Goal: Task Accomplishment & Management: Use online tool/utility

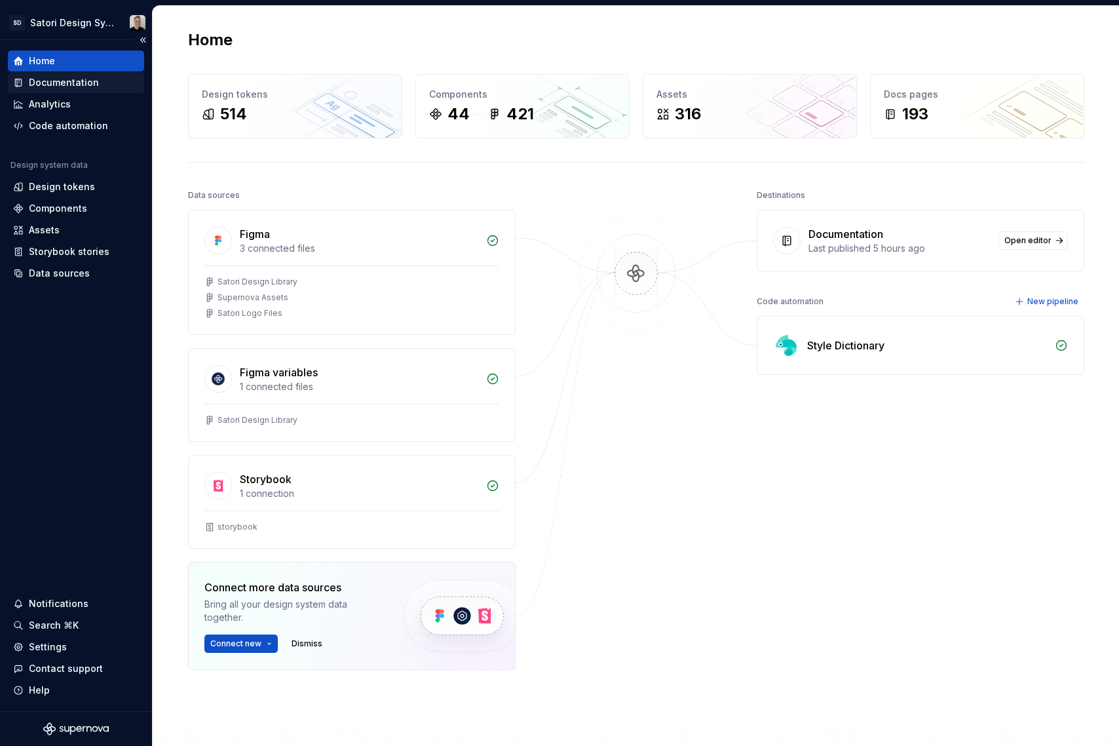
click at [70, 77] on div "Documentation" at bounding box center [64, 82] width 70 height 13
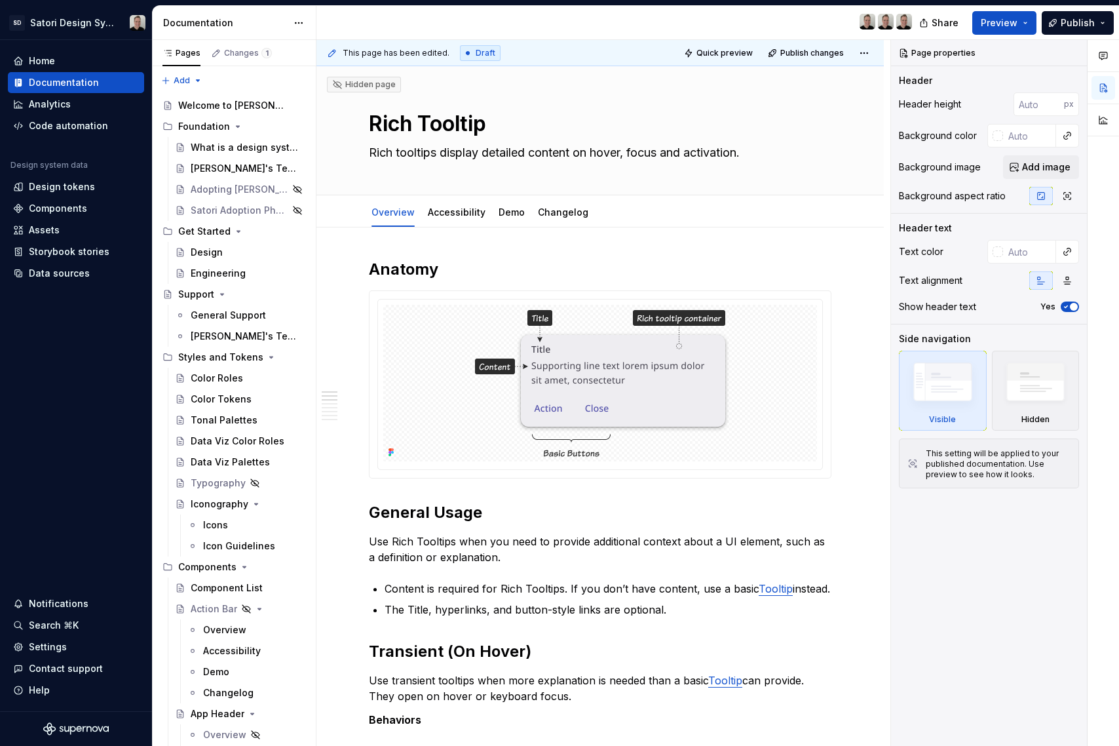
type textarea "*"
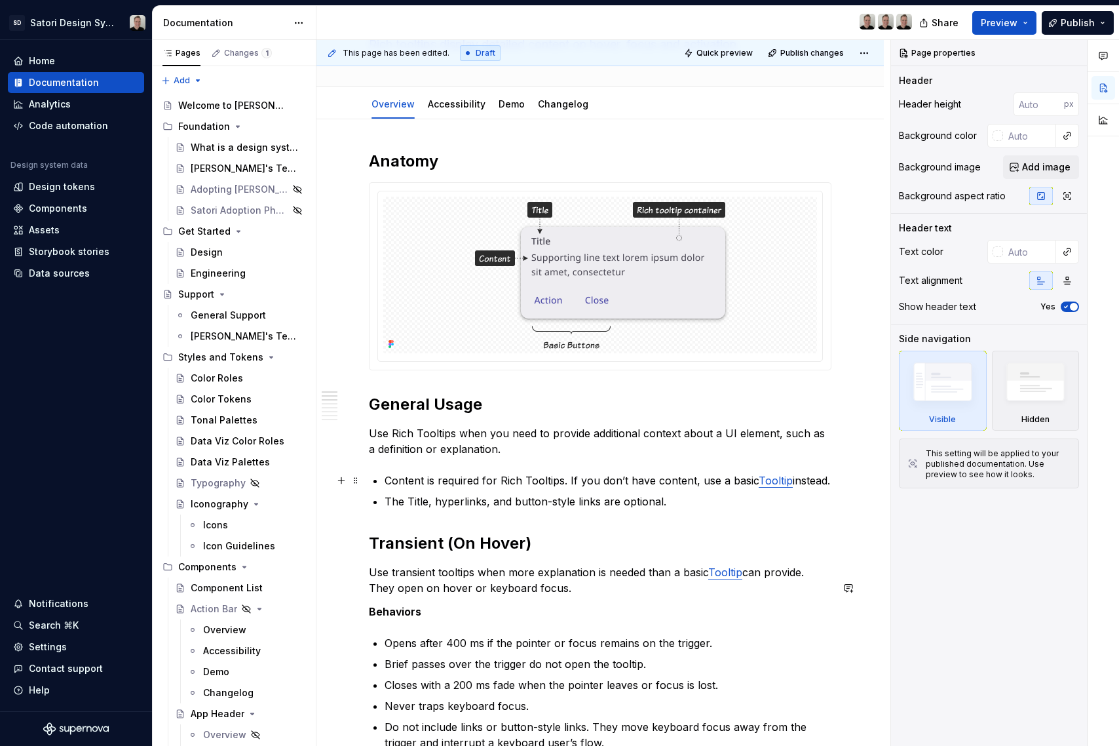
scroll to position [107, 0]
click at [647, 305] on img at bounding box center [600, 275] width 261 height 157
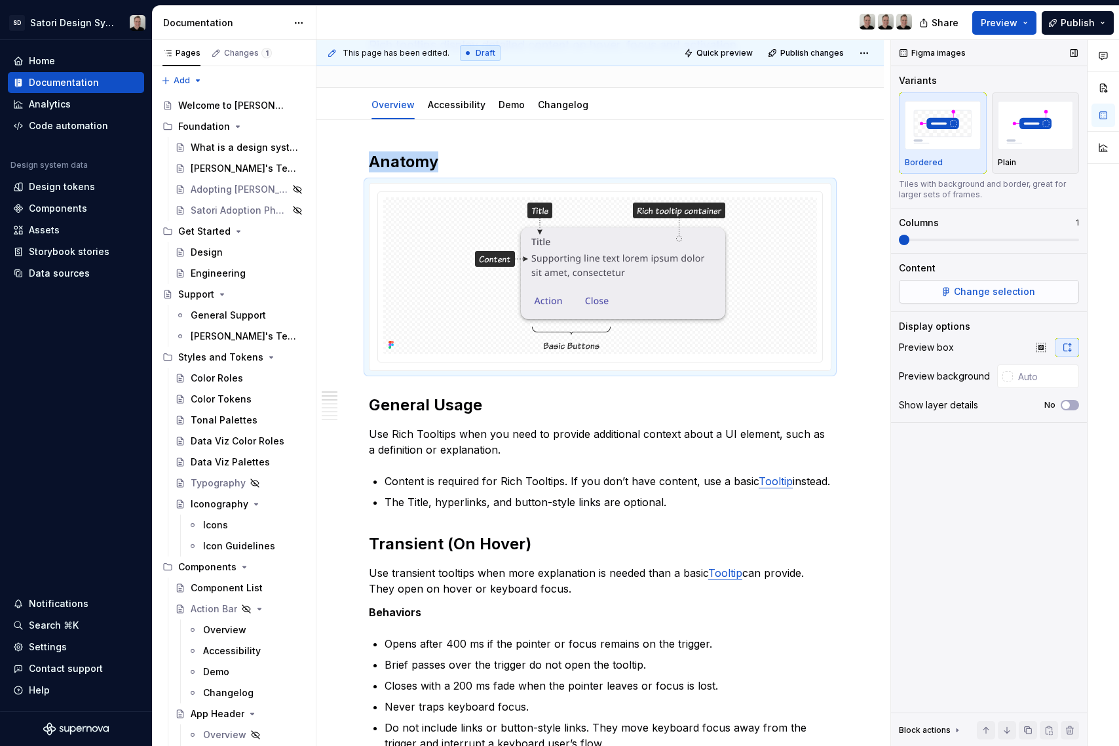
click at [933, 297] on button "Change selection" at bounding box center [989, 292] width 180 height 24
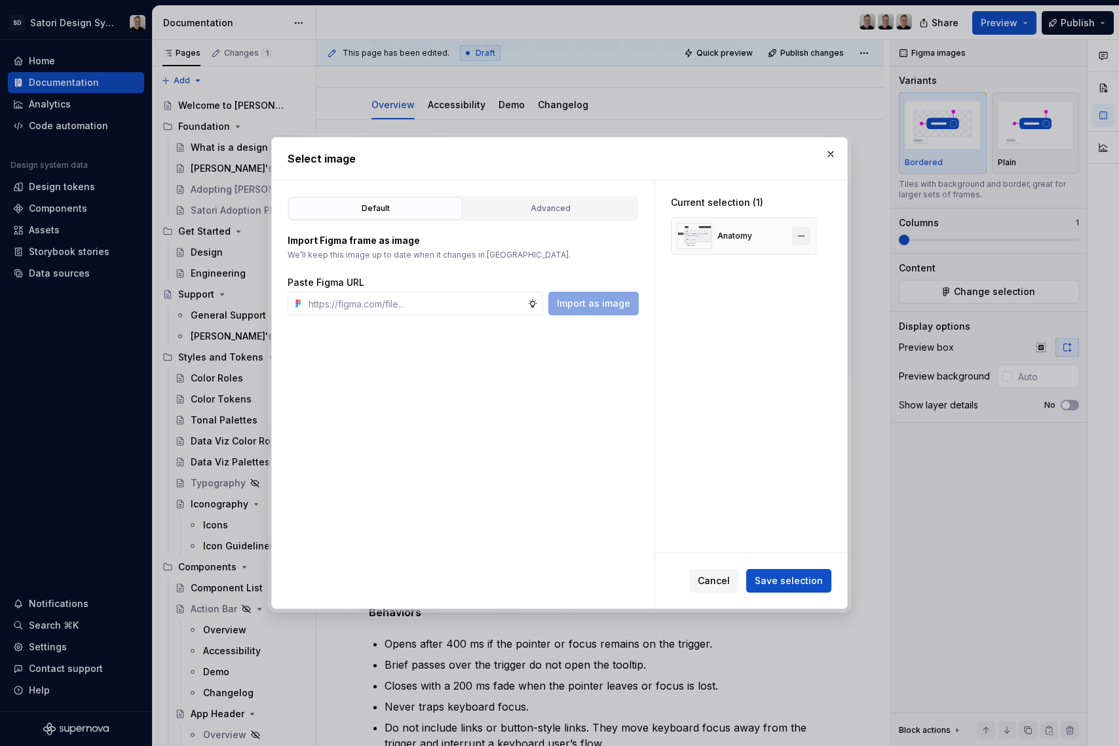
click at [800, 233] on button "button" at bounding box center [801, 236] width 18 height 18
click at [480, 298] on input "text" at bounding box center [415, 304] width 224 height 24
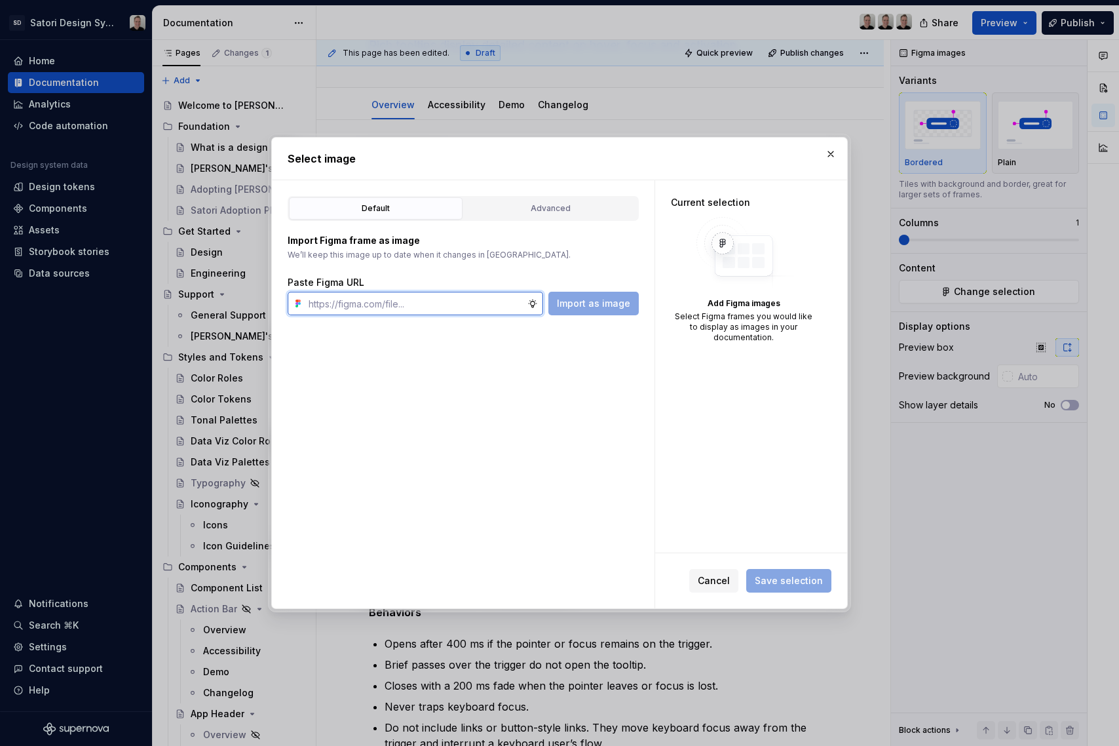
paste input "https://www.figma.com/design/iojZRiN8Moza48zAH7LoTs/Satori-Design-Library?m=aut…"
type input "https://www.figma.com/design/iojZRiN8Moza48zAH7LoTs/Satori-Design-Library?m=aut…"
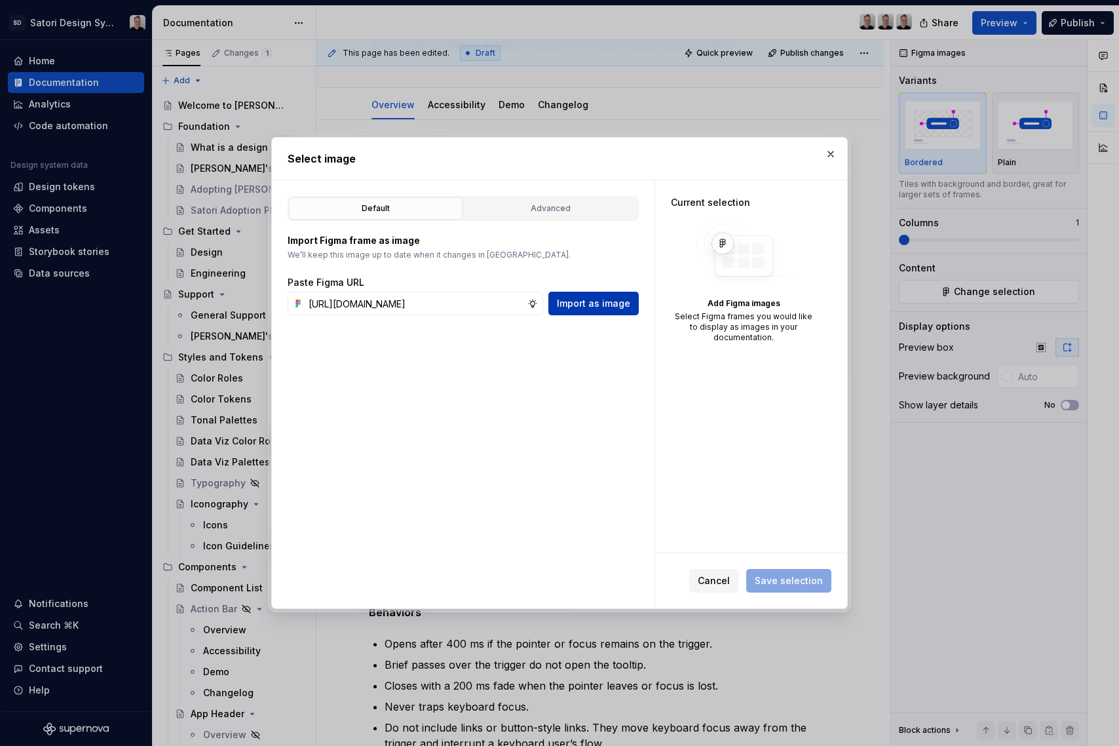
click at [607, 311] on button "Import as image" at bounding box center [594, 304] width 90 height 24
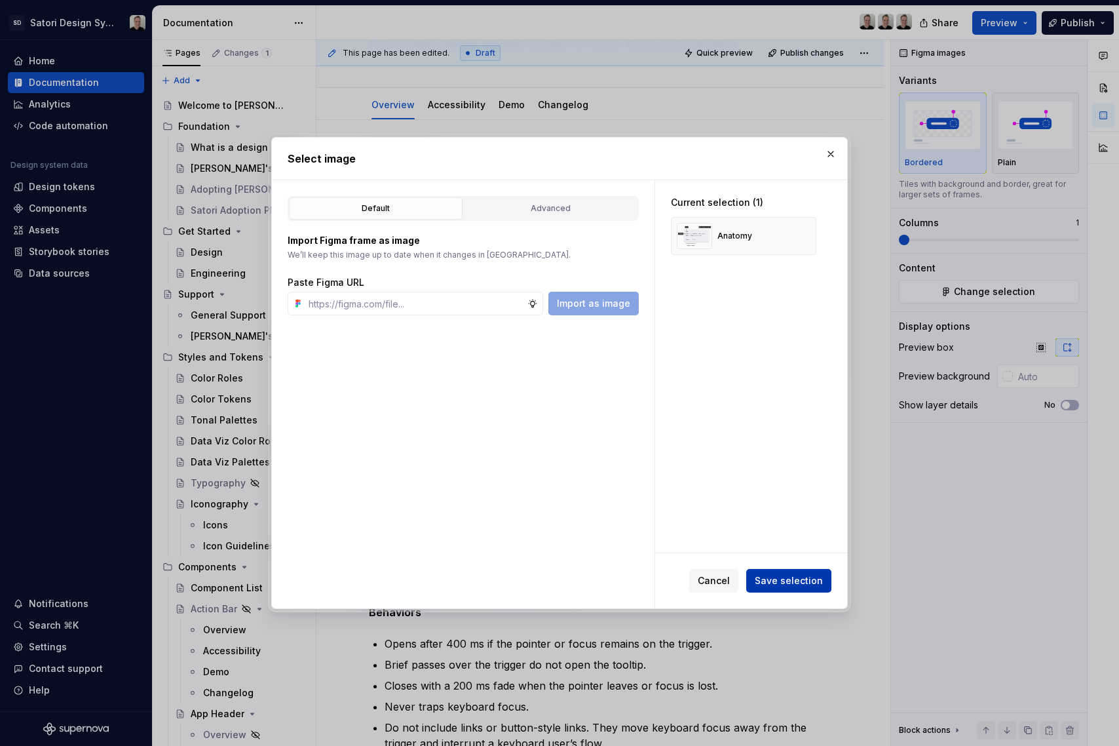
click at [805, 577] on span "Save selection" at bounding box center [789, 580] width 68 height 13
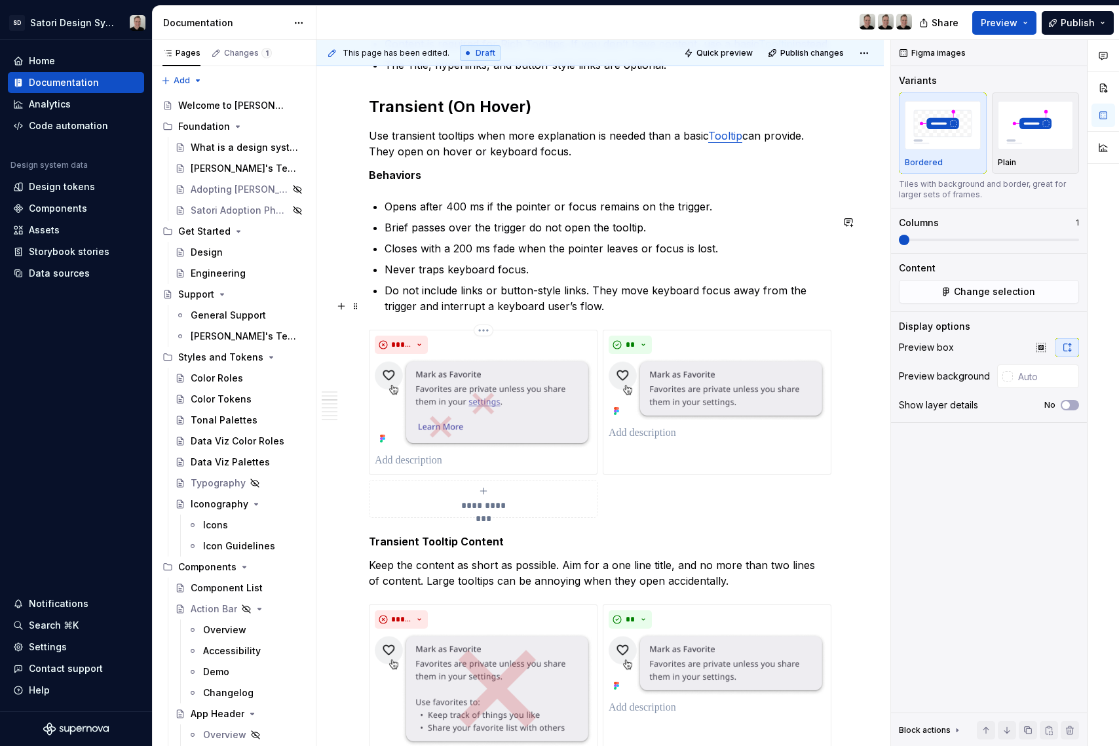
scroll to position [547, 0]
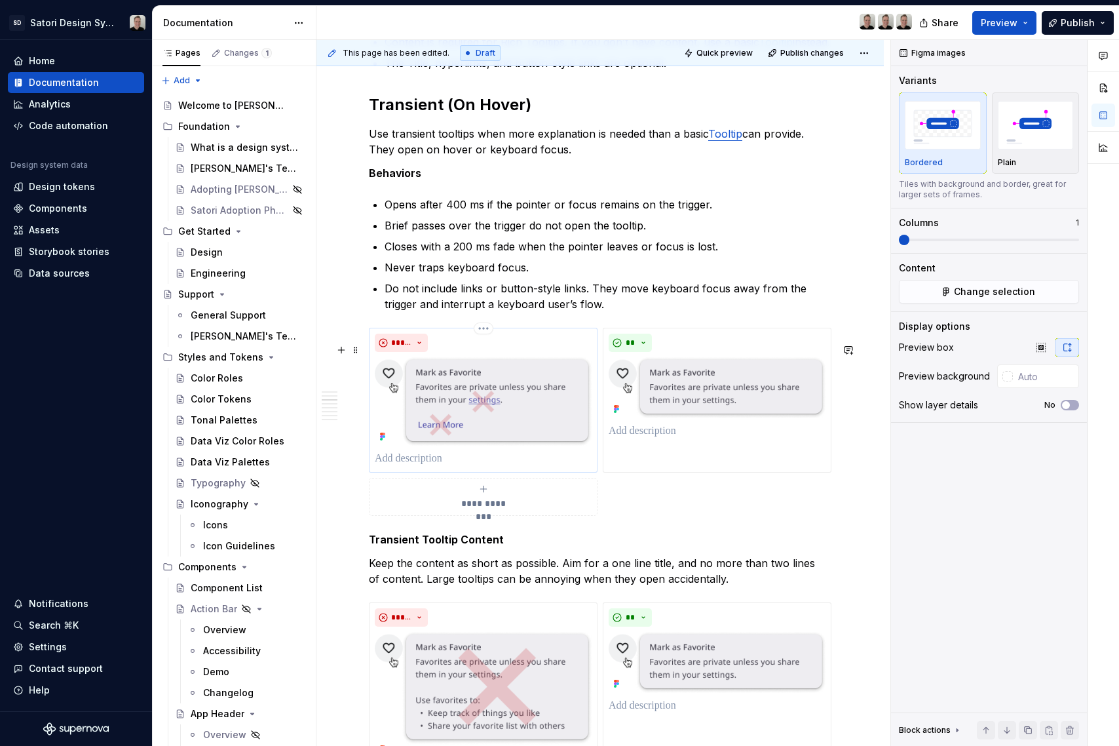
click at [438, 352] on div "*****" at bounding box center [483, 343] width 217 height 18
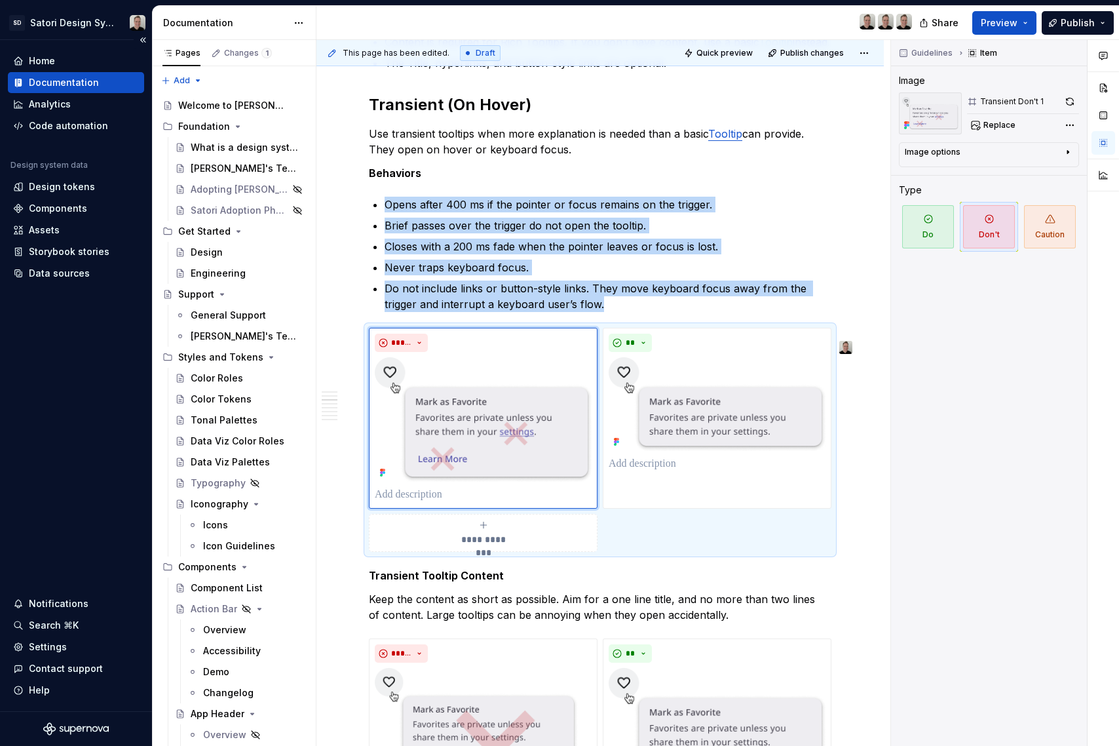
type textarea "*"
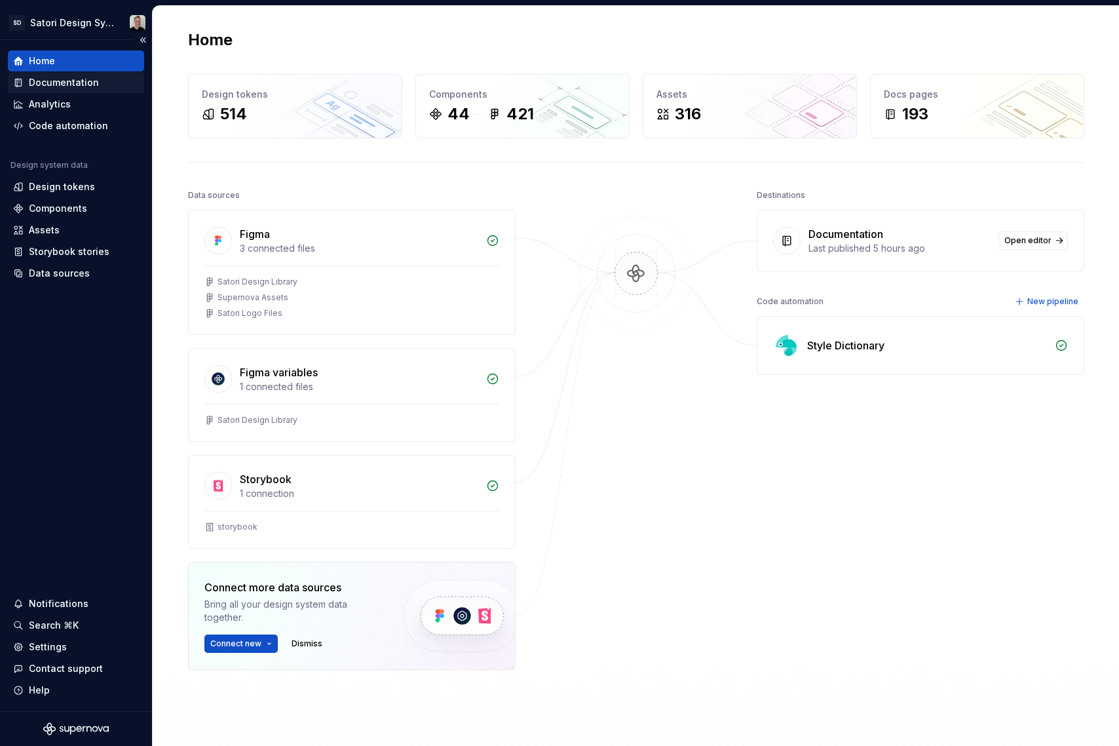
click at [39, 83] on div "Documentation" at bounding box center [64, 82] width 70 height 13
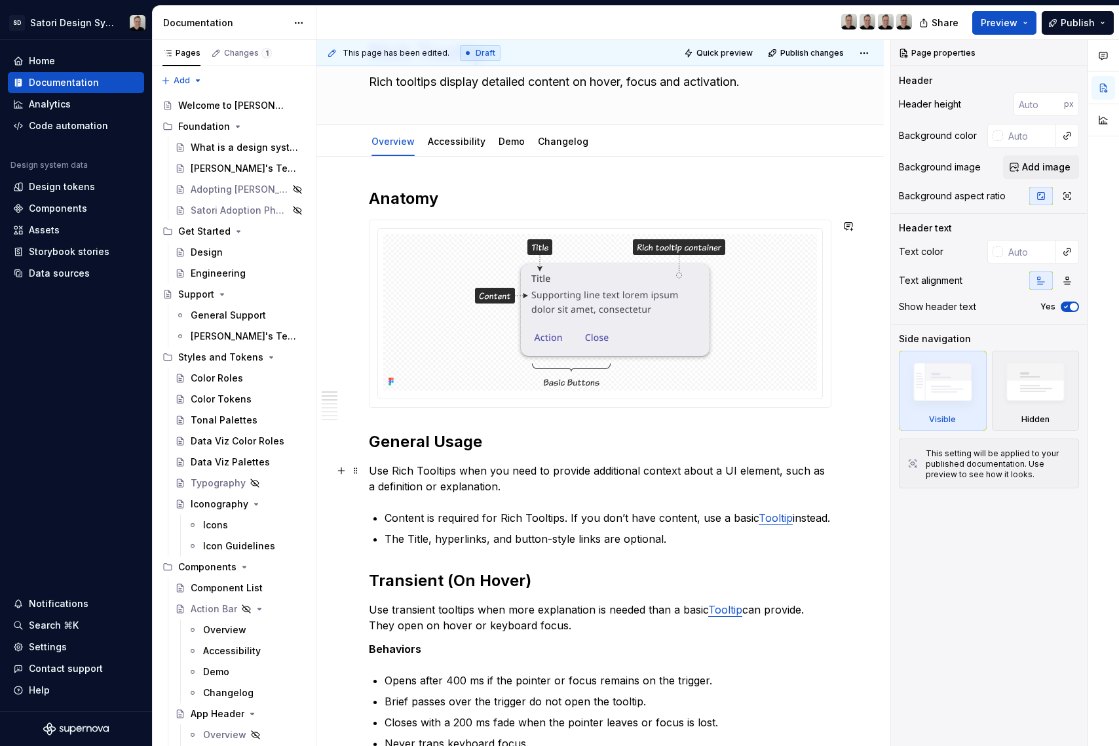
scroll to position [452, 0]
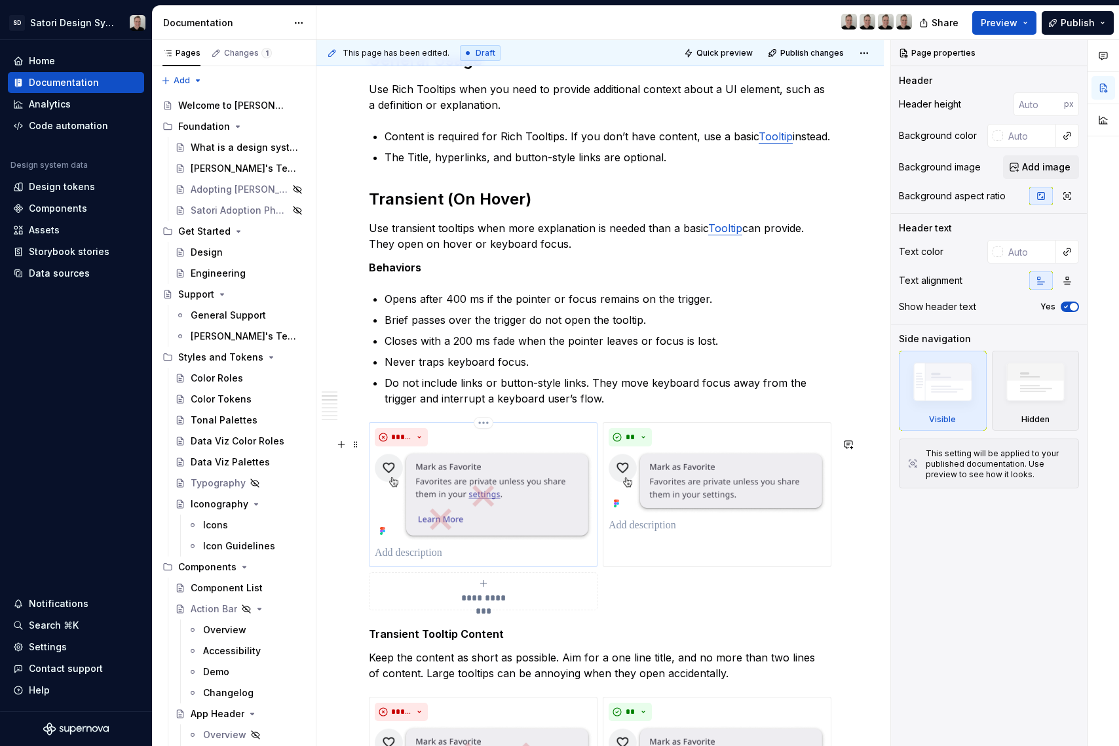
click at [484, 520] on img at bounding box center [483, 496] width 217 height 88
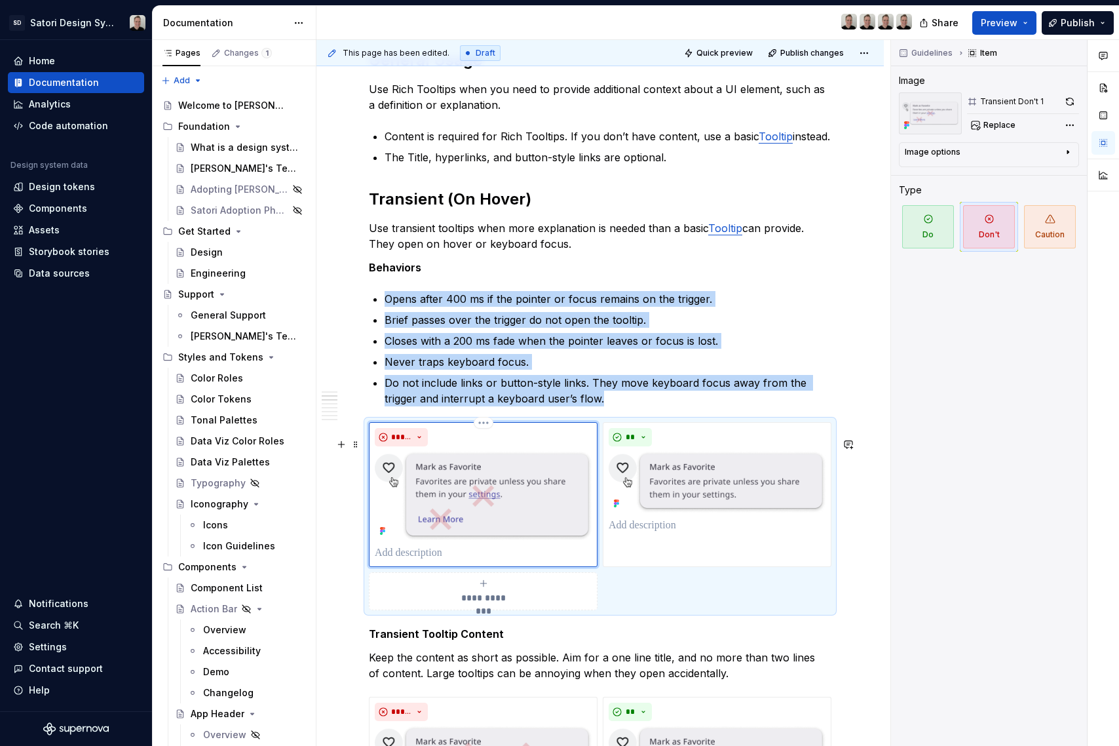
click at [528, 535] on img at bounding box center [483, 496] width 217 height 88
click at [1001, 130] on span "Replace" at bounding box center [1000, 125] width 32 height 10
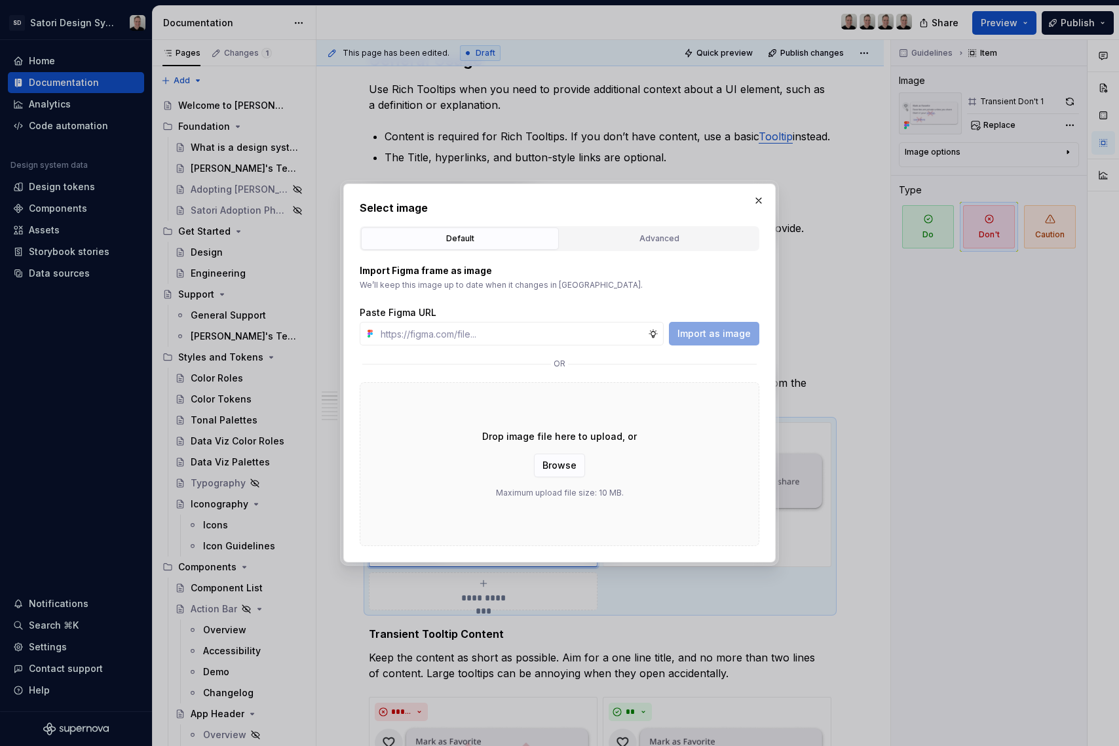
type textarea "*"
click at [533, 332] on input "text" at bounding box center [512, 334] width 273 height 24
type input "https://www.figma.com/design/iojZRiN8Moza48zAH7LoTs/Satori-Design-Library?m=aut…"
click at [731, 328] on span "Import as image" at bounding box center [714, 333] width 73 height 13
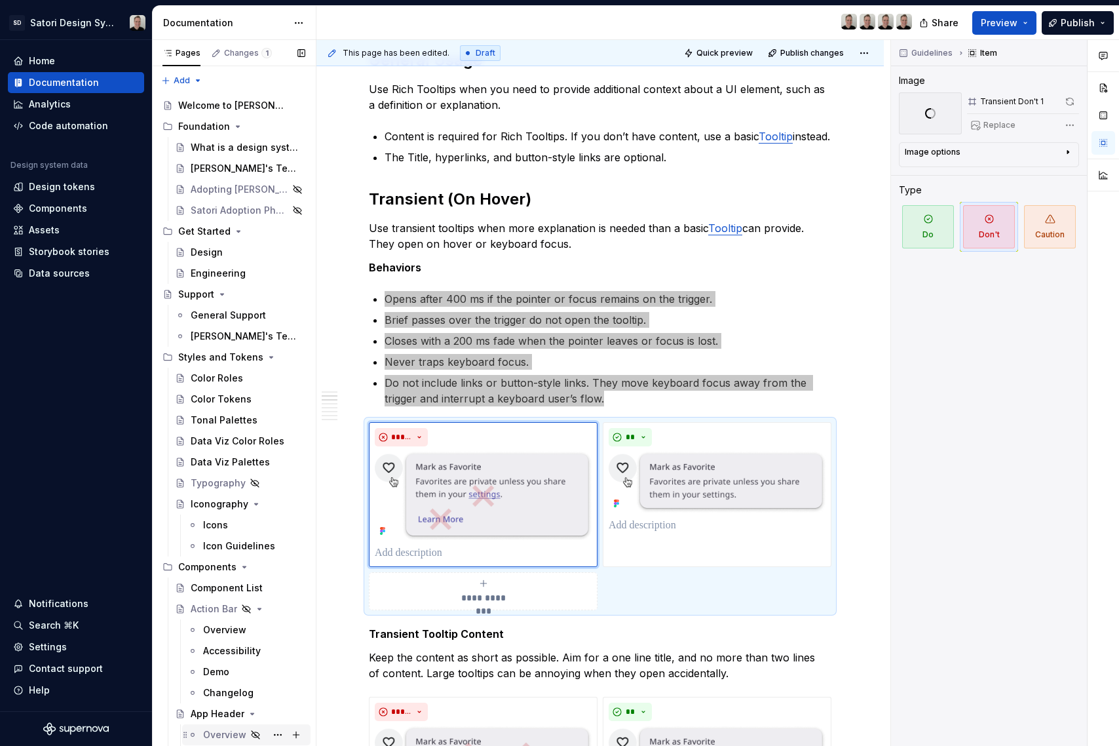
scroll to position [409, 0]
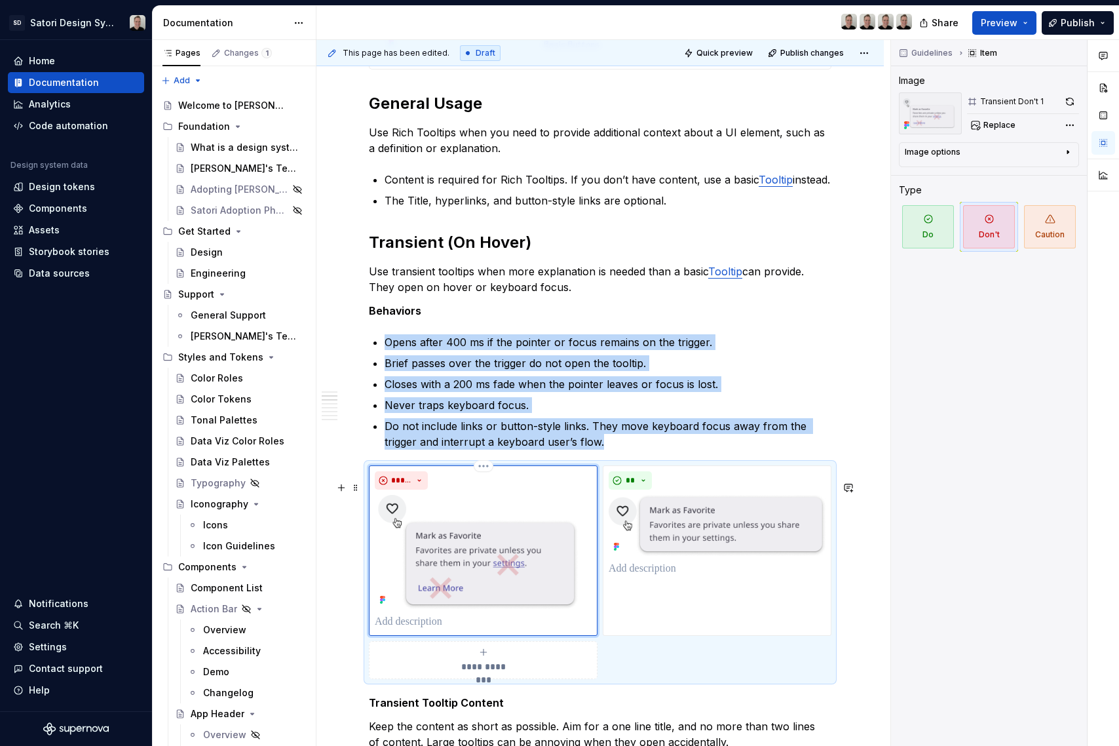
click at [493, 542] on img at bounding box center [483, 552] width 217 height 114
click at [999, 126] on span "Replace" at bounding box center [1000, 125] width 32 height 10
type textarea "*"
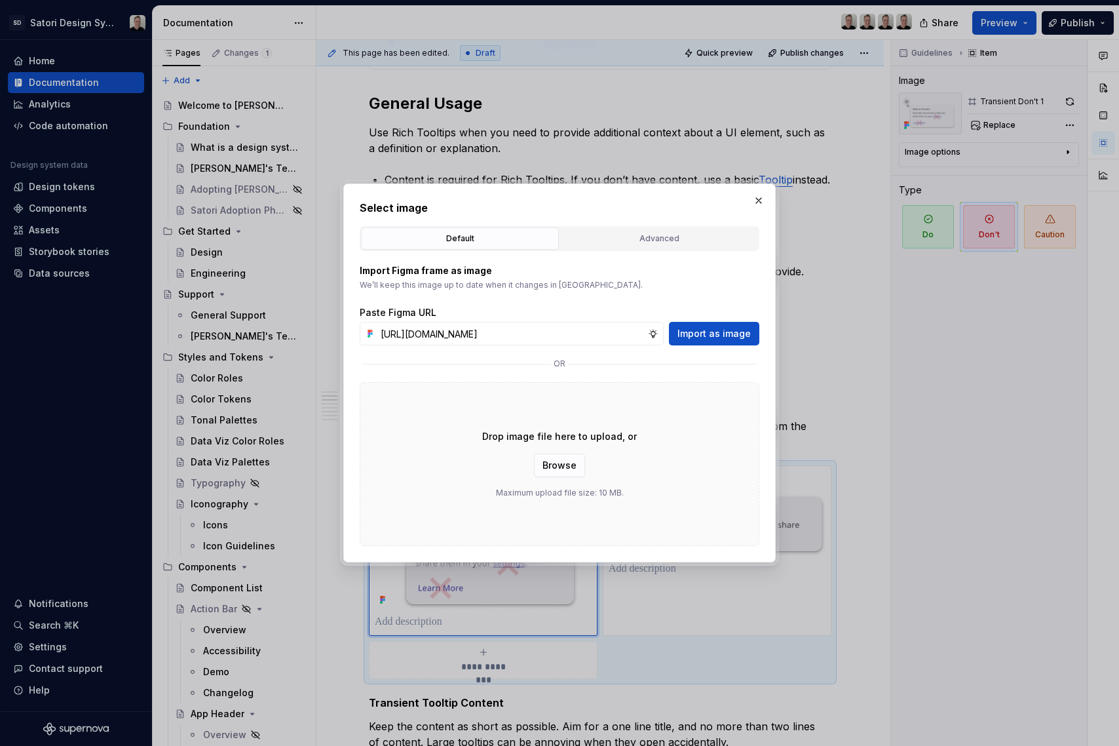
scroll to position [0, 336]
type input "https://www.figma.com/design/iojZRiN8Moza48zAH7LoTs/Satori-Design-Library?m=aut…"
click at [727, 326] on button "Import as image" at bounding box center [714, 334] width 90 height 24
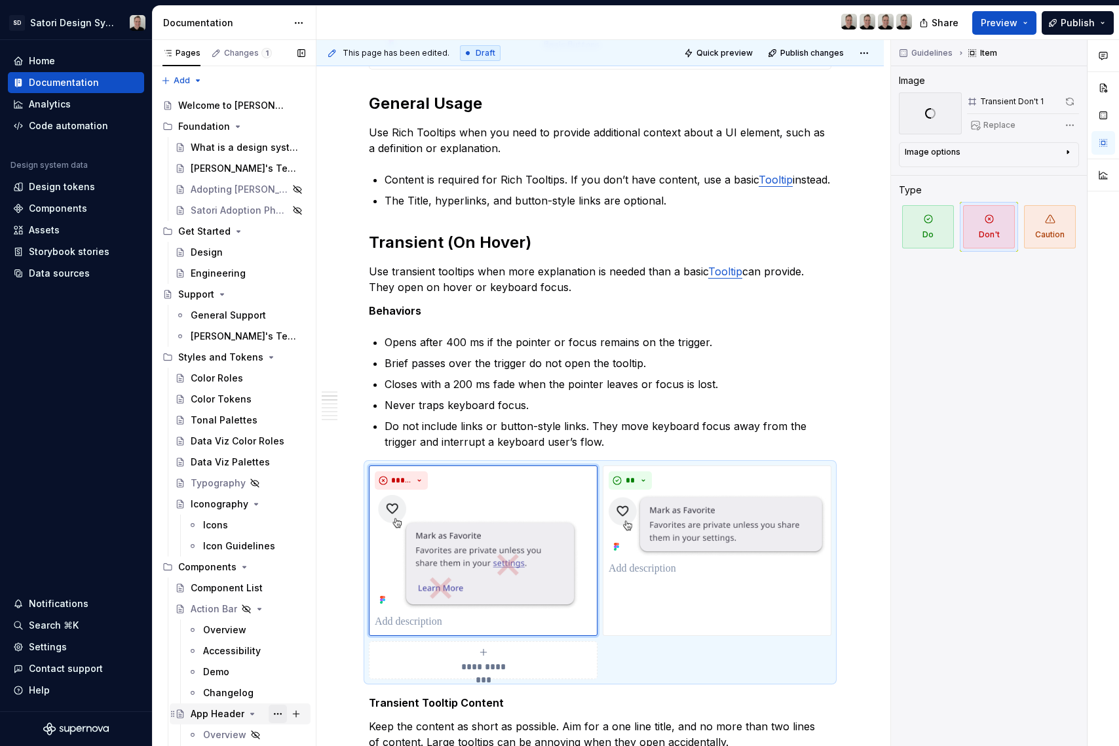
scroll to position [366, 0]
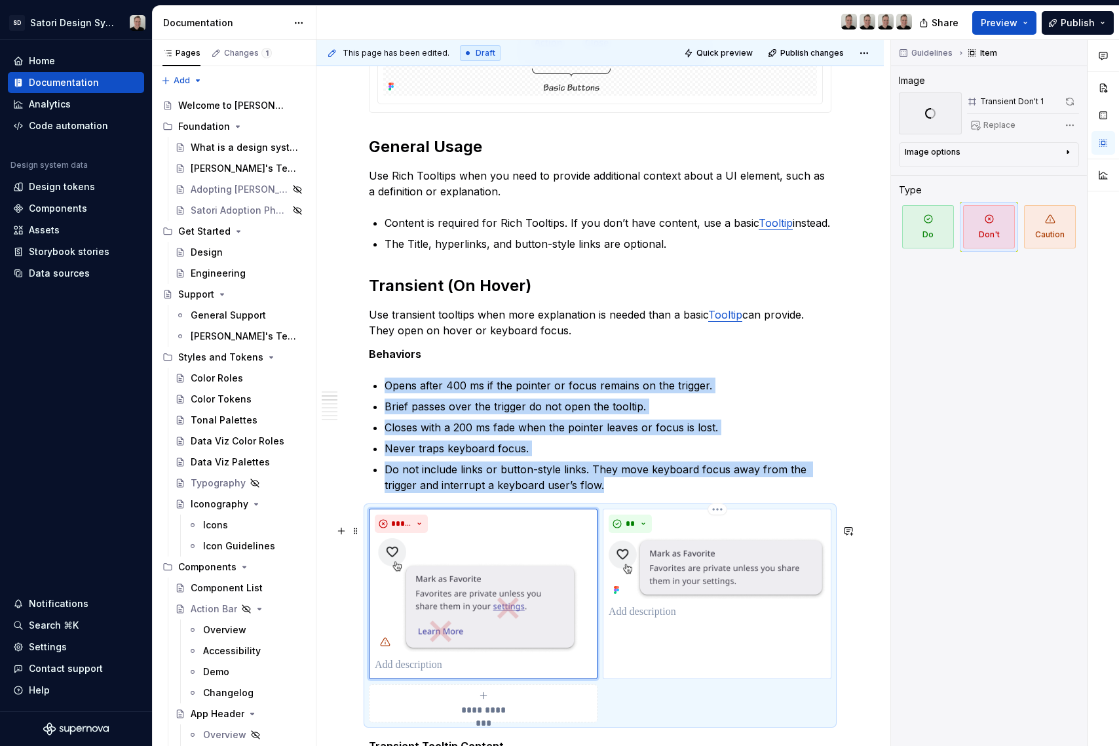
click at [704, 599] on img at bounding box center [717, 568] width 217 height 61
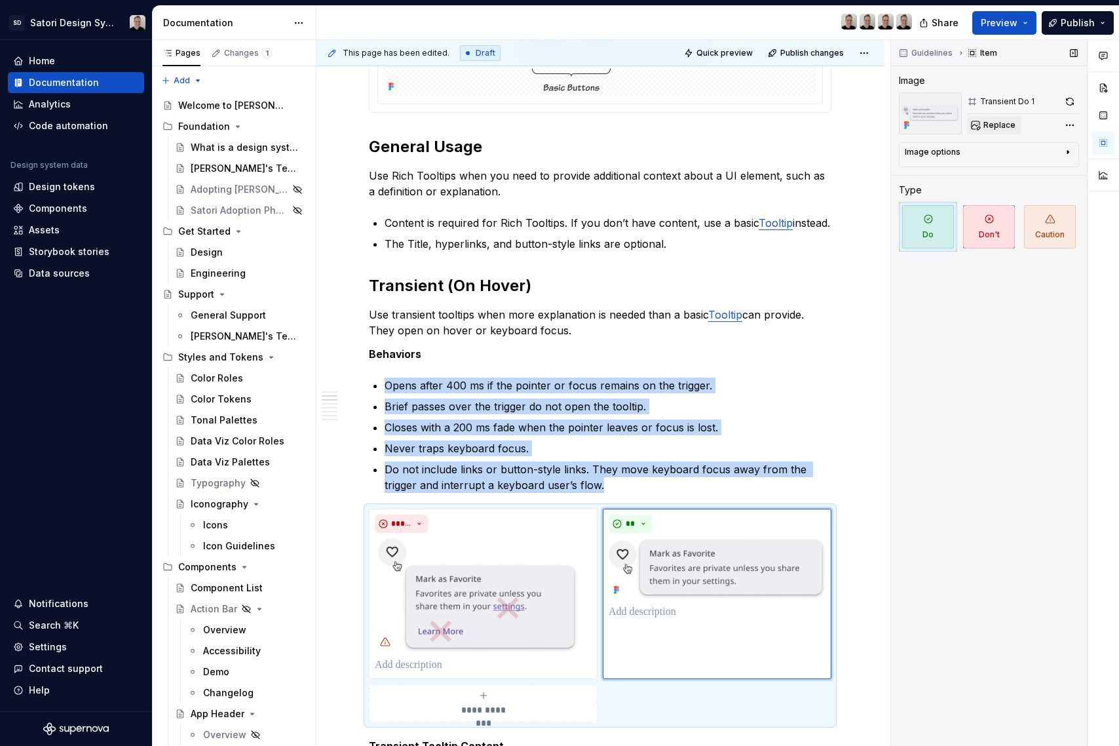
click at [992, 132] on button "Replace" at bounding box center [994, 125] width 54 height 18
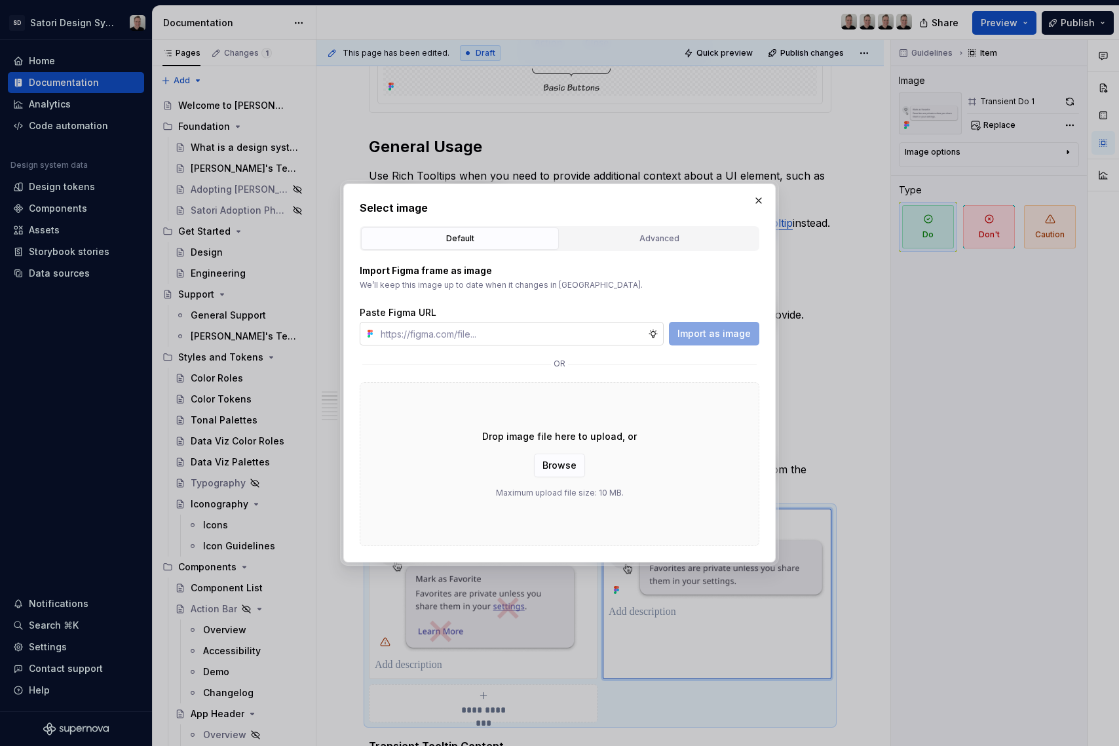
type textarea "*"
type input "https://www.figma.com/design/iojZRiN8Moza48zAH7LoTs/Satori-Design-Library?m=aut…"
click at [727, 334] on span "Import as image" at bounding box center [714, 333] width 73 height 13
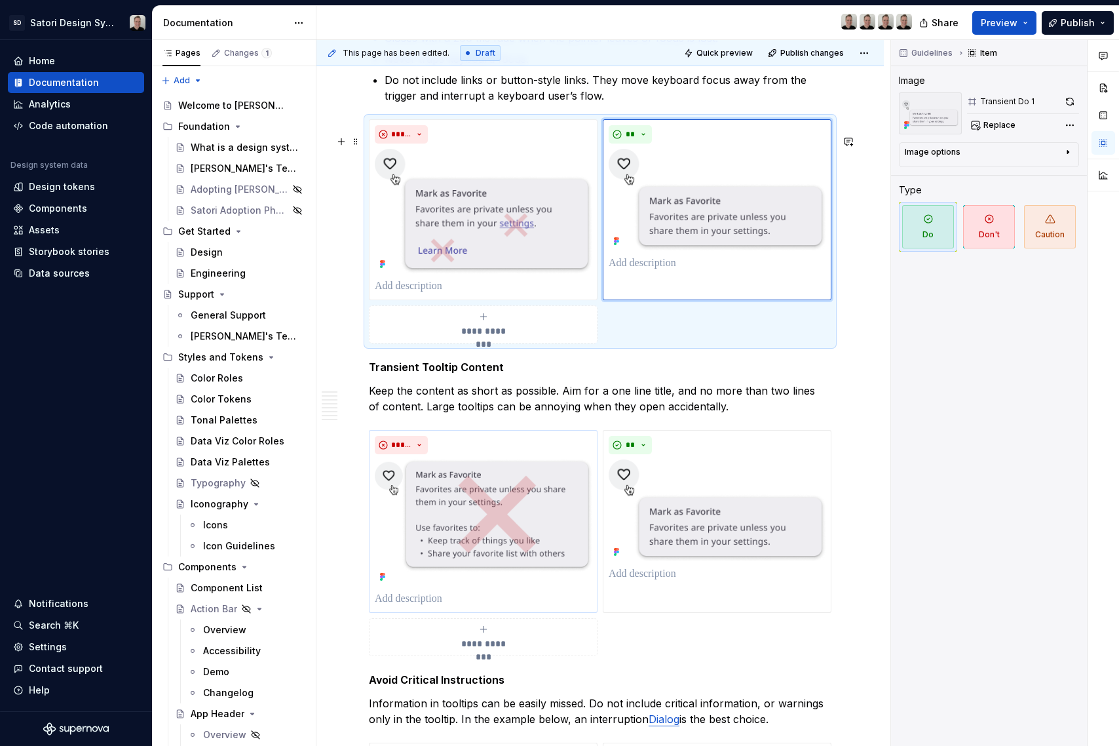
scroll to position [833, 0]
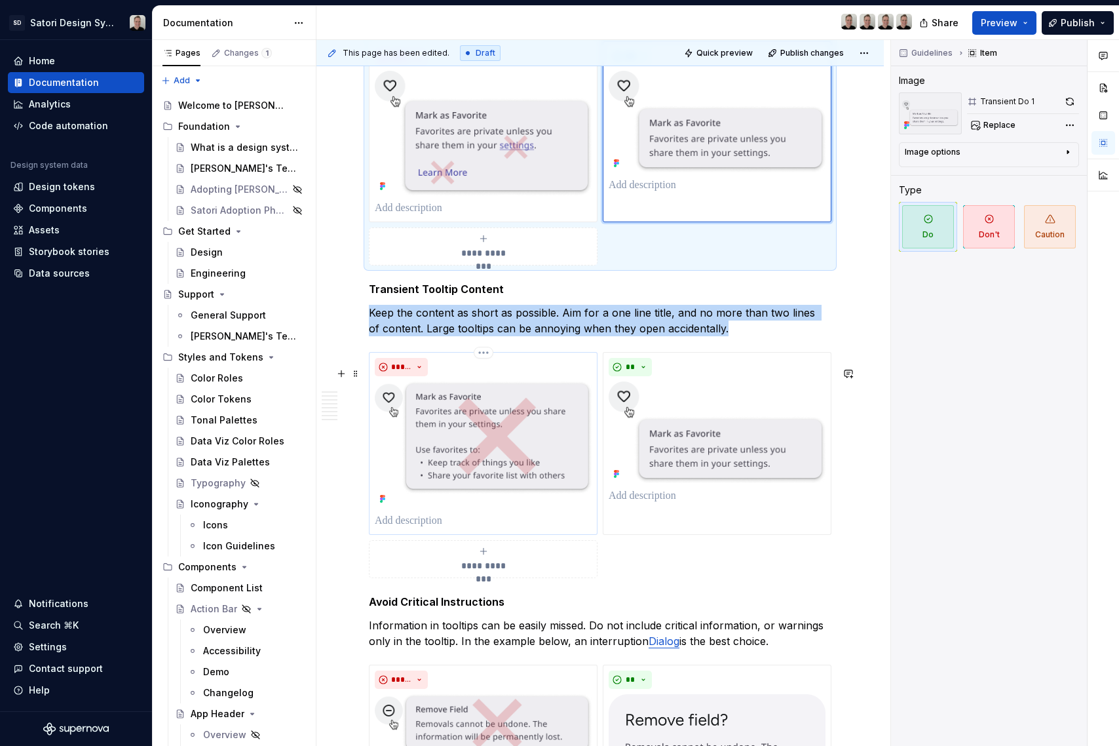
click at [525, 429] on img at bounding box center [483, 444] width 217 height 126
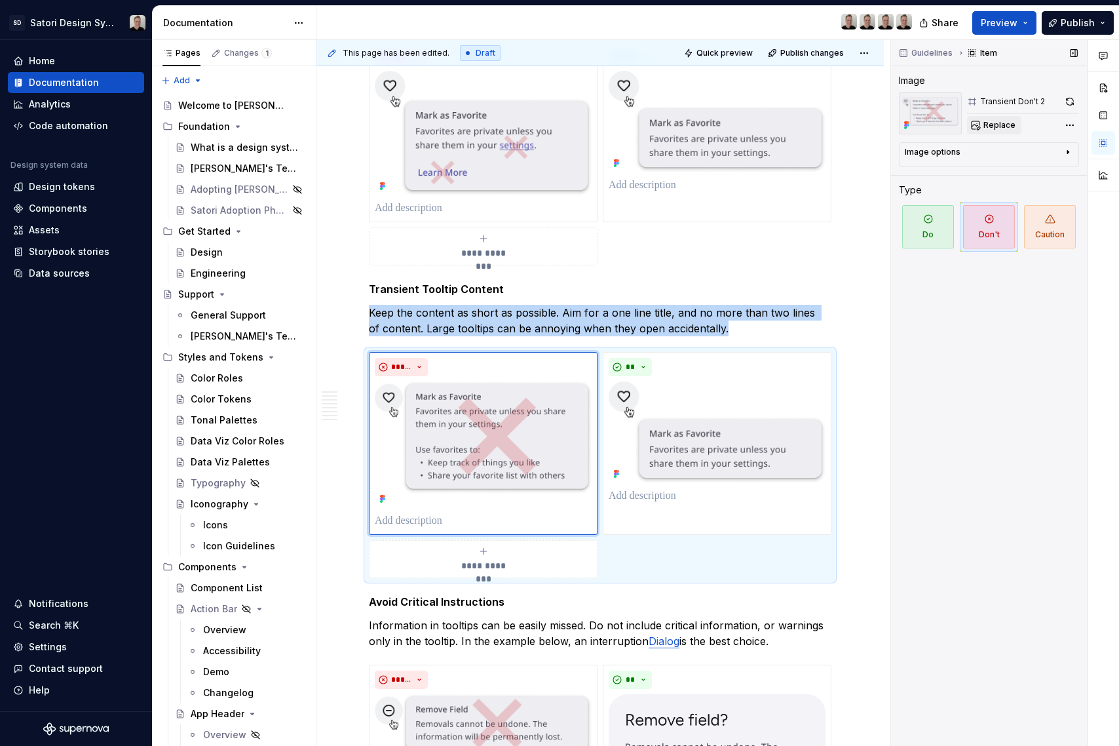
click at [977, 123] on button "Replace" at bounding box center [994, 125] width 54 height 18
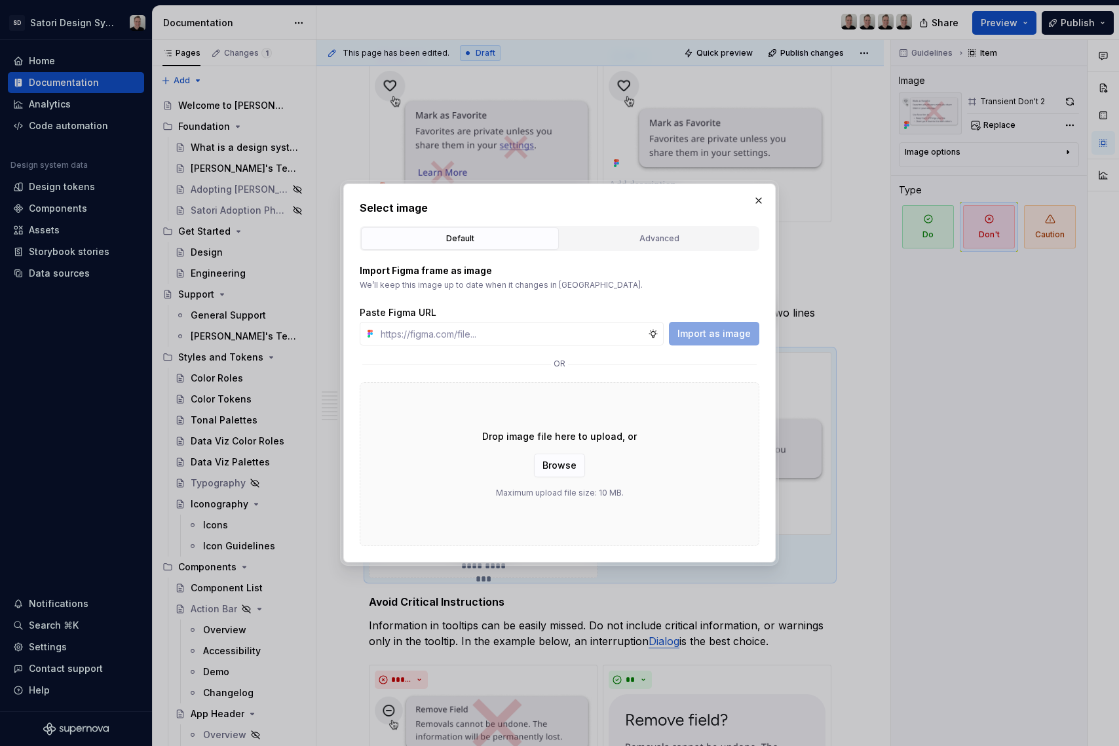
type textarea "*"
type input "https://www.figma.com/design/iojZRiN8Moza48zAH7LoTs/Satori-Design-Library?m=aut…"
click at [703, 331] on span "Import as image" at bounding box center [714, 333] width 73 height 13
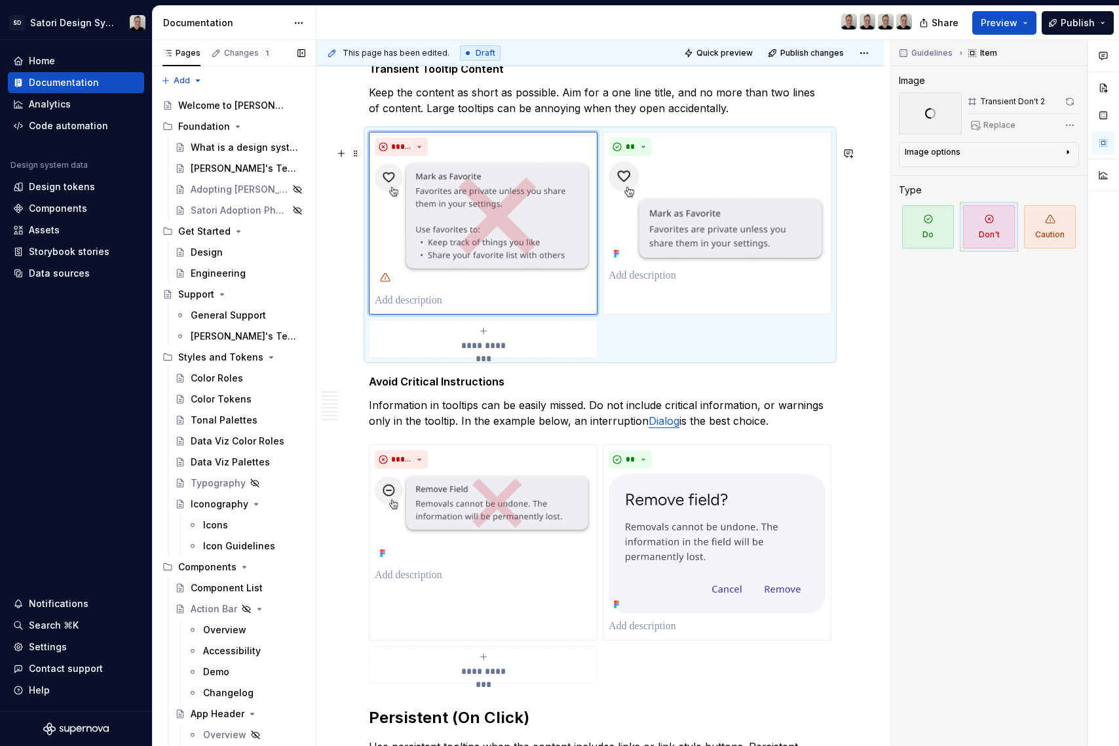
scroll to position [1054, 0]
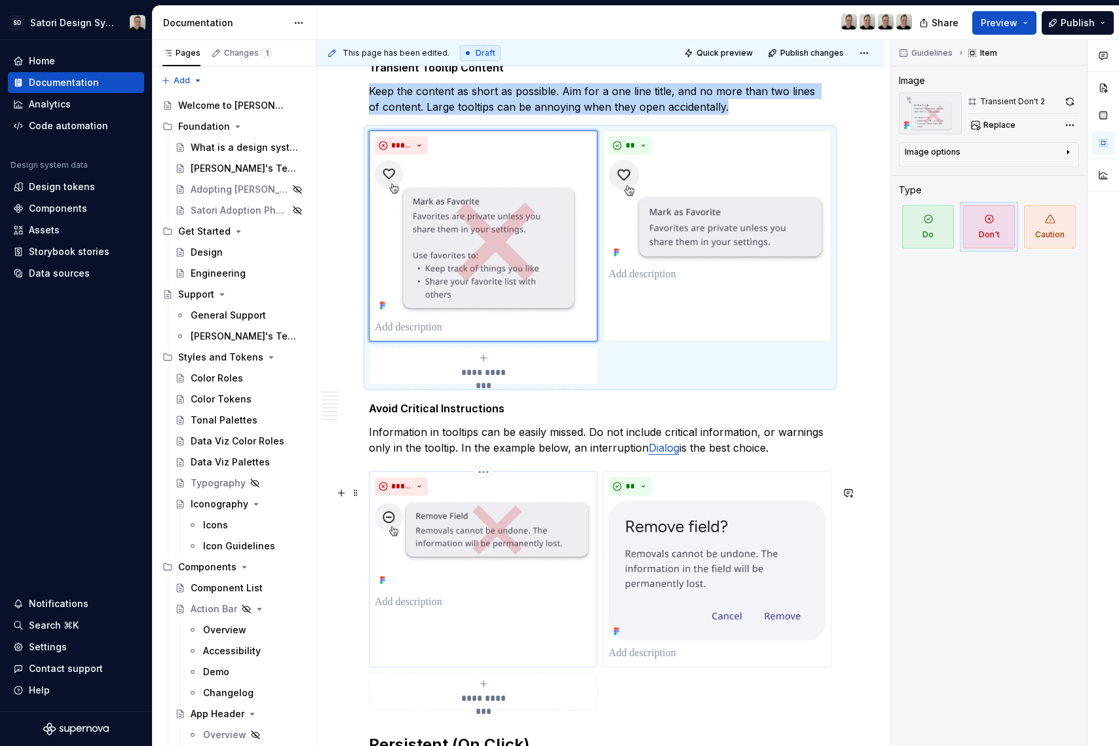
click at [505, 533] on img at bounding box center [483, 545] width 217 height 88
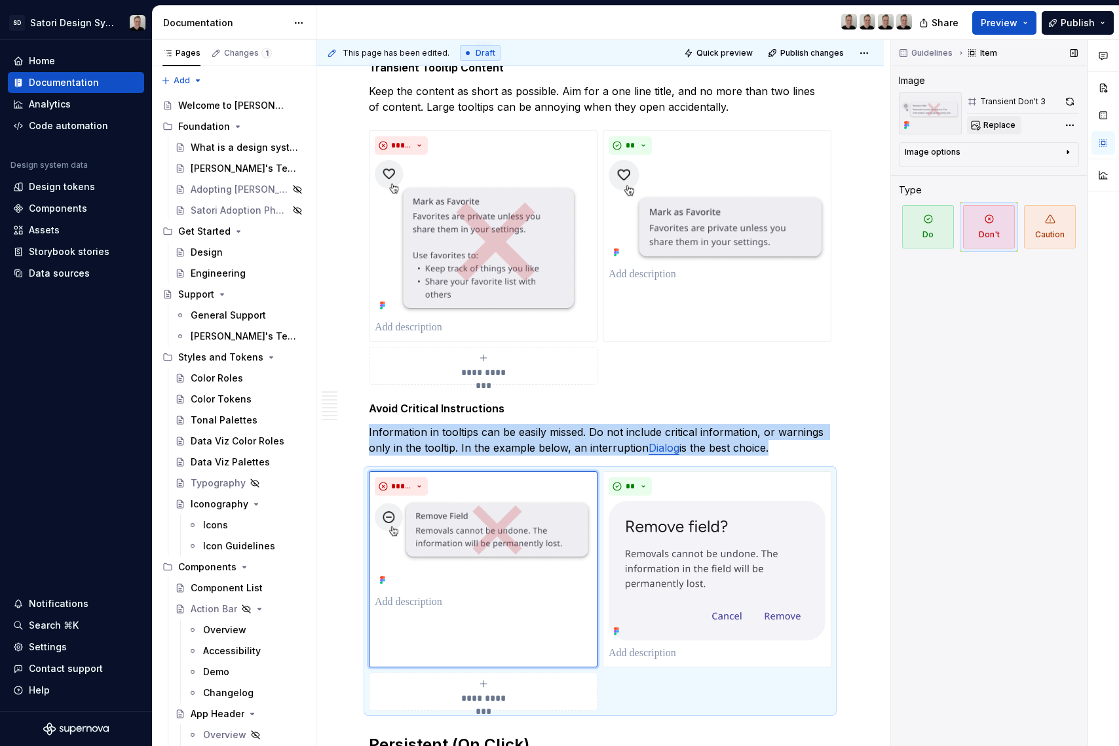
click at [998, 126] on span "Replace" at bounding box center [1000, 125] width 32 height 10
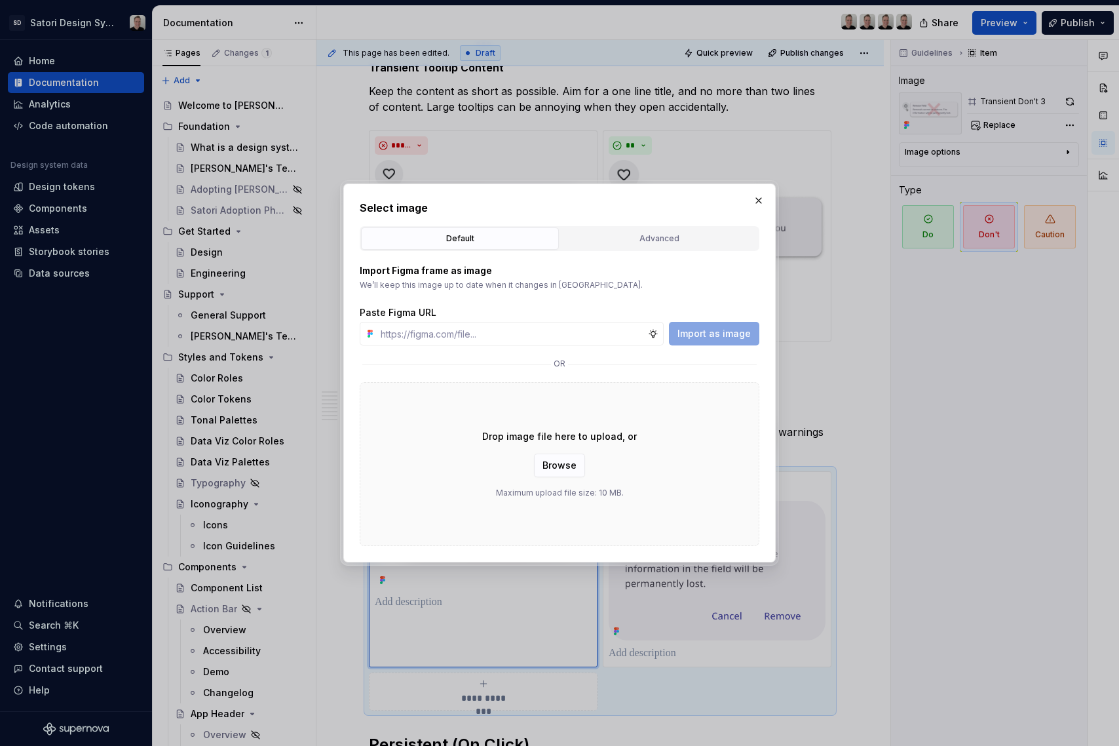
type textarea "*"
type input "https://www.figma.com/design/iojZRiN8Moza48zAH7LoTs/Satori-Design-Library?m=aut…"
click at [715, 325] on button "Import as image" at bounding box center [714, 334] width 90 height 24
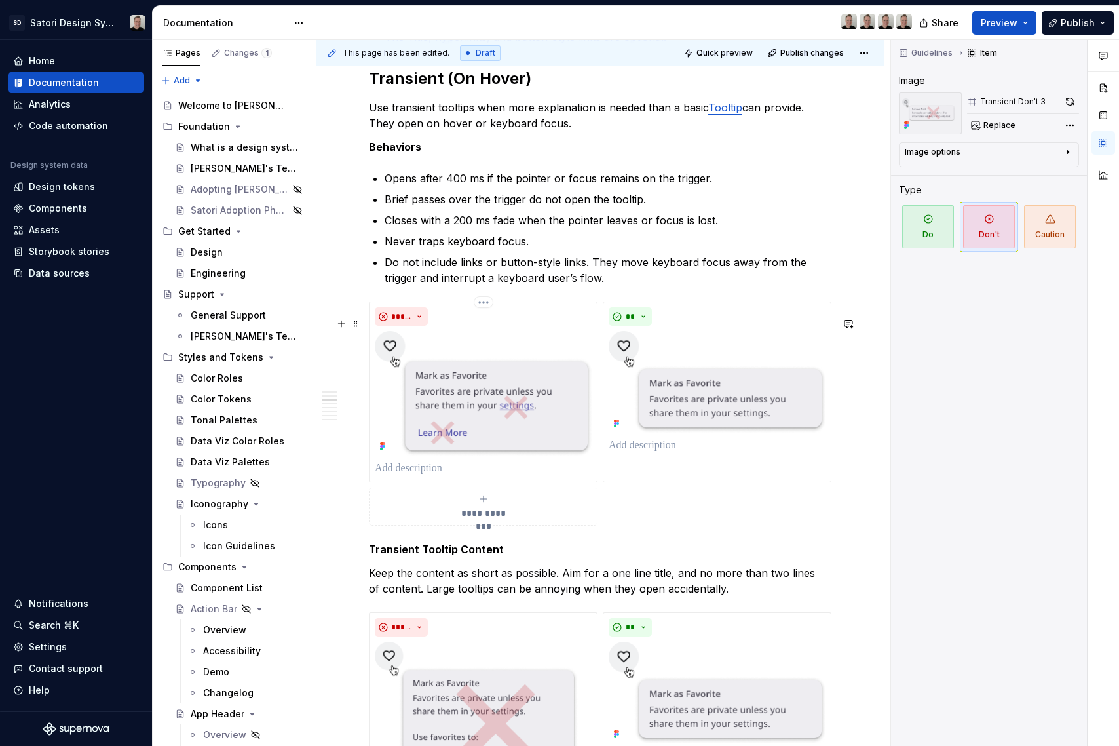
scroll to position [513, 0]
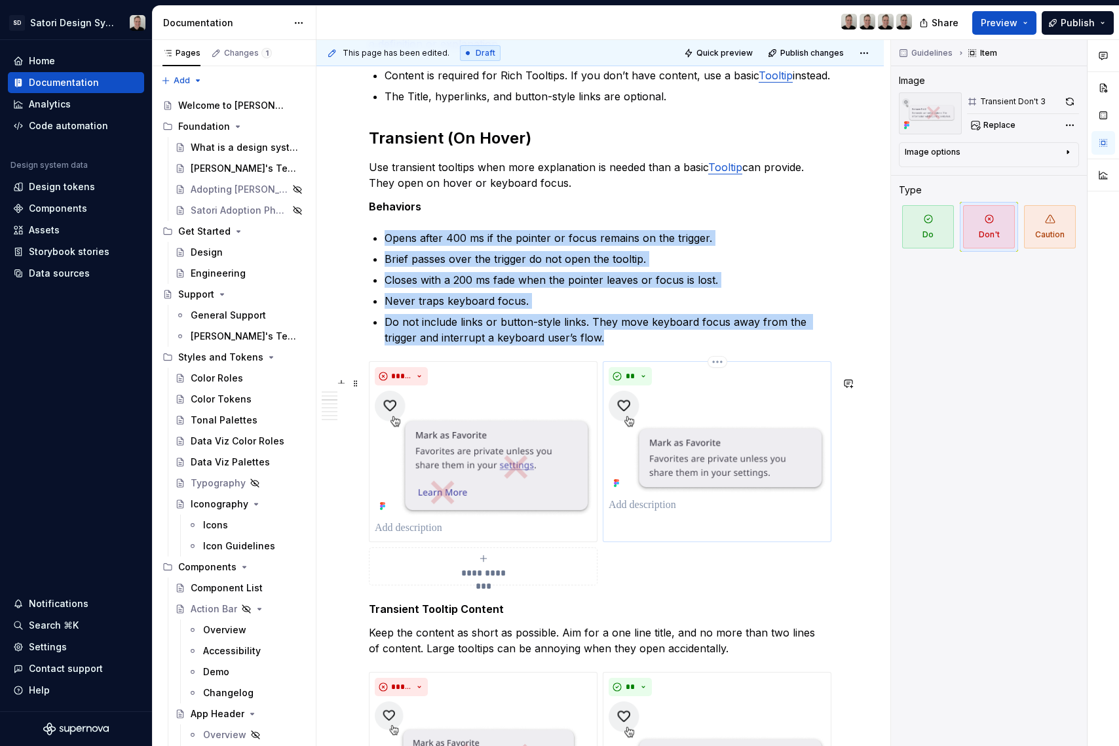
click at [736, 447] on img at bounding box center [717, 442] width 217 height 102
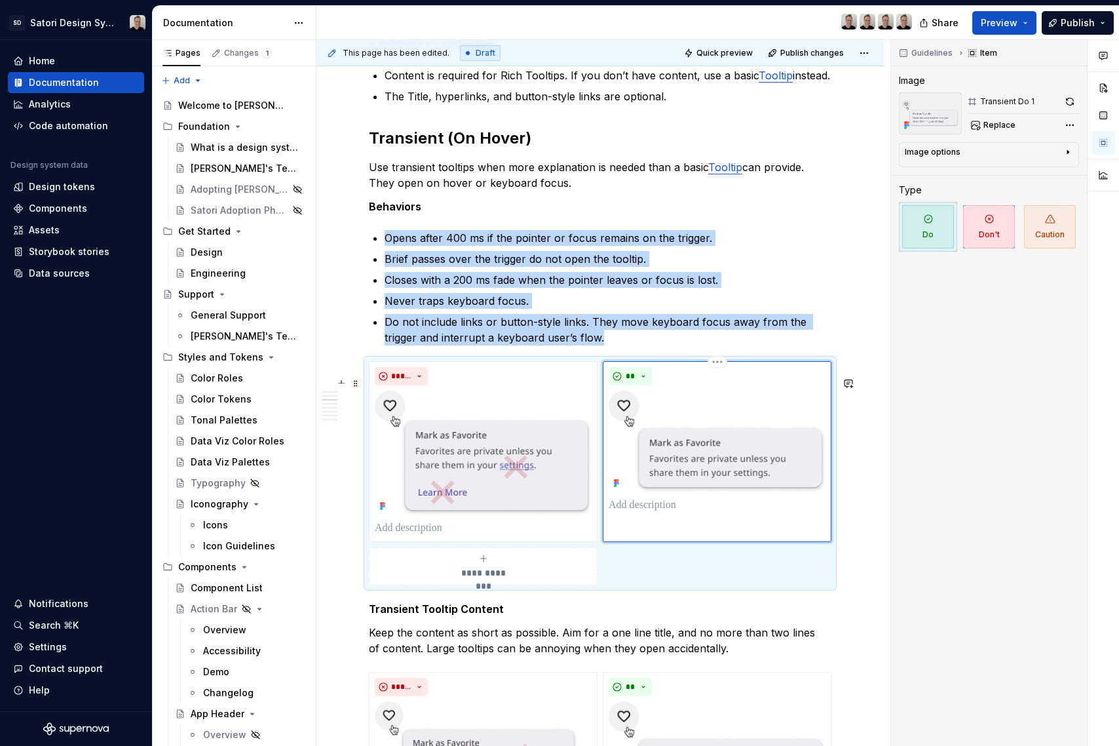
click at [748, 408] on img at bounding box center [717, 442] width 217 height 102
click at [978, 121] on button "Replace" at bounding box center [994, 125] width 54 height 18
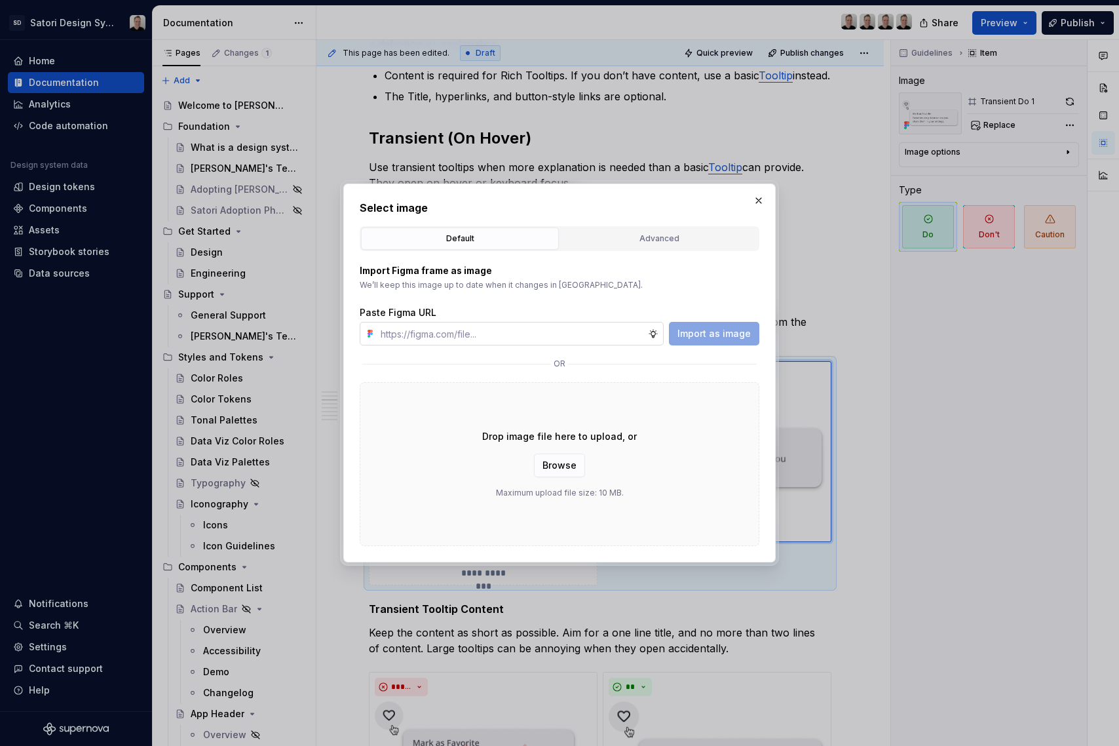
type textarea "*"
click at [503, 335] on input "text" at bounding box center [512, 334] width 273 height 24
type input "https://www.figma.com/design/iojZRiN8Moza48zAH7LoTs/Satori-Design-Library?m=aut…"
click at [717, 342] on button "Import as image" at bounding box center [714, 334] width 90 height 24
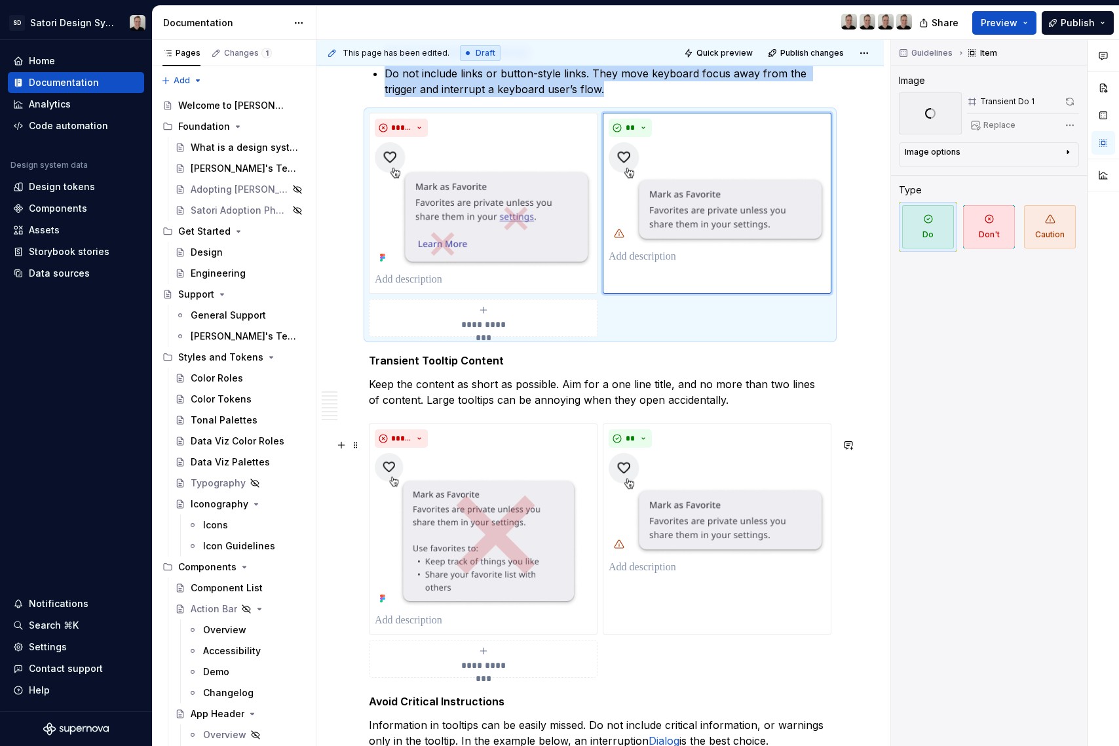
scroll to position [712, 0]
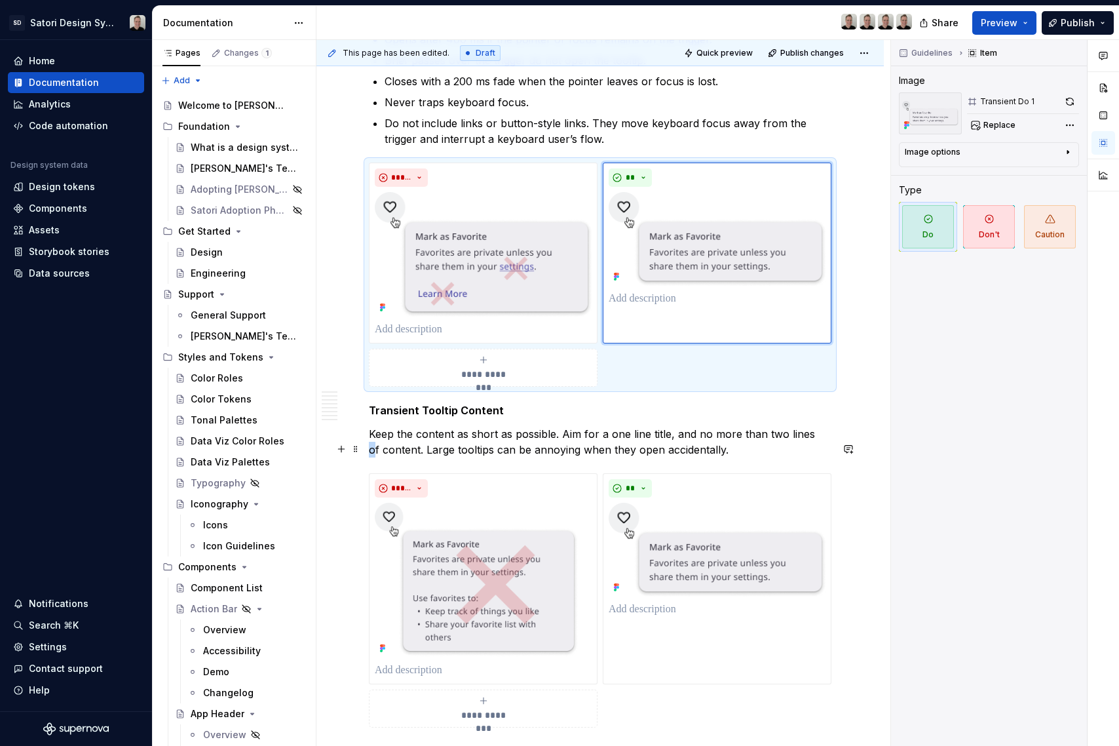
click at [814, 445] on p "Keep the content as short as possible. Aim for a one line title, and no more th…" at bounding box center [600, 441] width 463 height 31
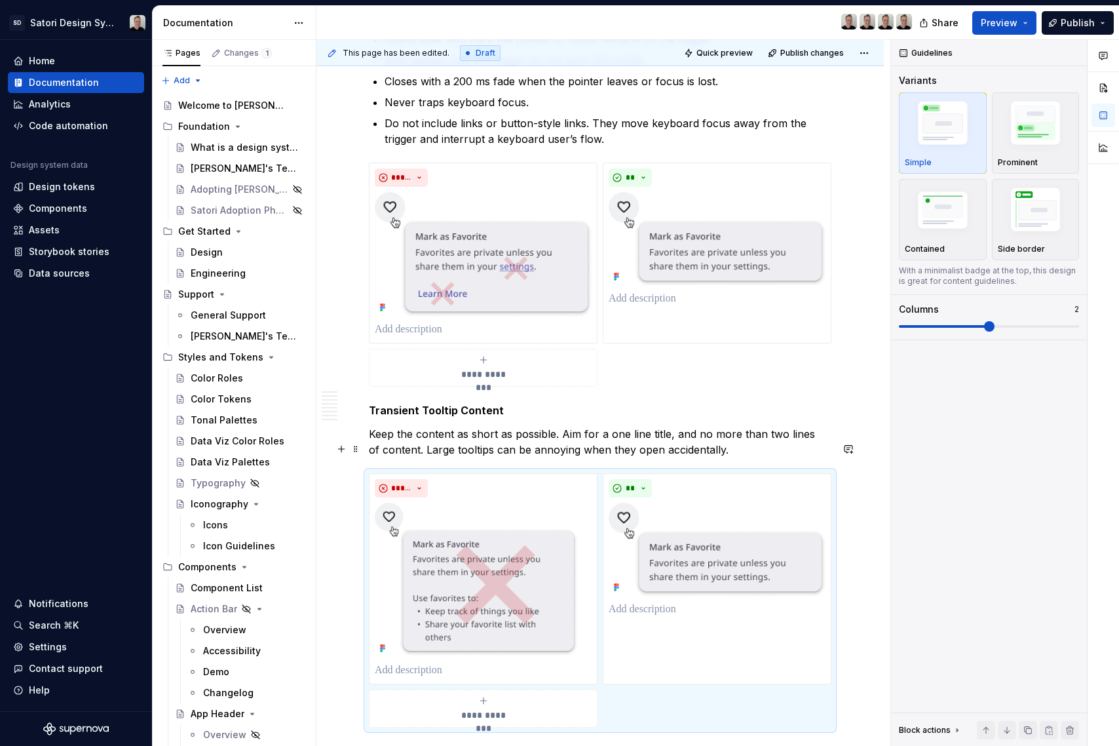
click at [642, 455] on p "Keep the content as short as possible. Aim for a one line title, and no more th…" at bounding box center [600, 441] width 463 height 31
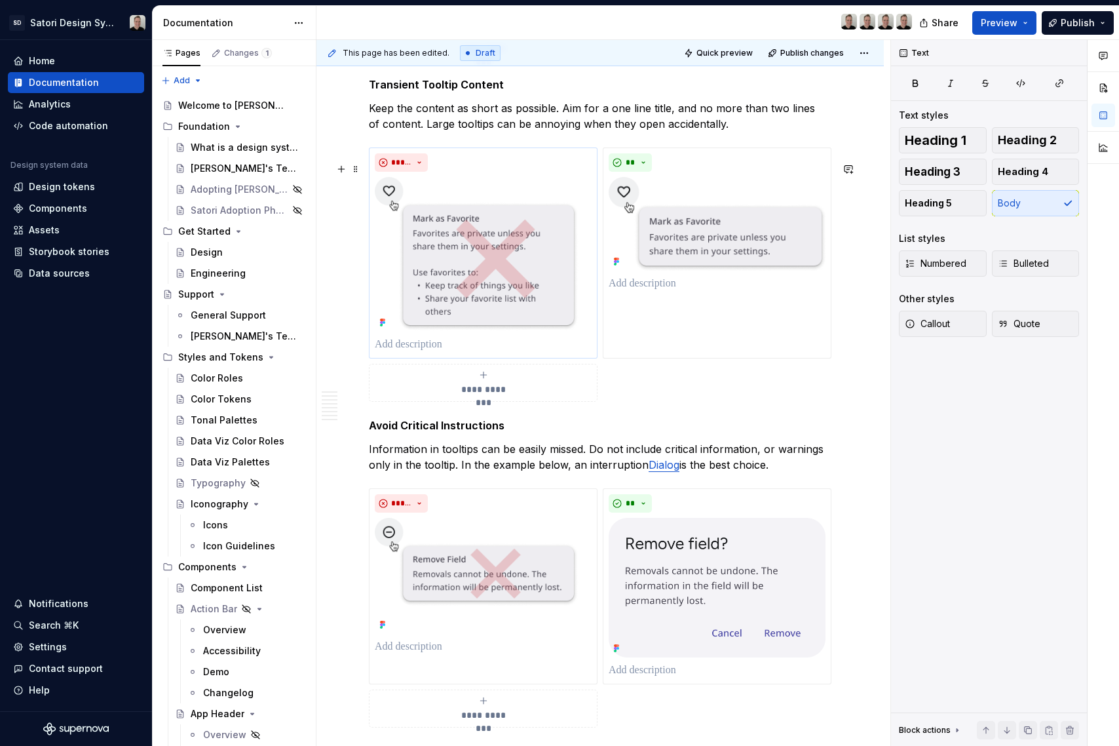
scroll to position [1052, 0]
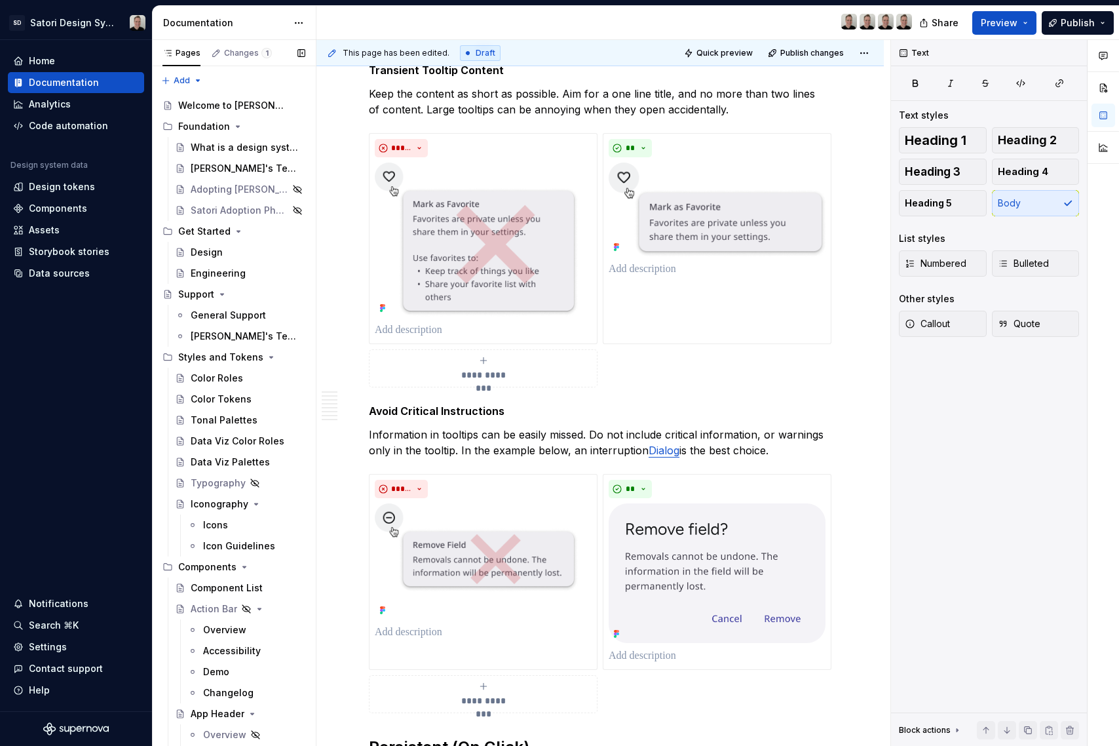
type textarea "*"
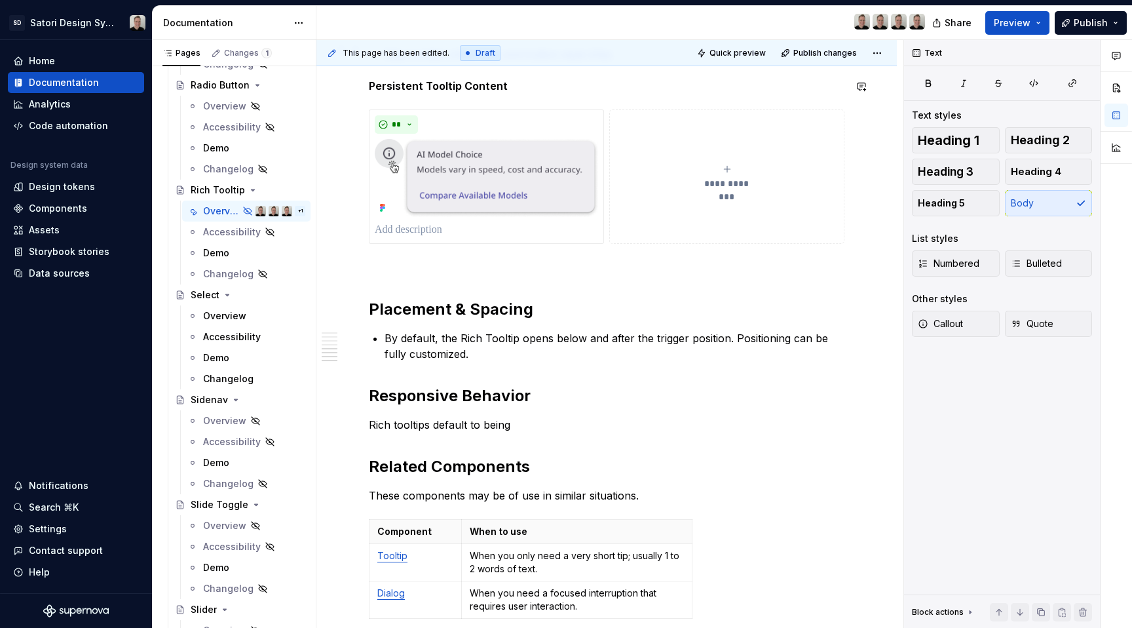
scroll to position [1985, 0]
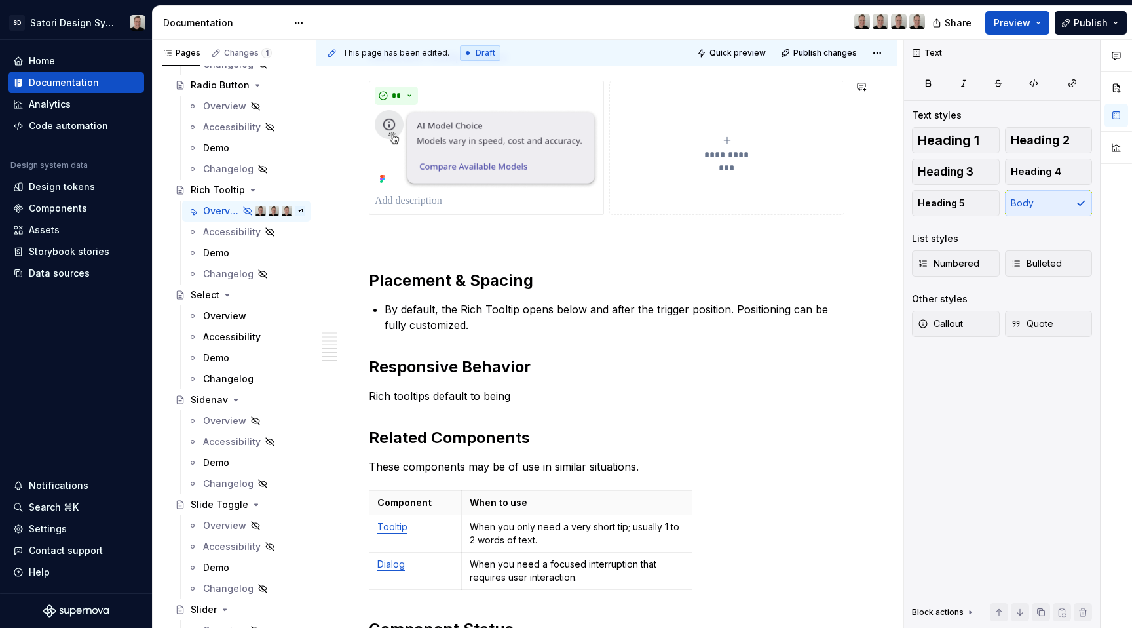
type textarea "*"
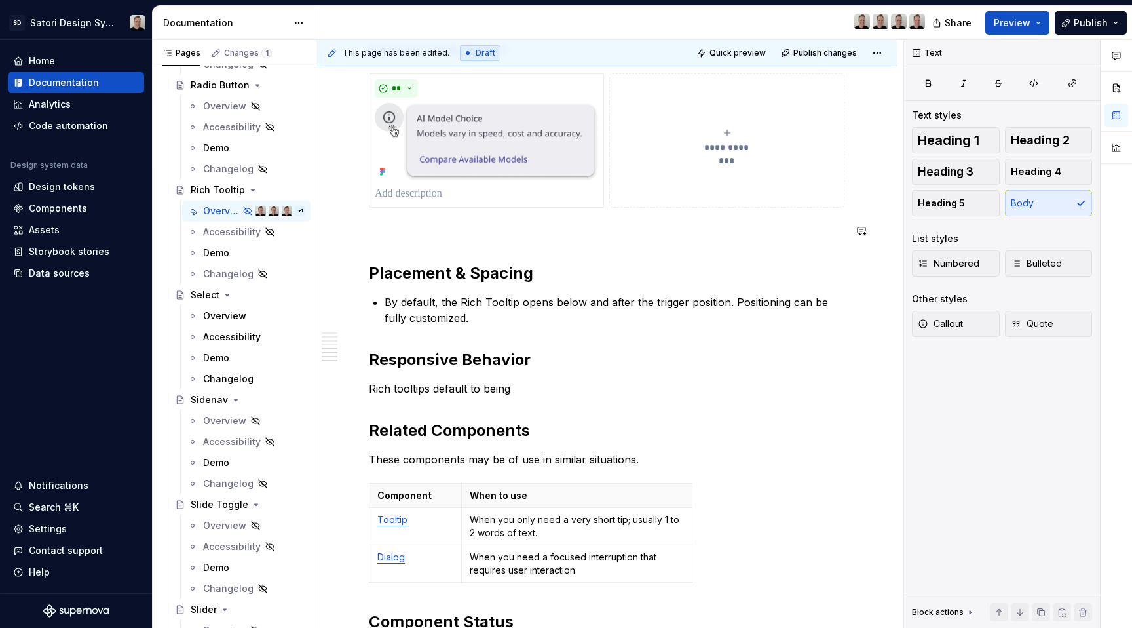
scroll to position [1992, 0]
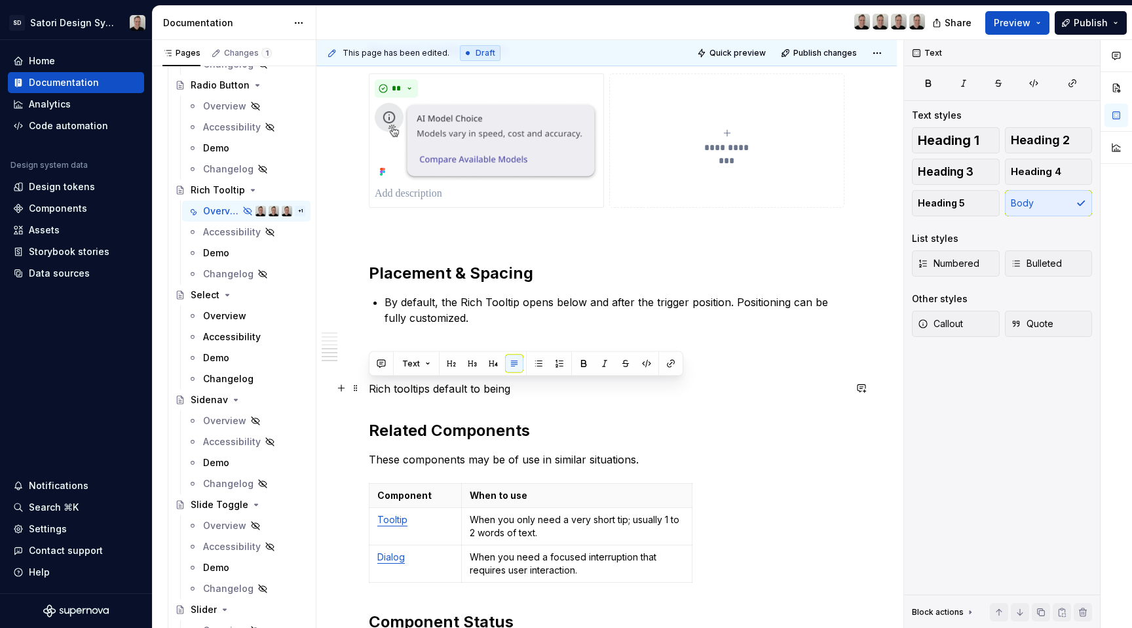
drag, startPoint x: 516, startPoint y: 385, endPoint x: 372, endPoint y: 388, distance: 144.9
click at [372, 388] on p "Rich tooltips default to being" at bounding box center [607, 389] width 476 height 16
click at [501, 388] on p "Rich tooltips default to being" at bounding box center [607, 389] width 476 height 16
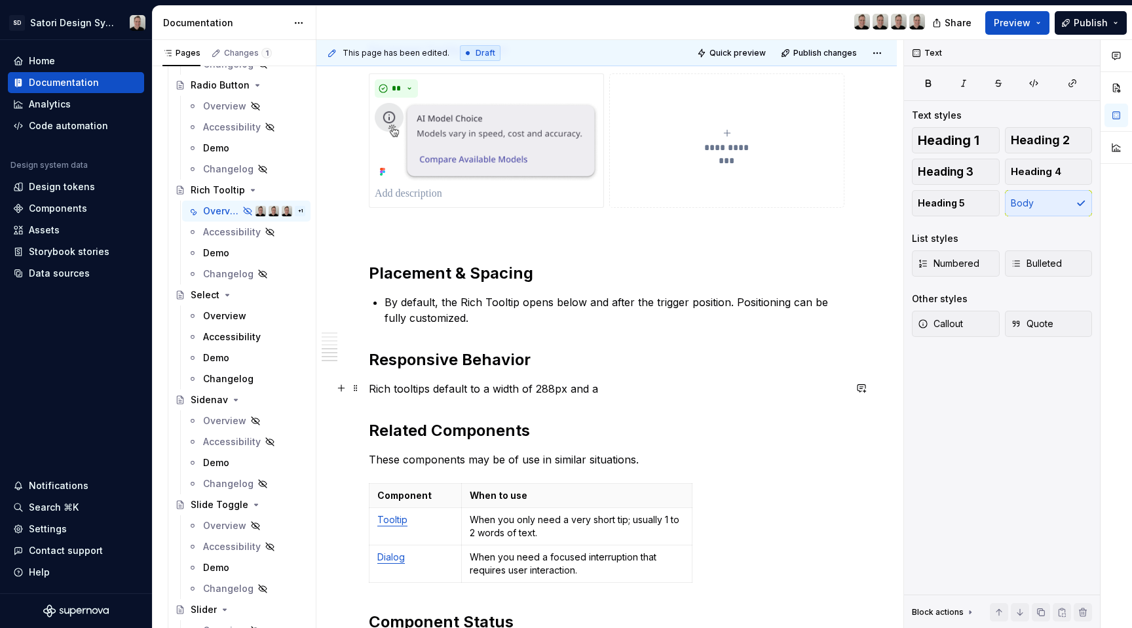
click at [525, 381] on p "Rich tooltips default to a width of 288px and a" at bounding box center [607, 389] width 476 height 16
click at [598, 385] on p "Rich tooltips default to a width 288px and a" at bounding box center [607, 389] width 476 height 16
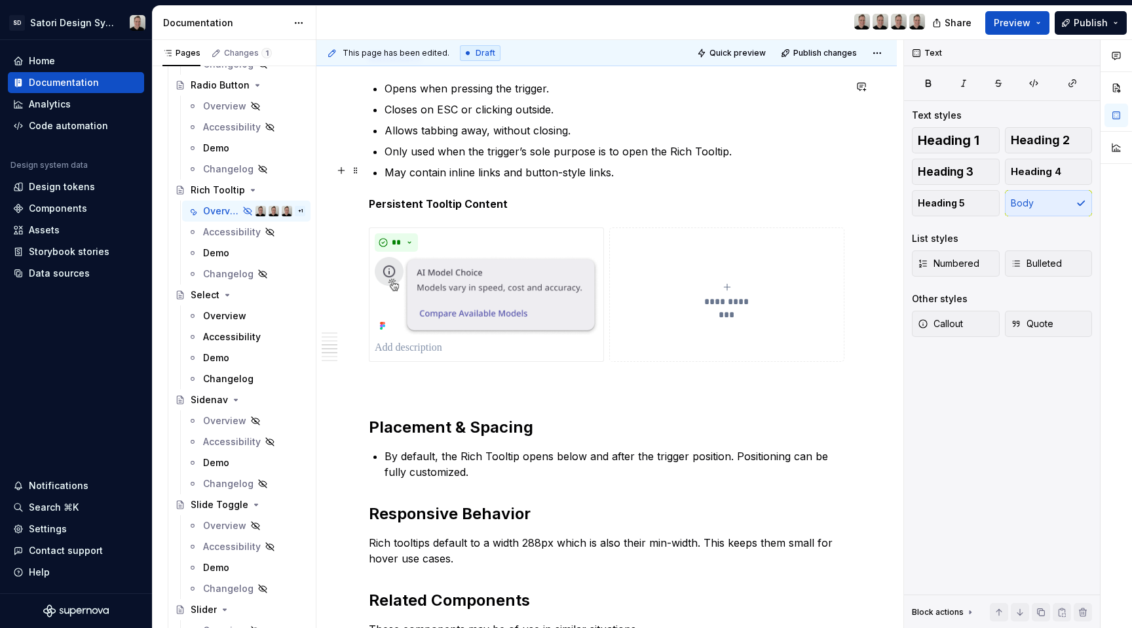
scroll to position [1922, 0]
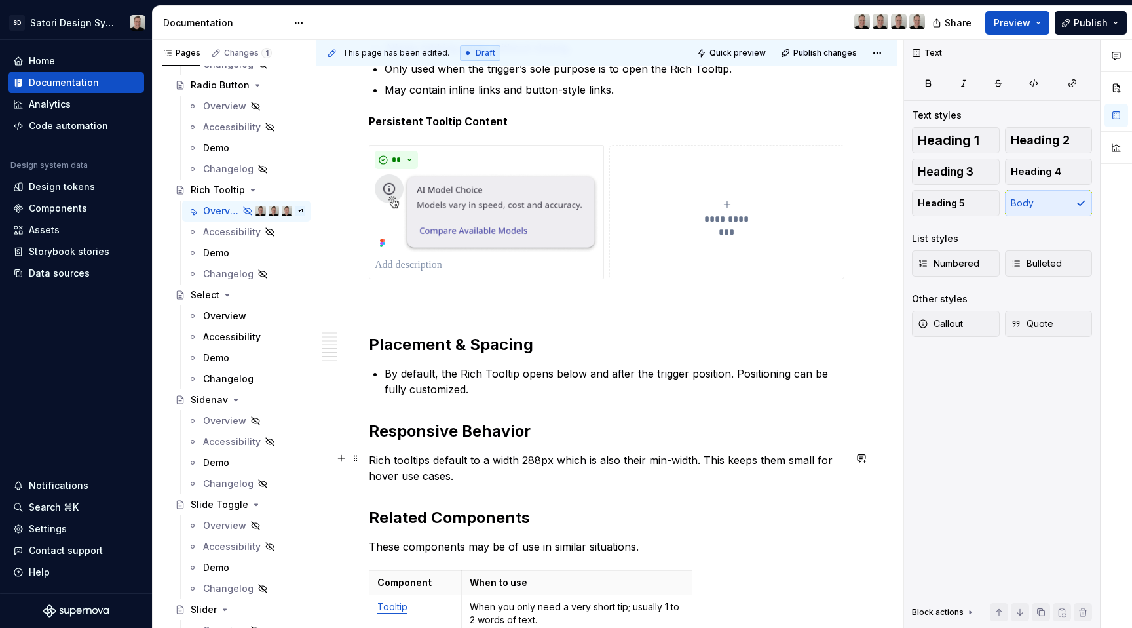
click at [820, 461] on p "Rich tooltips default to a width 288px which is also their min-width. This keep…" at bounding box center [607, 467] width 476 height 31
click at [817, 460] on p "Rich tooltips default to a width 288px which is also their min-width. This keep…" at bounding box center [607, 467] width 476 height 31
drag, startPoint x: 538, startPoint y: 476, endPoint x: 424, endPoint y: 476, distance: 114.0
click at [424, 476] on p "Rich tooltips default to a width 288px which is also their min-width. This keep…" at bounding box center [607, 467] width 476 height 31
click at [826, 460] on p "Rich tooltips default to a width 288px which is also their min-width. This keep…" at bounding box center [607, 467] width 476 height 31
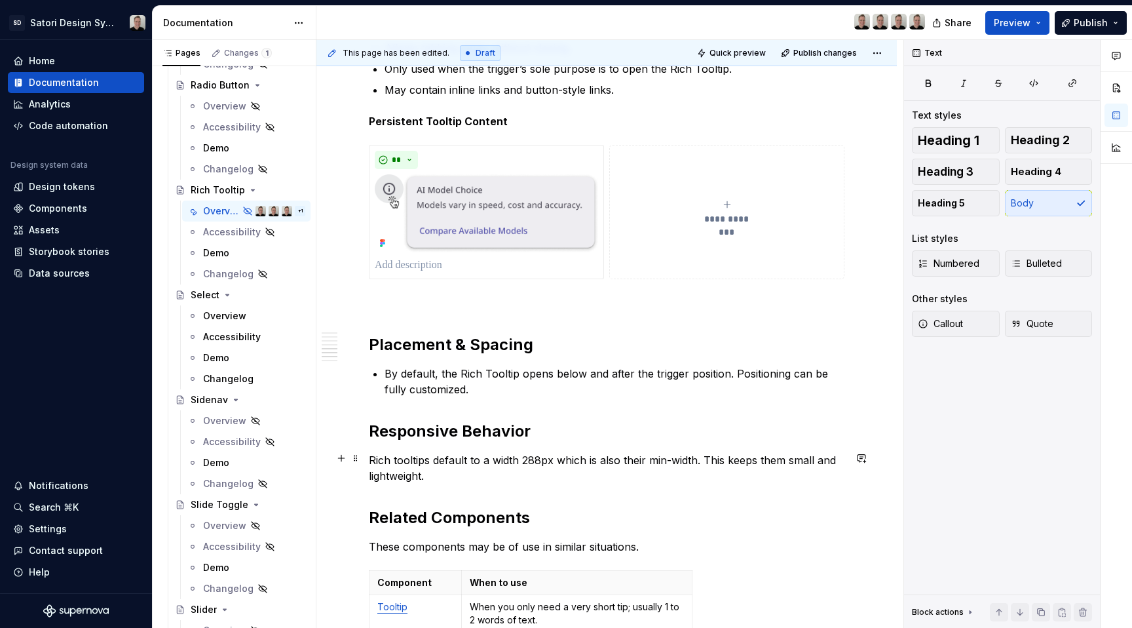
click at [661, 471] on p "Rich tooltips default to a width 288px which is also their min-width. This keep…" at bounding box center [607, 467] width 476 height 31
drag, startPoint x: 697, startPoint y: 459, endPoint x: 721, endPoint y: 458, distance: 23.6
click at [721, 458] on p "Rich tooltips default to a width 288px which is also their min-width. This keep…" at bounding box center [607, 467] width 476 height 31
click at [497, 476] on p "Rich tooltips default to a width 288px which is also their min-width. This keep…" at bounding box center [607, 467] width 476 height 31
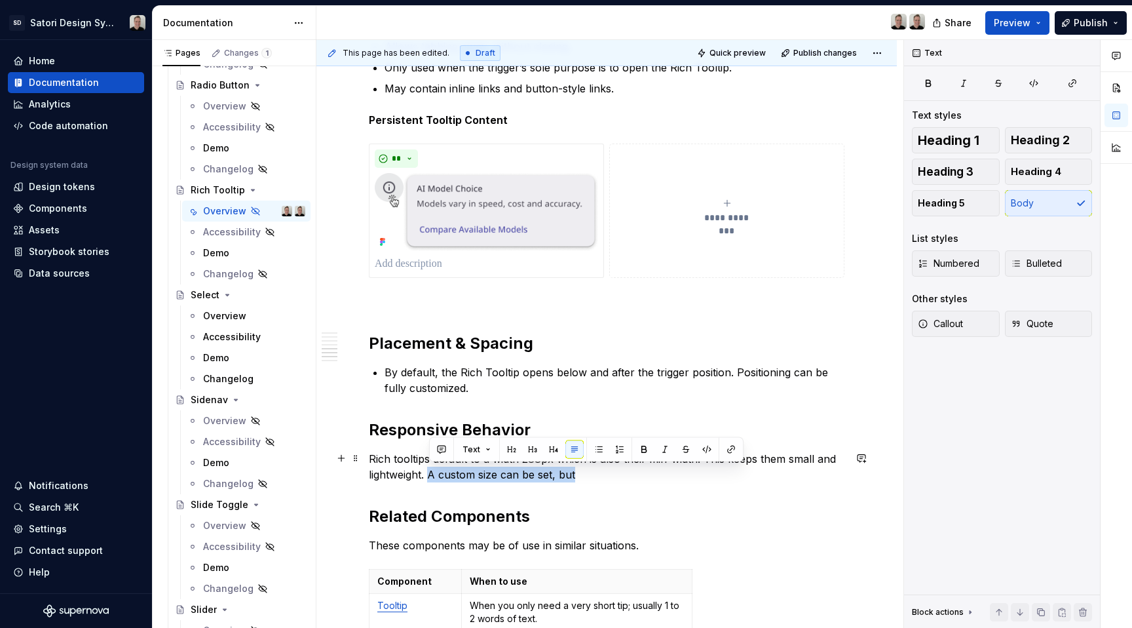
drag, startPoint x: 590, startPoint y: 473, endPoint x: 463, endPoint y: 482, distance: 128.1
click at [430, 471] on p "Rich tooltips default to a width 288px which is also their min-width. This keep…" at bounding box center [607, 466] width 476 height 31
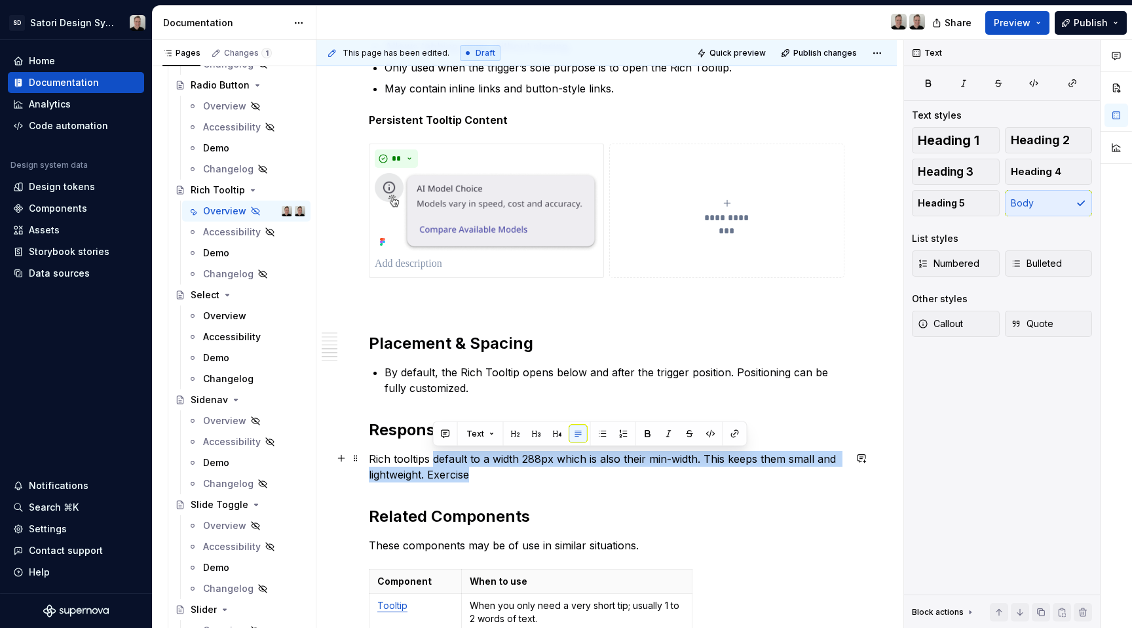
drag, startPoint x: 486, startPoint y: 474, endPoint x: 434, endPoint y: 462, distance: 53.1
click at [434, 462] on p "Rich tooltips default to a width 288px which is also their min-width. This keep…" at bounding box center [607, 466] width 476 height 31
click at [507, 469] on p "Rich tooltips default to a width 288px which is also their min-width. This keep…" at bounding box center [607, 466] width 476 height 31
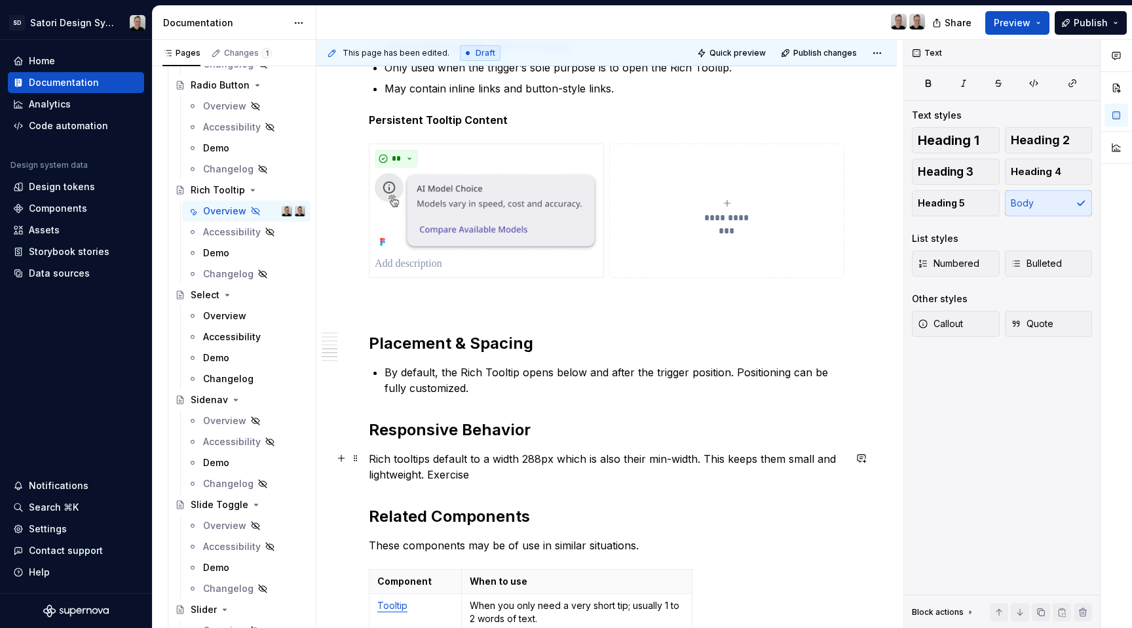
click at [493, 460] on p "Rich tooltips default to a width 288px which is also their min-width. This keep…" at bounding box center [607, 466] width 476 height 31
click at [610, 469] on p "Rich tooltips default to a max-width 288px which is also their min-width. This …" at bounding box center [607, 466] width 476 height 31
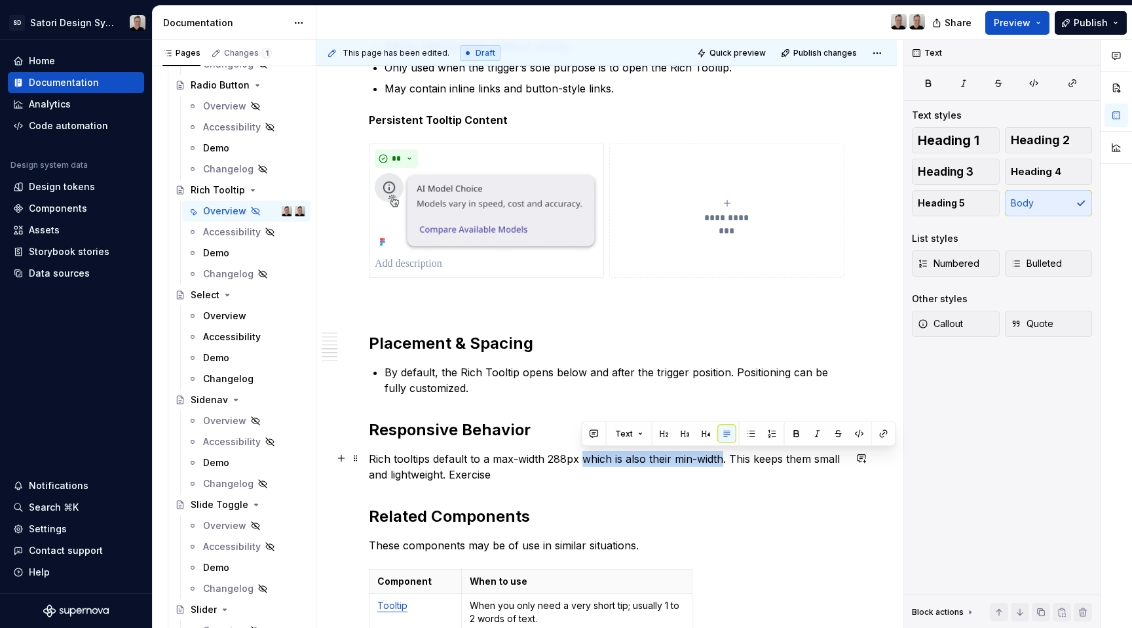
drag, startPoint x: 584, startPoint y: 459, endPoint x: 723, endPoint y: 460, distance: 139.6
click at [723, 460] on p "Rich tooltips default to a max-width 288px which is also their min-width. This …" at bounding box center [607, 466] width 476 height 31
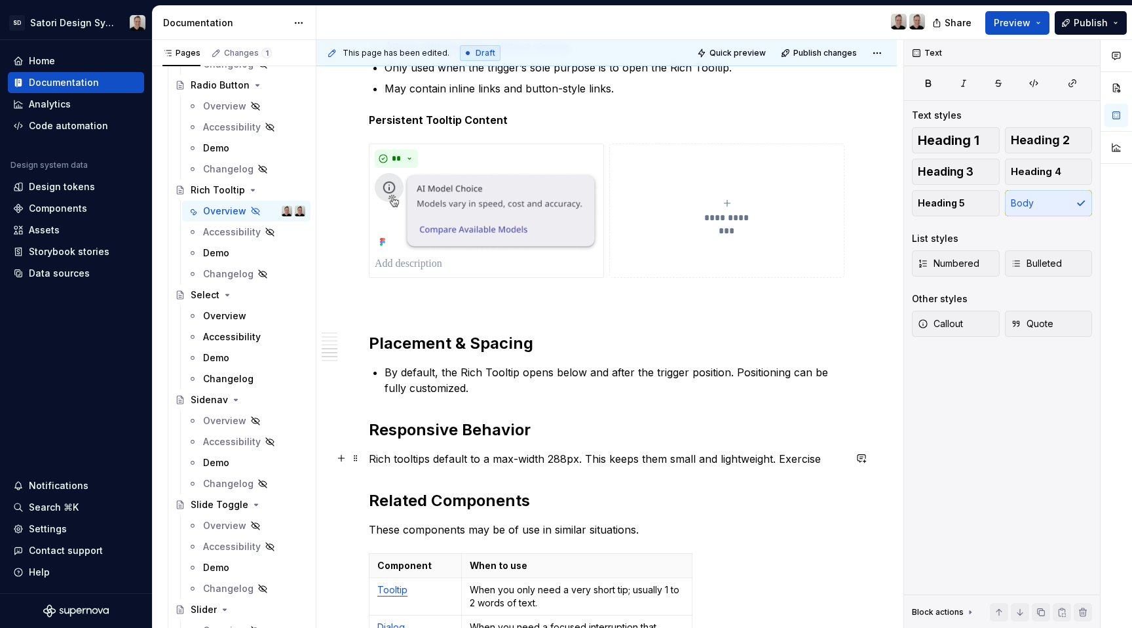
click at [826, 463] on p "Rich tooltips default to a max-width 288px. This keeps them small and lightweig…" at bounding box center [607, 459] width 476 height 16
click at [412, 425] on h2 "Responsive Behavior" at bounding box center [607, 429] width 476 height 21
click at [381, 433] on h2 "Sizing Behavior" at bounding box center [607, 429] width 476 height 21
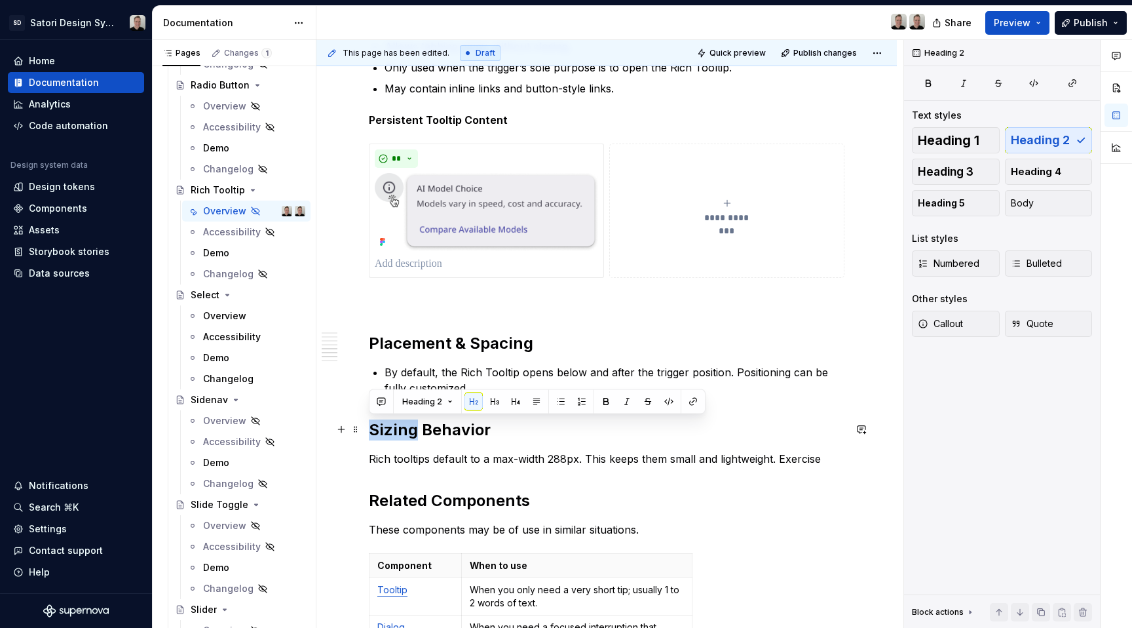
click at [381, 433] on h2 "Sizing Behavior" at bounding box center [607, 429] width 476 height 21
drag, startPoint x: 461, startPoint y: 431, endPoint x: 408, endPoint y: 434, distance: 53.8
click at [408, 434] on h2 "Responsove Behavior" at bounding box center [607, 429] width 476 height 21
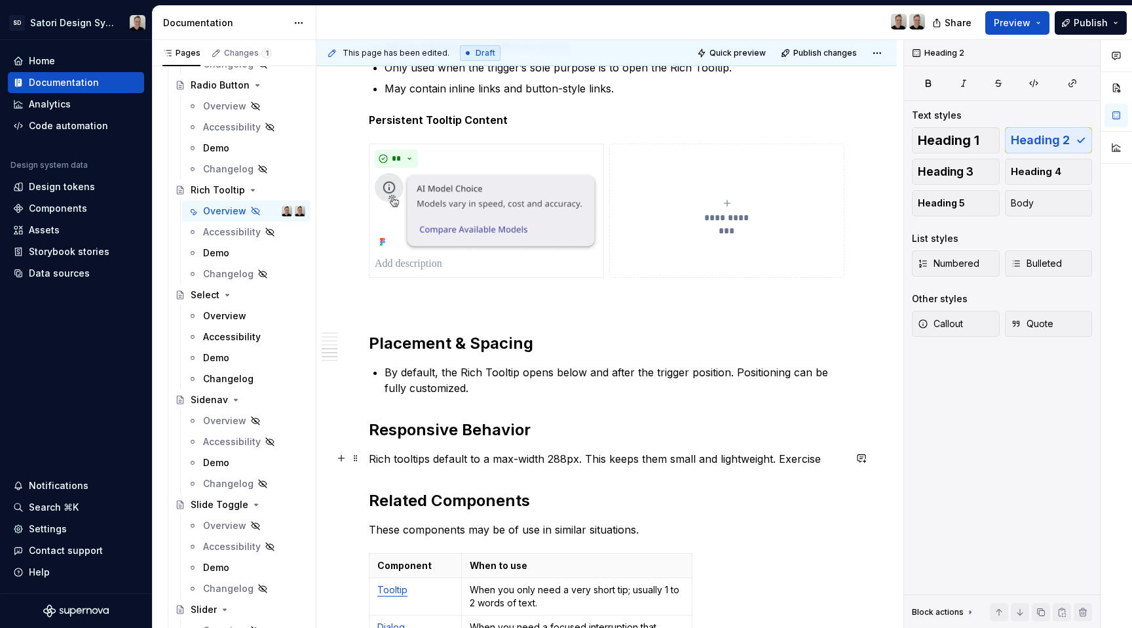
click at [500, 459] on p "Rich tooltips default to a max-width 288px. This keeps them small and lightweig…" at bounding box center [607, 459] width 476 height 16
click at [823, 459] on p "Rich tooltips default to a max-width 288px. This keeps them small and lightweig…" at bounding box center [607, 459] width 476 height 16
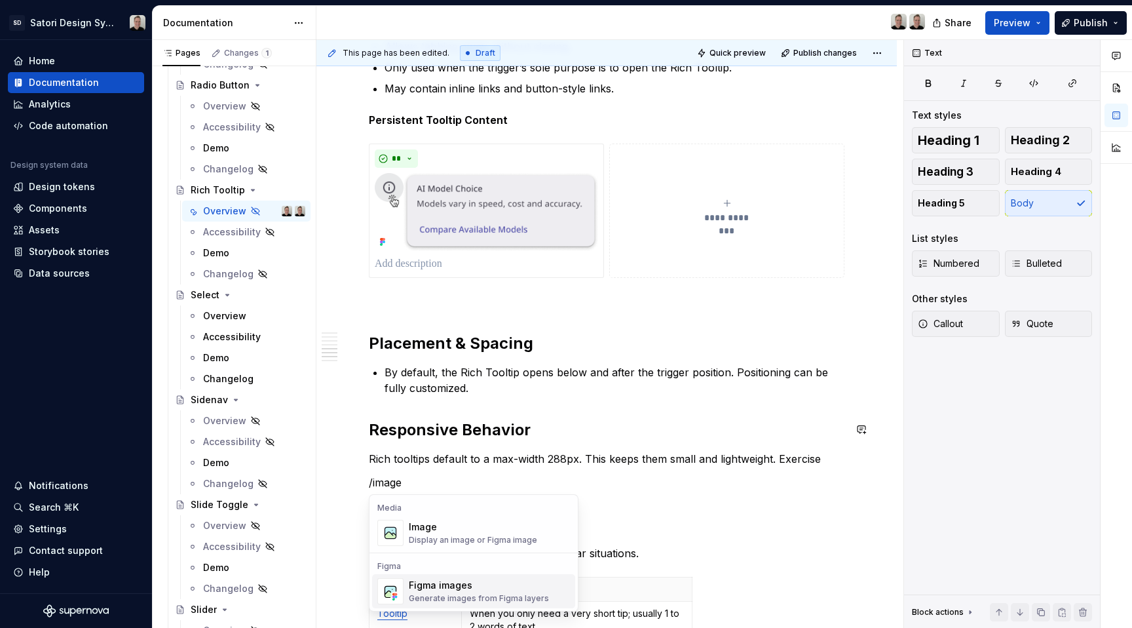
click at [441, 583] on div "Figma images" at bounding box center [479, 585] width 140 height 13
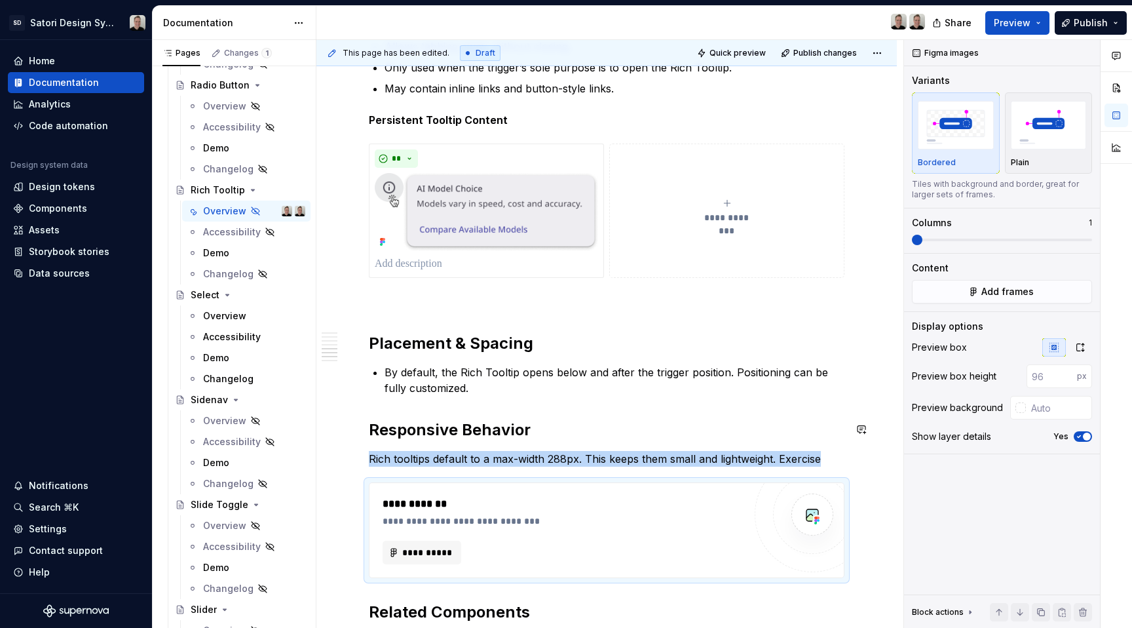
type textarea "*"
click at [1015, 285] on span "Add frames" at bounding box center [1008, 291] width 52 height 13
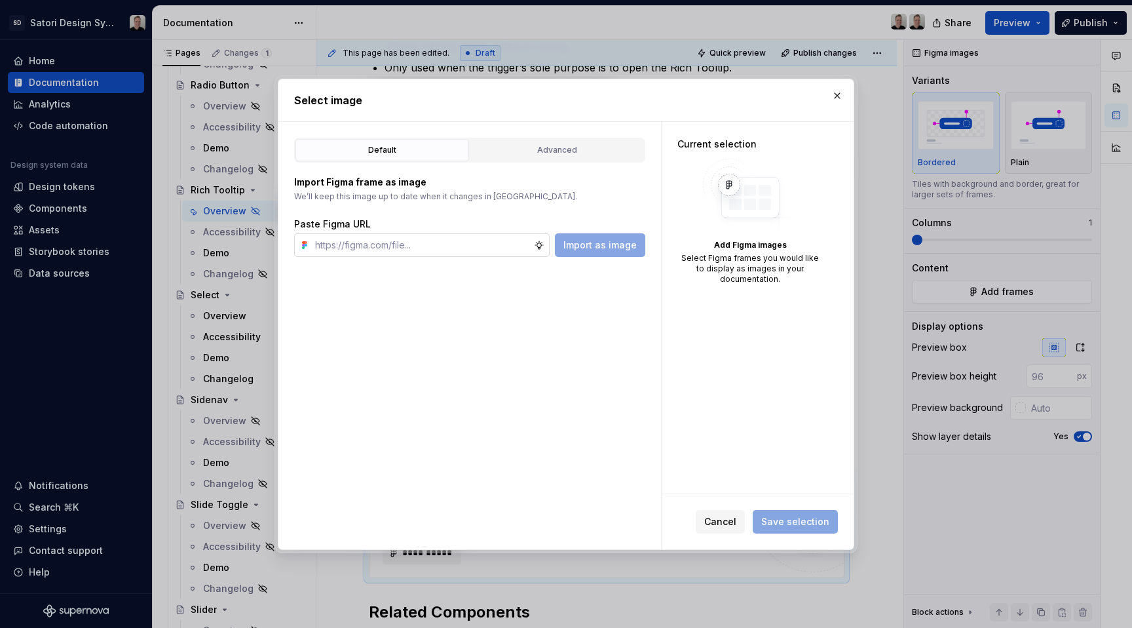
click at [431, 255] on input "text" at bounding box center [422, 245] width 224 height 24
type input "https://www.figma.com/design/iojZRiN8Moza48zAH7LoTs/Satori-Design-Library?m=aut…"
click at [621, 254] on button "Import as image" at bounding box center [600, 245] width 90 height 24
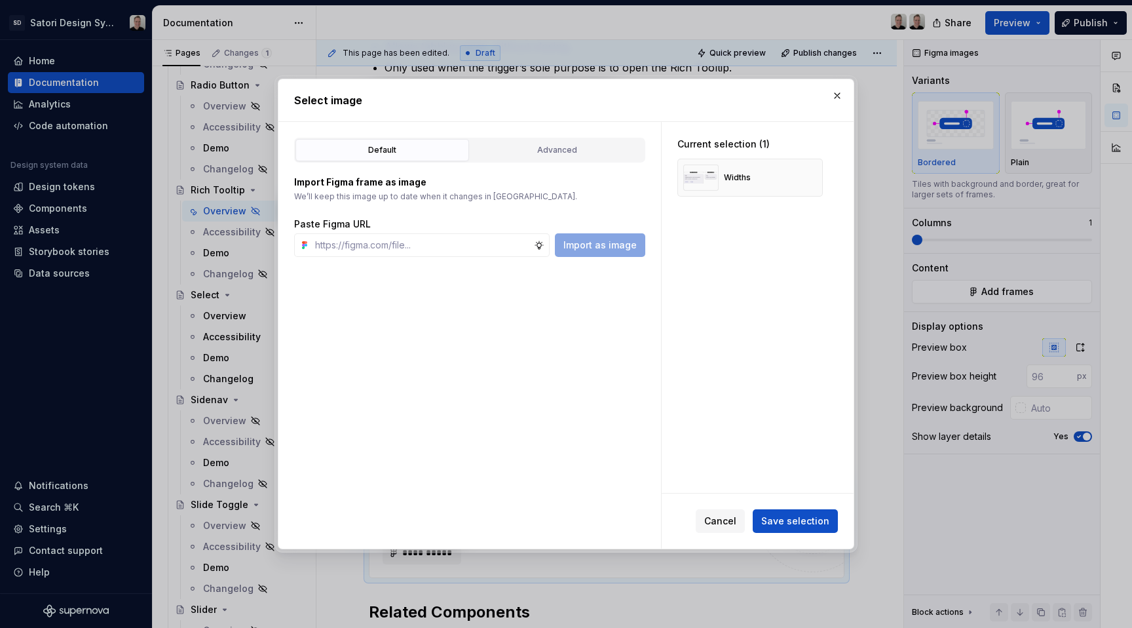
click at [816, 529] on button "Save selection" at bounding box center [795, 521] width 85 height 24
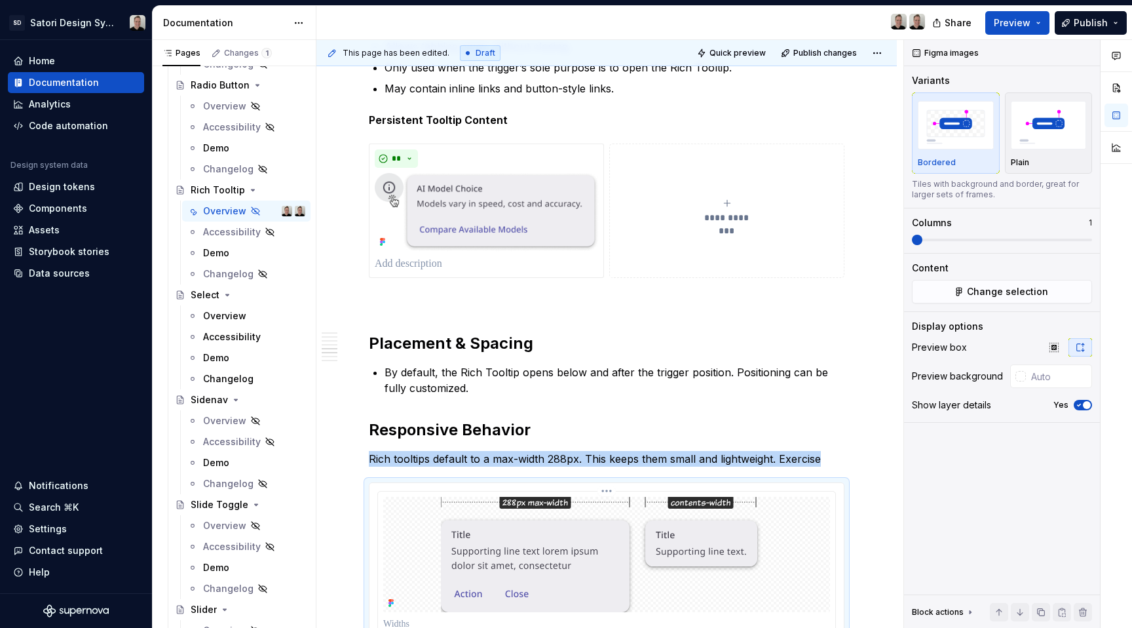
scroll to position [1956, 0]
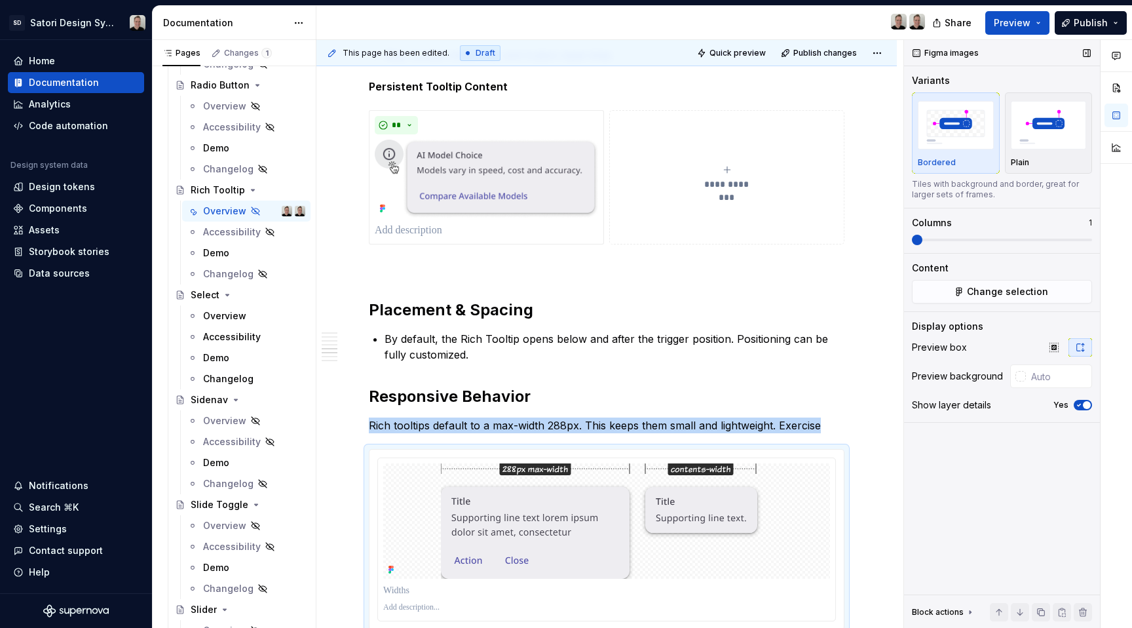
click at [1081, 408] on icon "button" at bounding box center [1079, 405] width 10 height 8
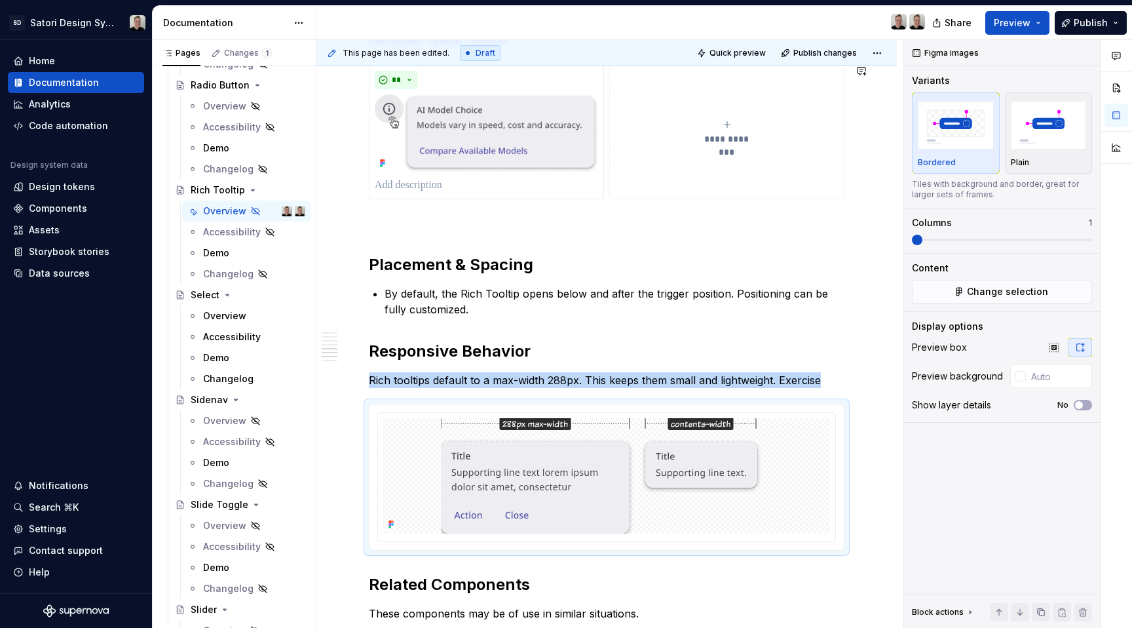
scroll to position [2001, 0]
click at [607, 457] on img at bounding box center [607, 474] width 332 height 115
click at [991, 291] on span "Change selection" at bounding box center [1007, 291] width 81 height 13
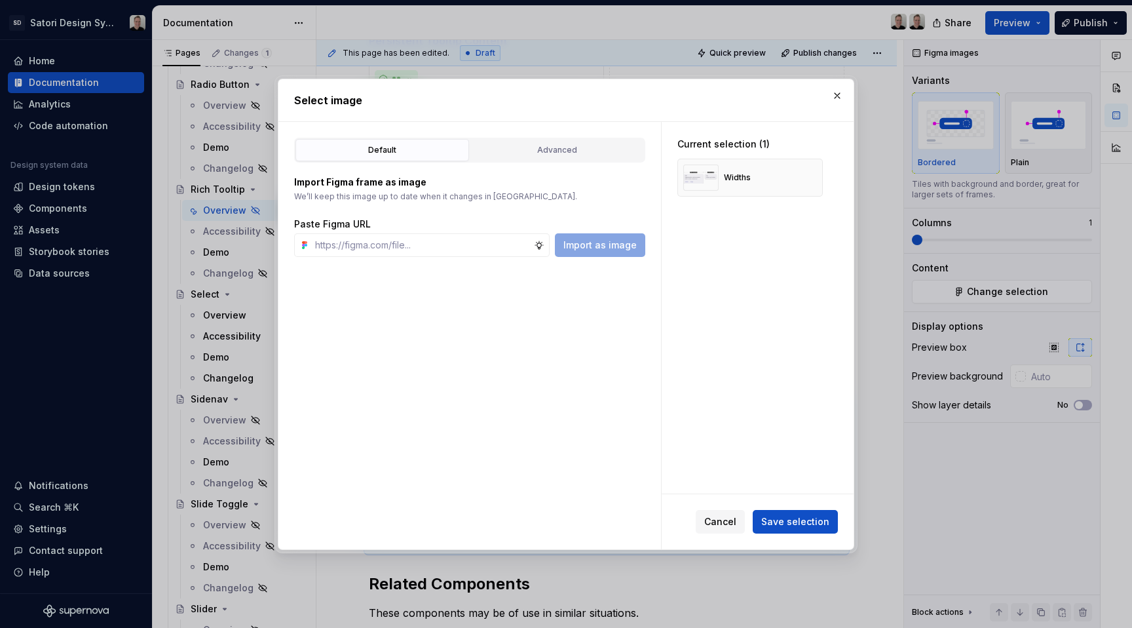
type textarea "*"
click at [805, 178] on button "button" at bounding box center [808, 177] width 18 height 18
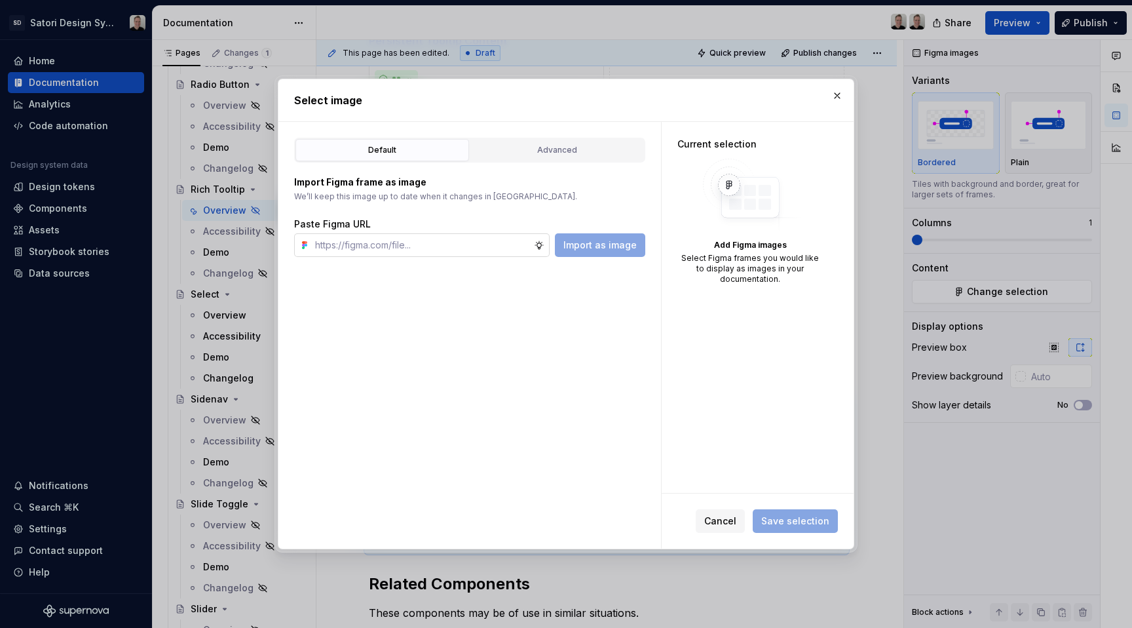
click at [475, 244] on input "text" at bounding box center [422, 245] width 224 height 24
paste input "https://www.figma.com/design/iojZRiN8Moza48zAH7LoTs/Satori-Design-Library?m=aut…"
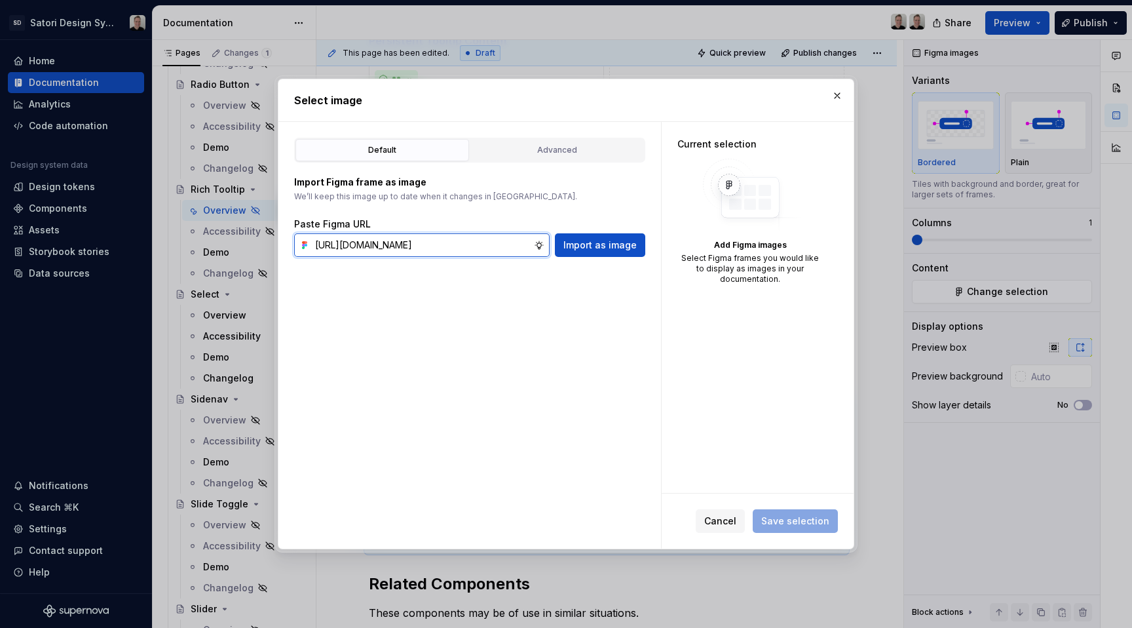
type input "https://www.figma.com/design/iojZRiN8Moza48zAH7LoTs/Satori-Design-Library?m=aut…"
click at [586, 243] on span "Import as image" at bounding box center [600, 245] width 73 height 13
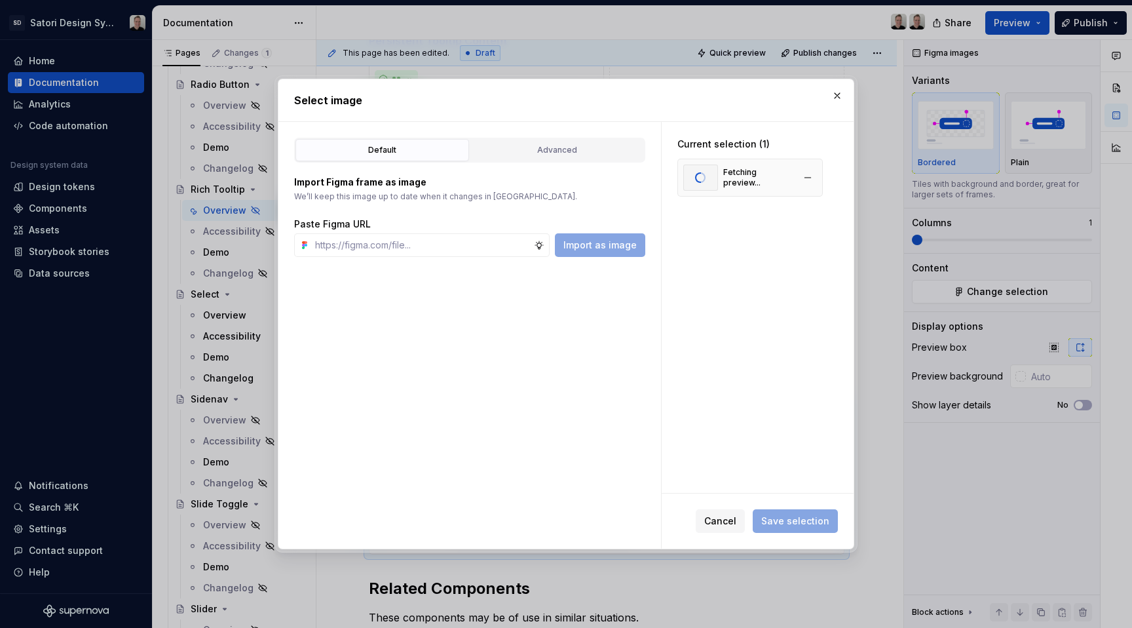
click at [739, 162] on div "Fetching preview..." at bounding box center [750, 178] width 145 height 38
click at [835, 90] on button "button" at bounding box center [837, 96] width 18 height 18
click at [834, 90] on button "**********" at bounding box center [726, 131] width 235 height 134
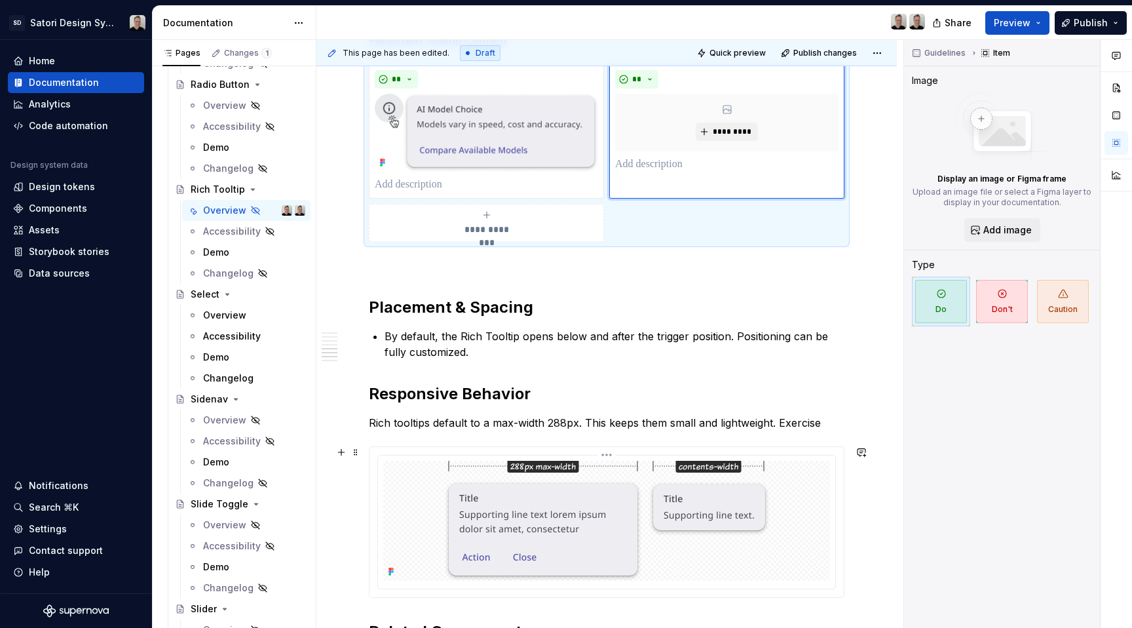
click at [666, 531] on img at bounding box center [607, 521] width 324 height 120
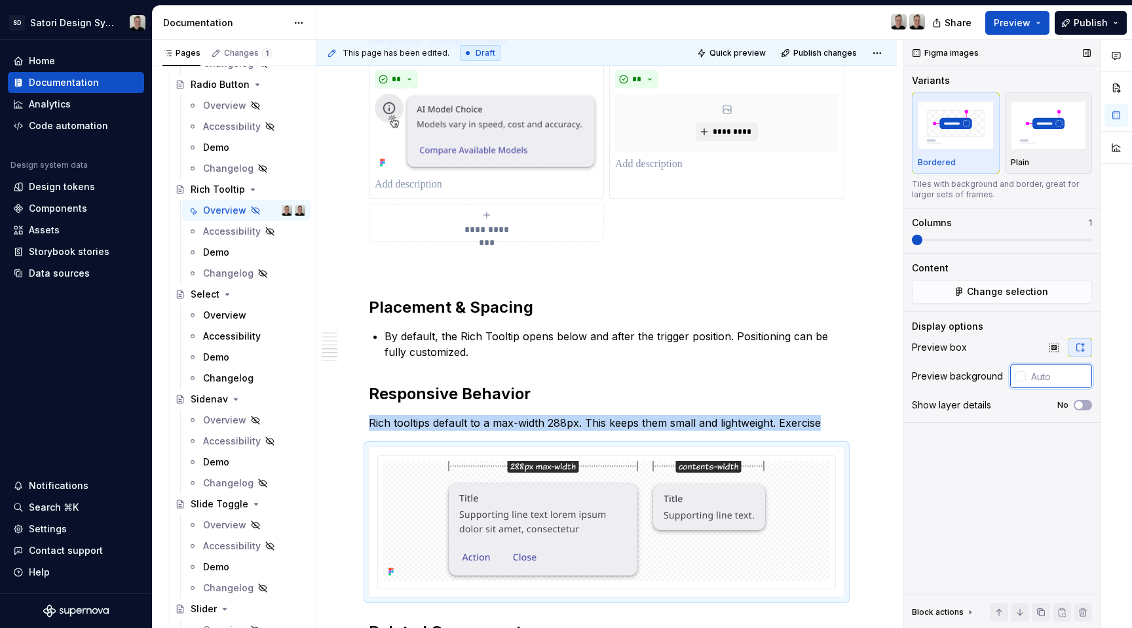
click at [1059, 374] on input "text" at bounding box center [1059, 376] width 66 height 24
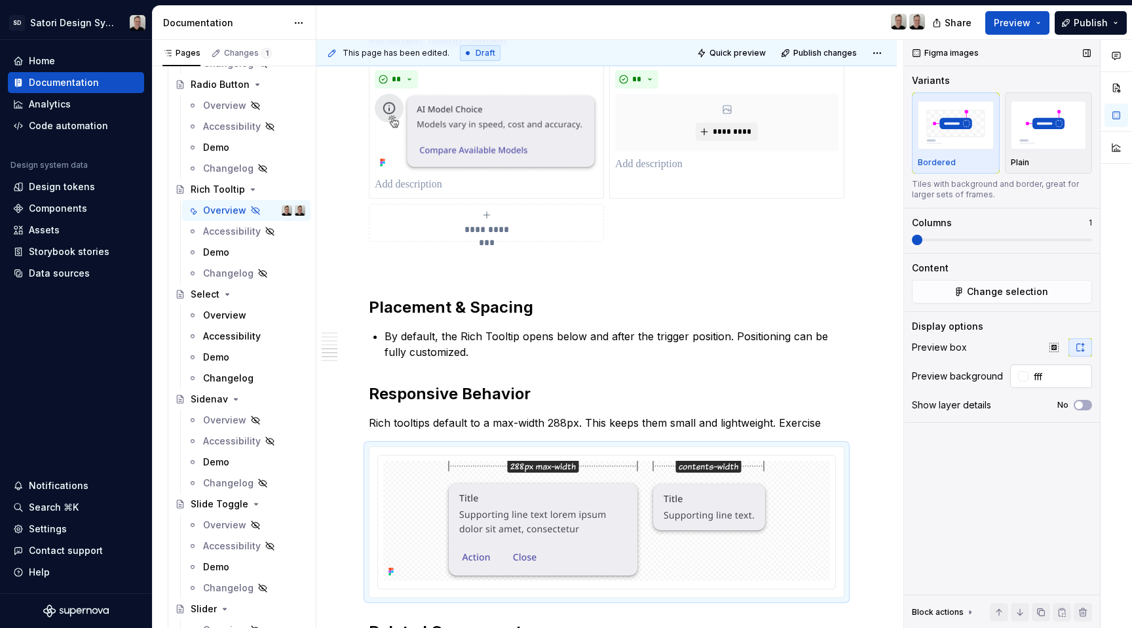
type input "#FFFFFF"
click at [1062, 130] on img "button" at bounding box center [1049, 125] width 76 height 48
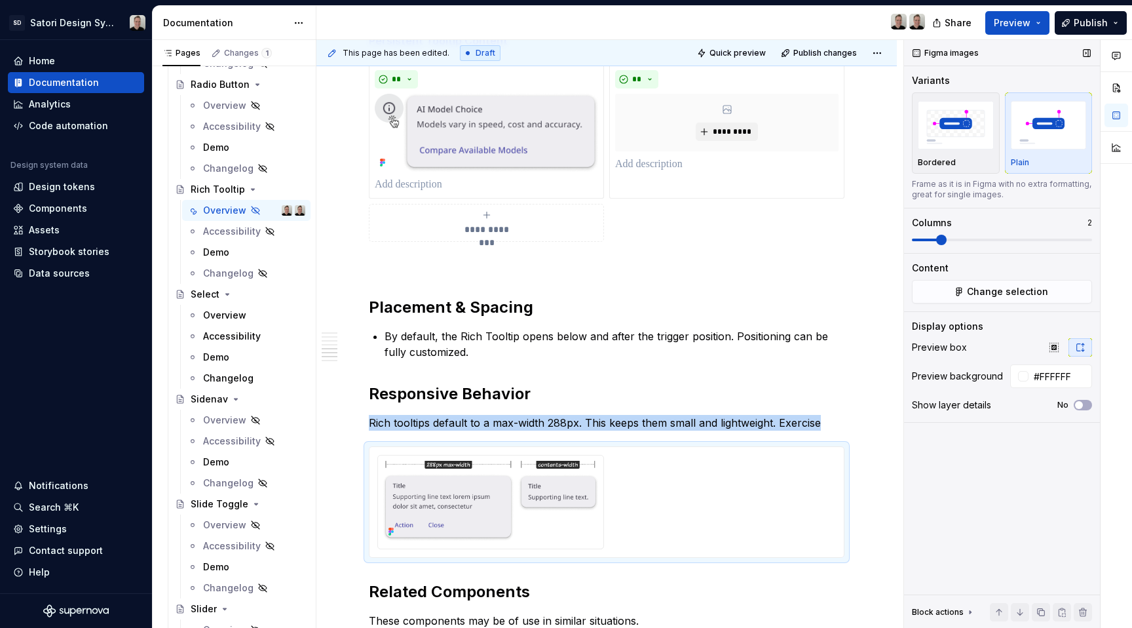
click at [945, 241] on span at bounding box center [1002, 240] width 180 height 3
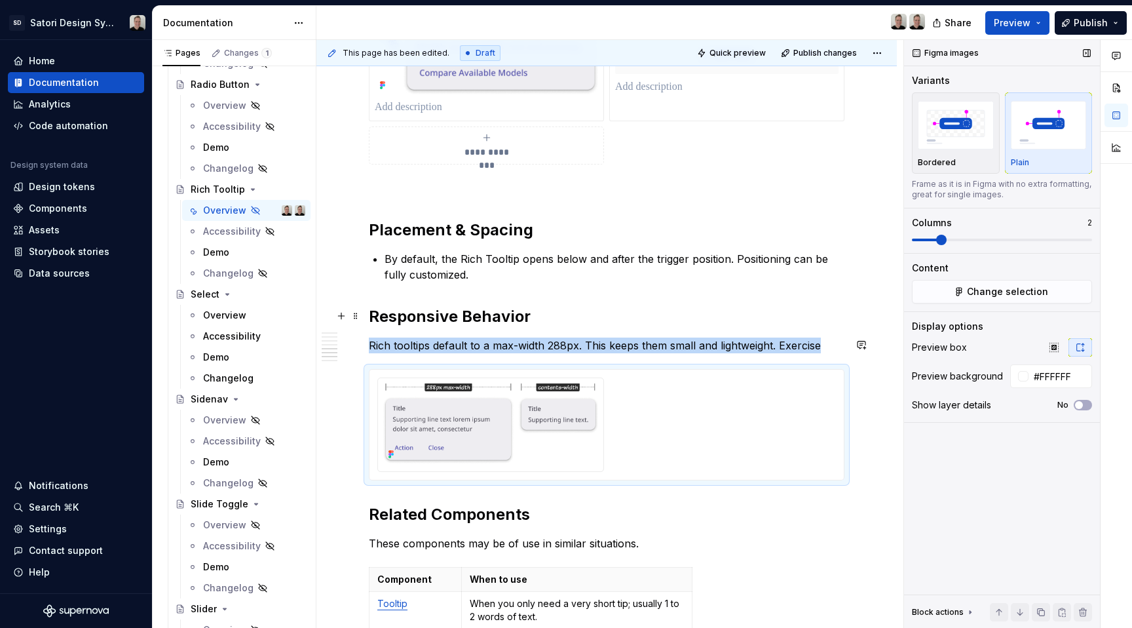
scroll to position [2081, 0]
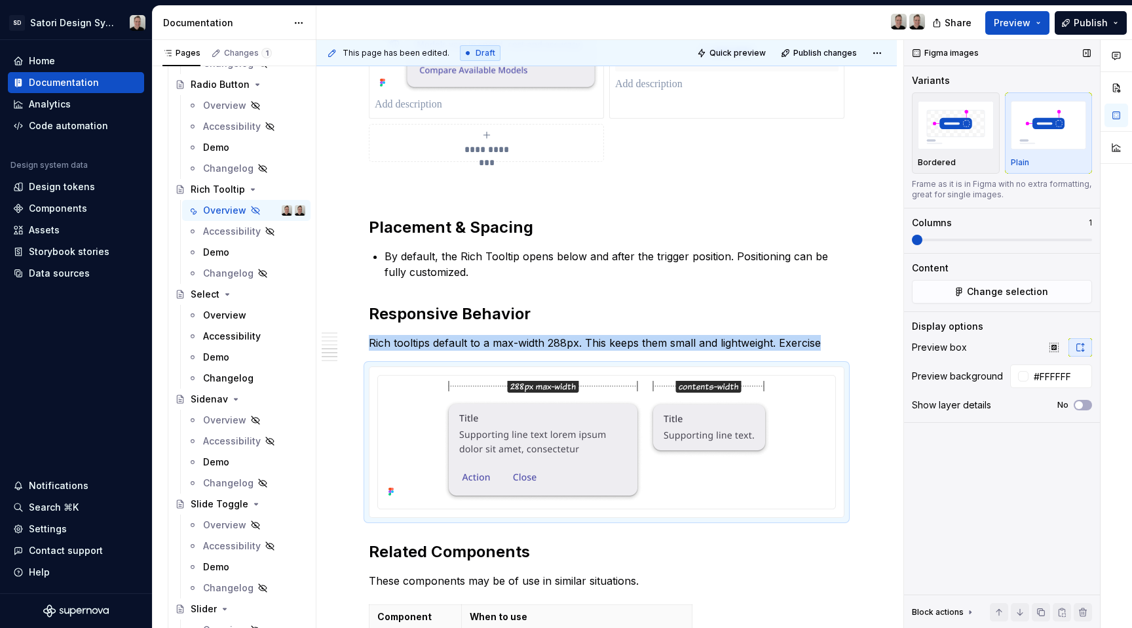
click at [912, 243] on span at bounding box center [917, 240] width 10 height 10
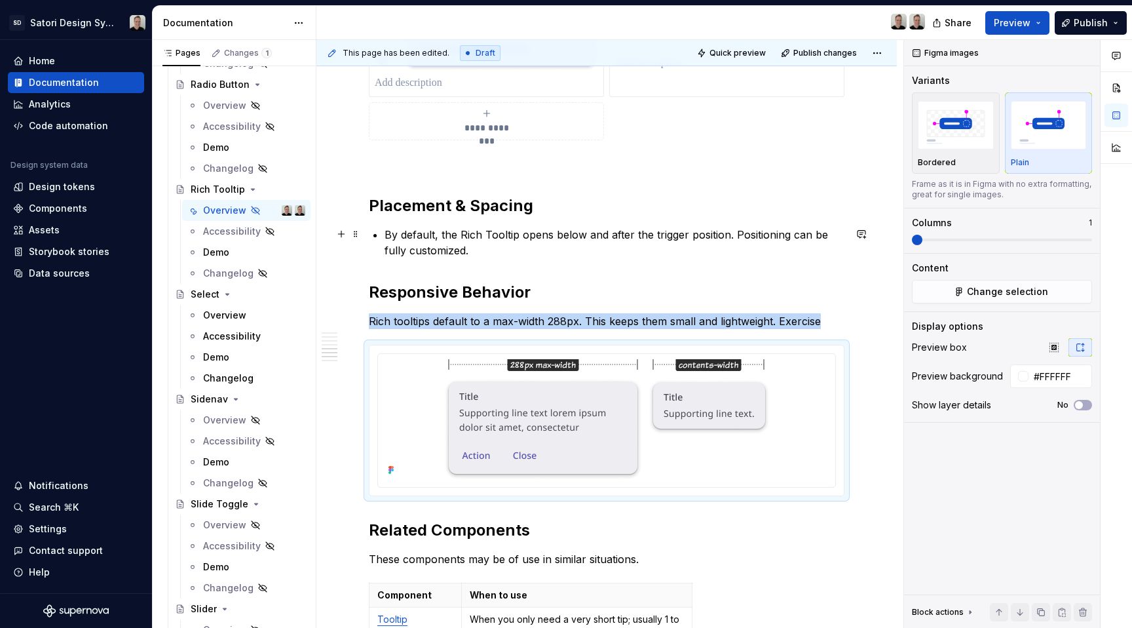
scroll to position [2123, 0]
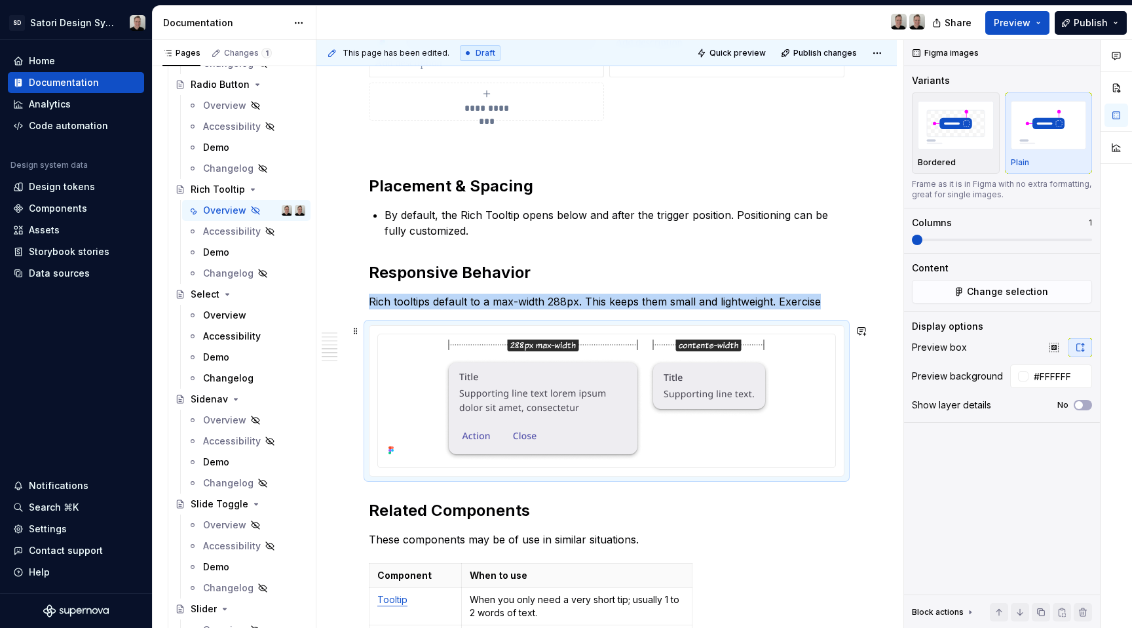
click at [497, 325] on div at bounding box center [607, 400] width 476 height 151
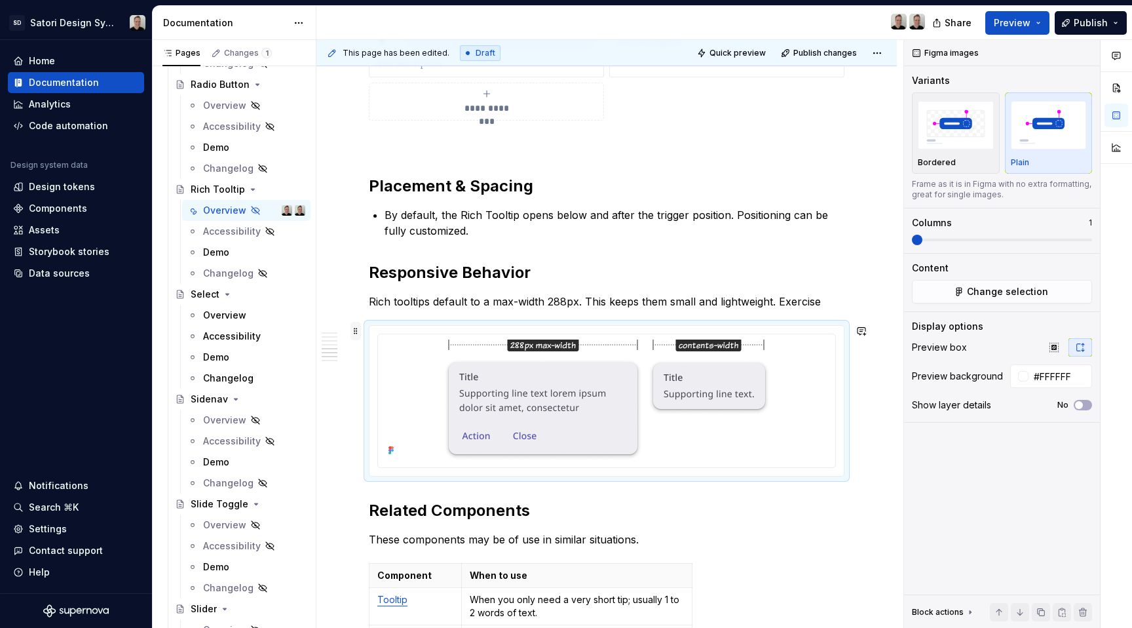
click at [359, 331] on span at bounding box center [356, 331] width 10 height 18
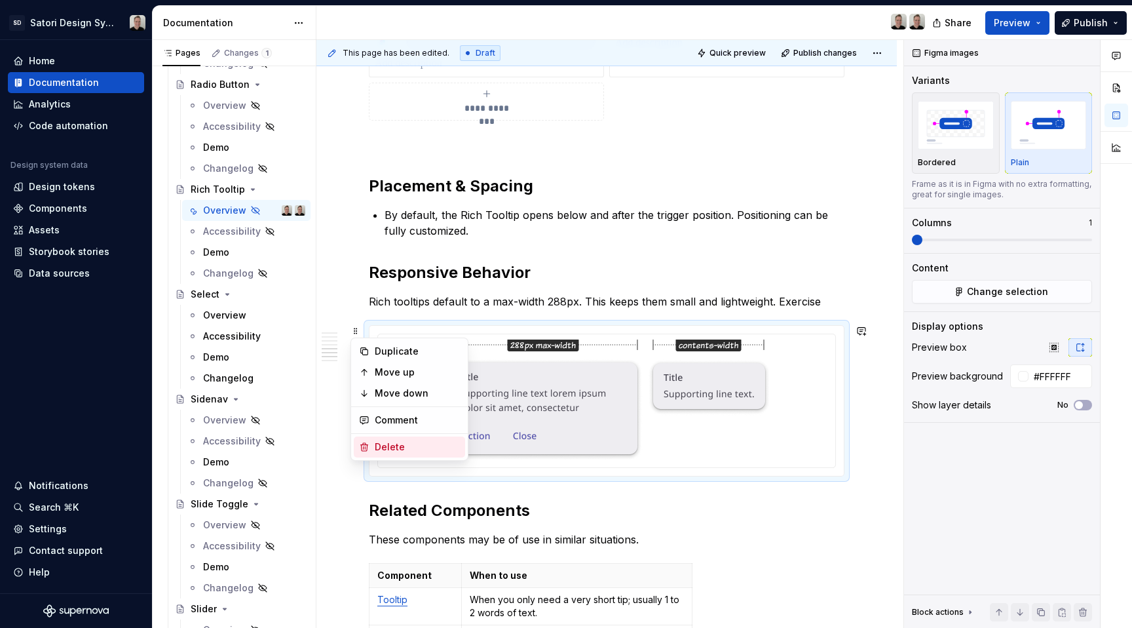
click at [408, 442] on div "Delete" at bounding box center [417, 446] width 85 height 13
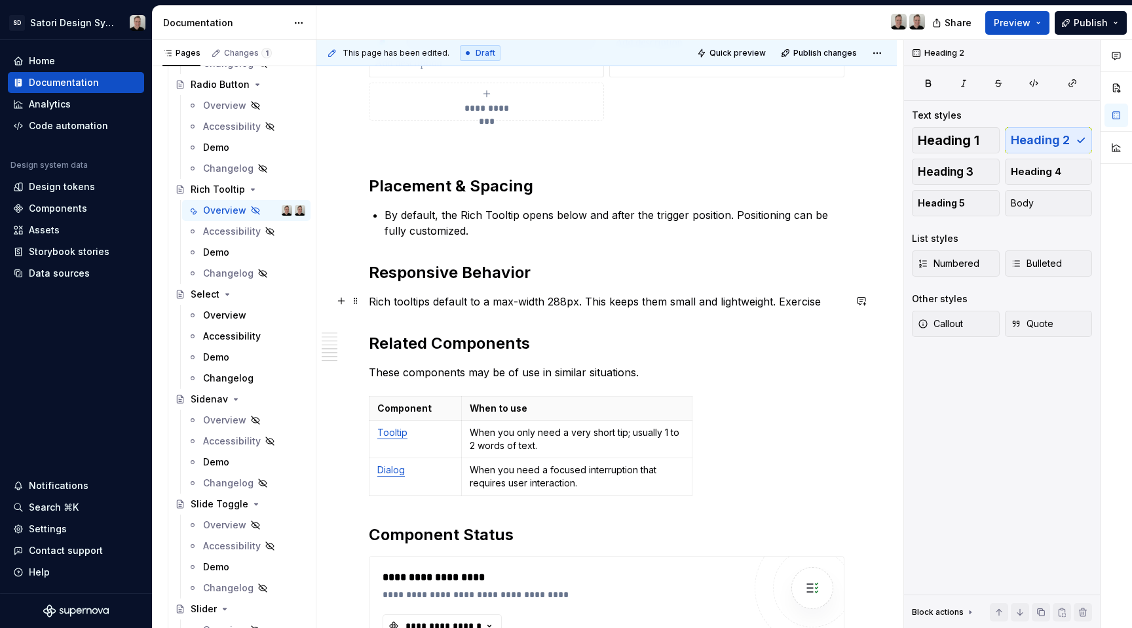
click at [797, 304] on p "Rich tooltips default to a max-width 288px. This keeps them small and lightweig…" at bounding box center [607, 302] width 476 height 16
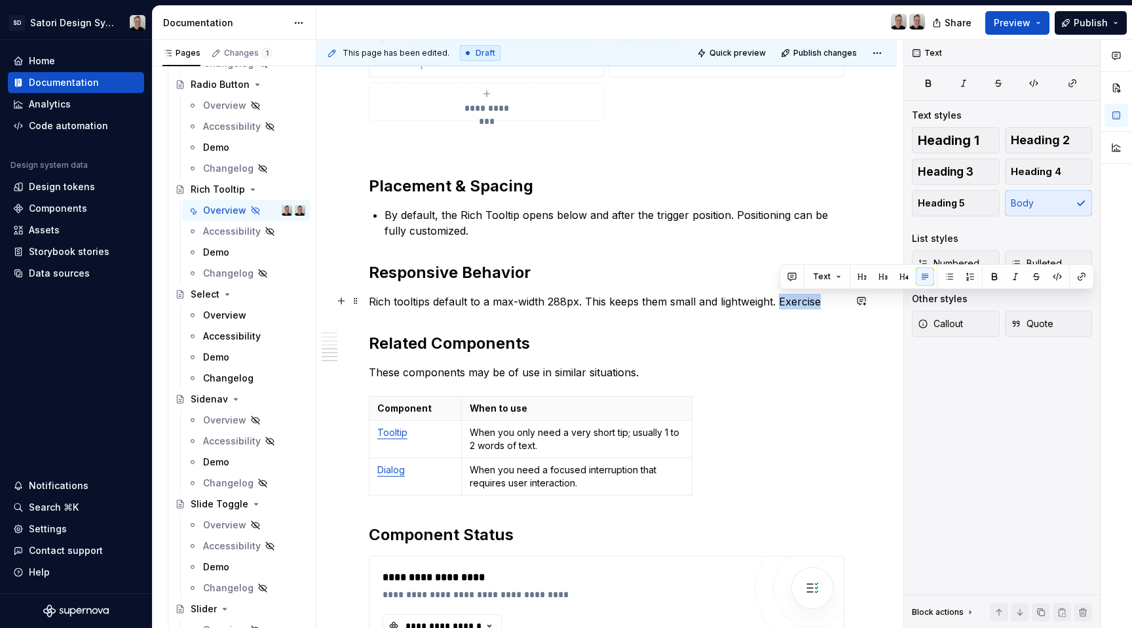
click at [797, 304] on p "Rich tooltips default to a max-width 288px. This keeps them small and lightweig…" at bounding box center [607, 302] width 476 height 16
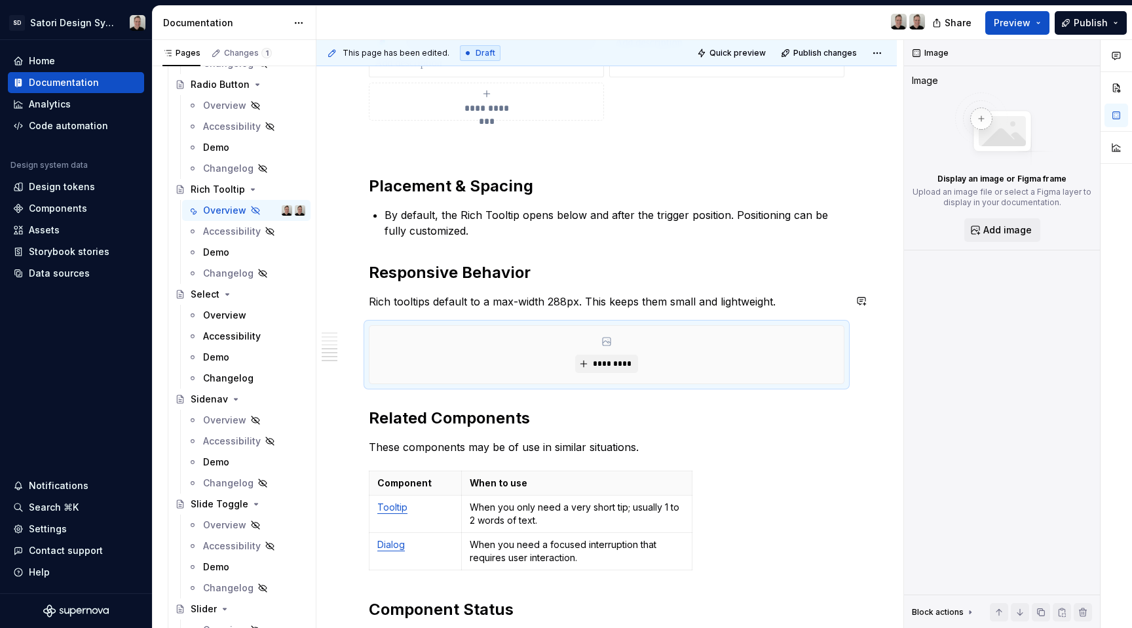
type textarea "*"
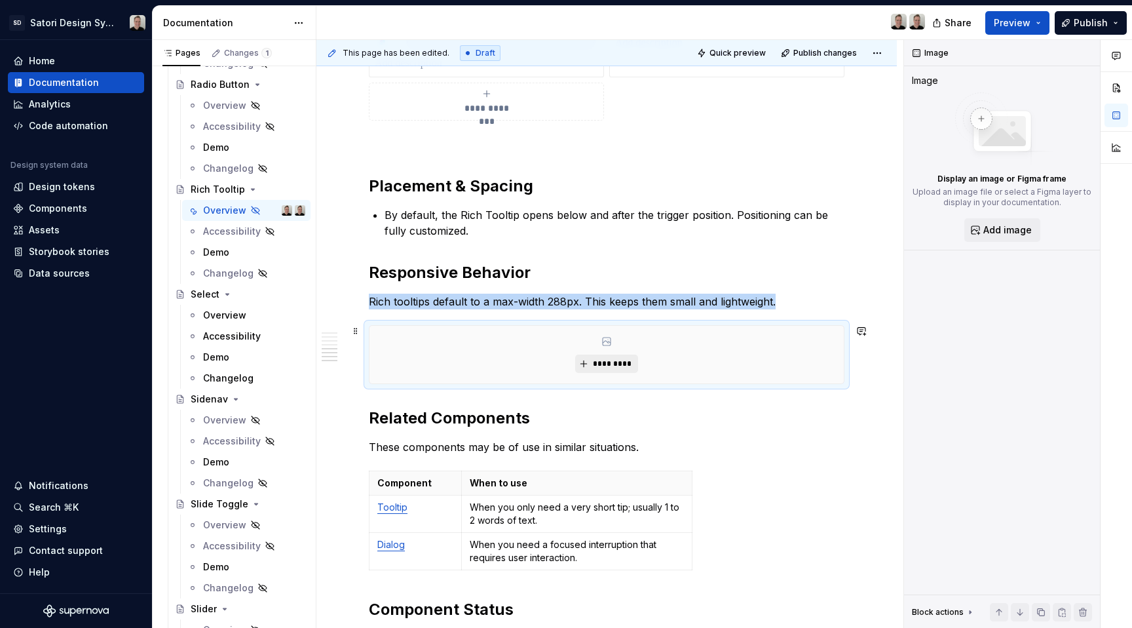
click at [619, 366] on span "*********" at bounding box center [612, 363] width 40 height 10
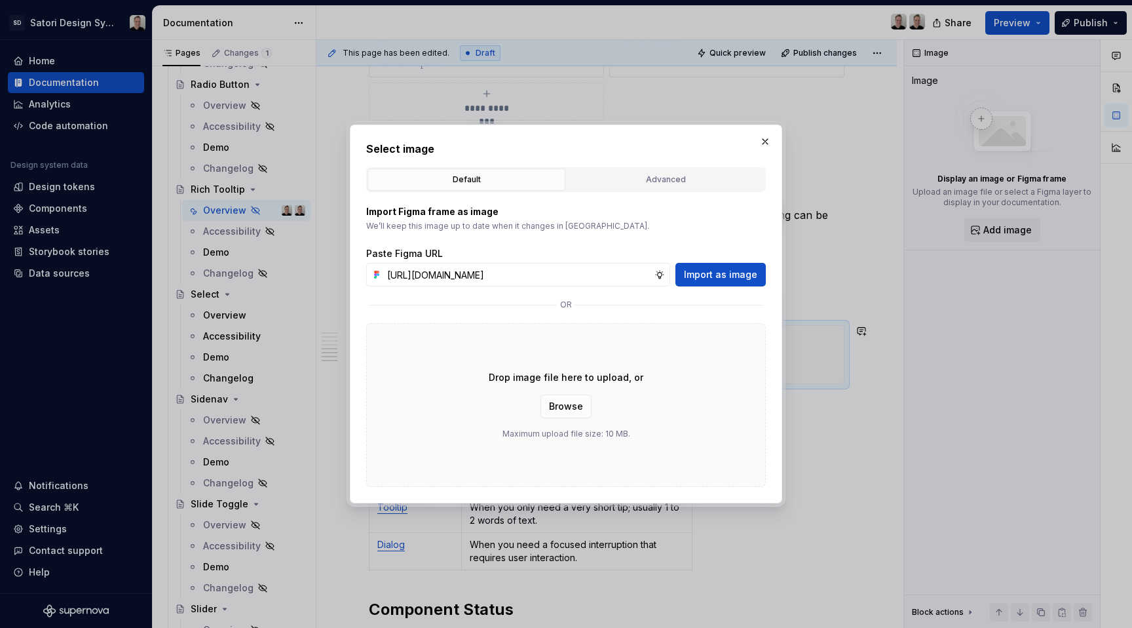
scroll to position [0, 333]
type input "https://www.figma.com/design/iojZRiN8Moza48zAH7LoTs/Satori-Design-Library?m=aut…"
click at [737, 280] on span "Import as image" at bounding box center [720, 274] width 73 height 13
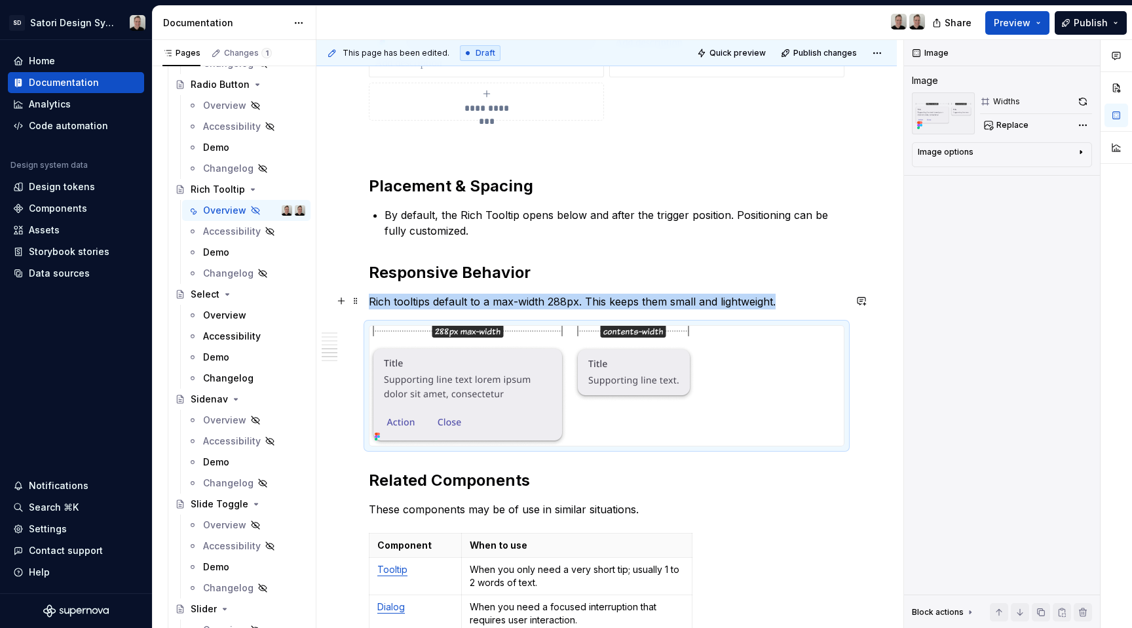
click at [779, 304] on p "Rich tooltips default to a max-width 288px. This keeps them small and lightweig…" at bounding box center [607, 302] width 476 height 16
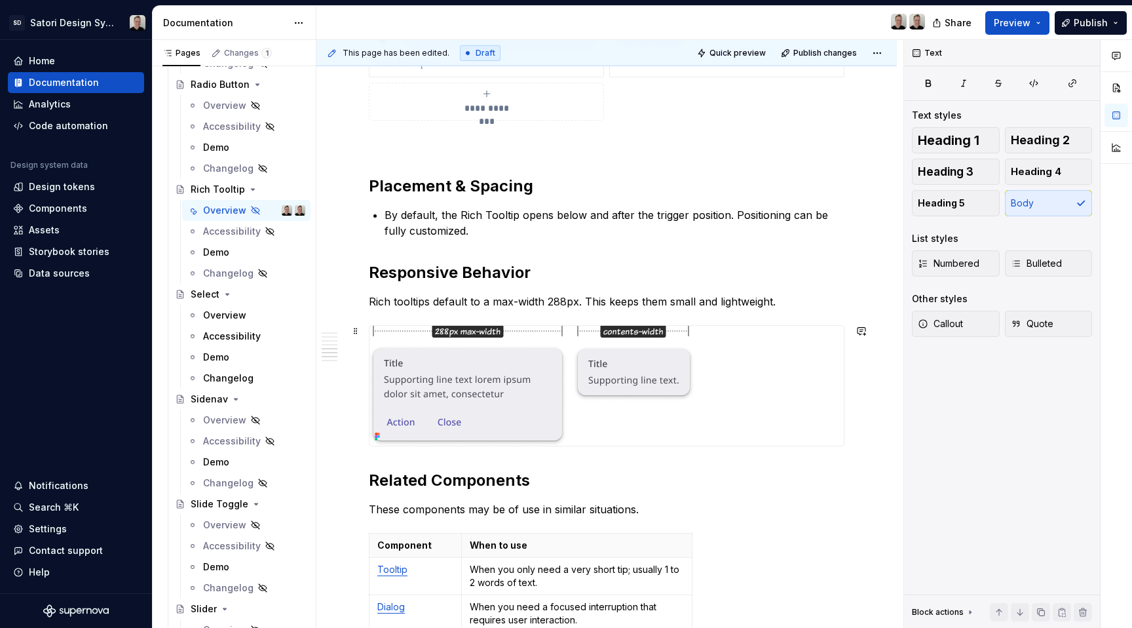
click at [777, 410] on div at bounding box center [607, 386] width 474 height 120
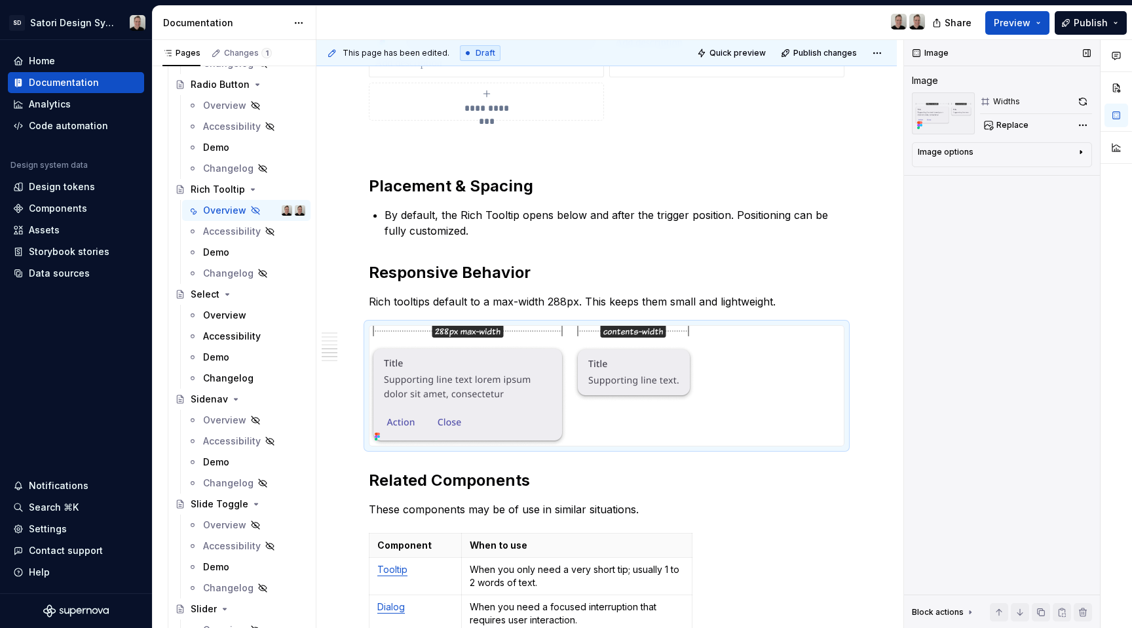
click at [955, 149] on div "Image options" at bounding box center [946, 152] width 56 height 10
click at [616, 296] on p "Rich tooltips default to a max-width 288px. This keeps them small and lightweig…" at bounding box center [607, 302] width 476 height 16
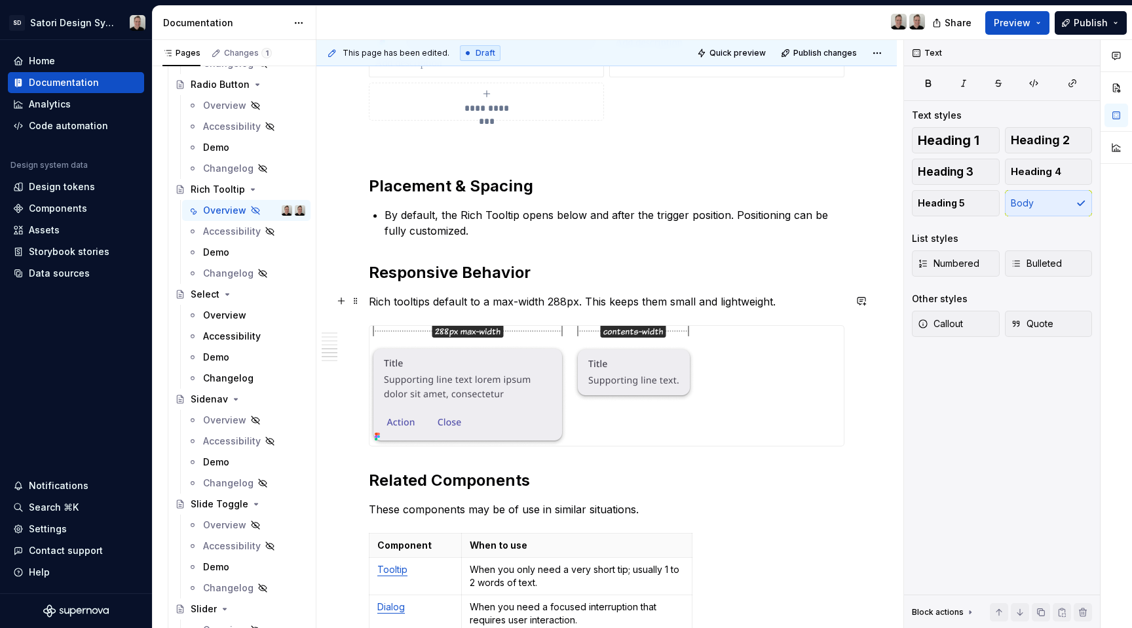
click at [803, 305] on p "Rich tooltips default to a max-width 288px. This keeps them small and lightweig…" at bounding box center [607, 302] width 476 height 16
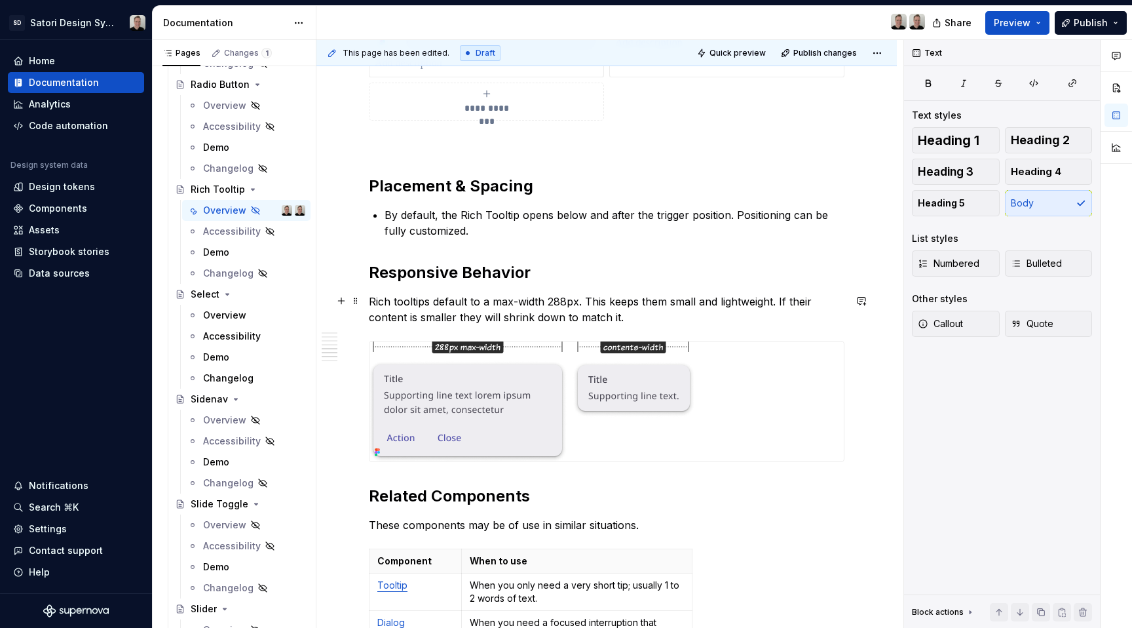
click at [494, 315] on p "Rich tooltips default to a max-width 288px. This keeps them small and lightweig…" at bounding box center [607, 309] width 476 height 31
click at [647, 320] on p "Rich tooltips default to a max-width 288px. This keeps them small and lightweig…" at bounding box center [607, 309] width 476 height 31
click at [436, 272] on h2 "Responsive Behavior" at bounding box center [607, 272] width 476 height 21
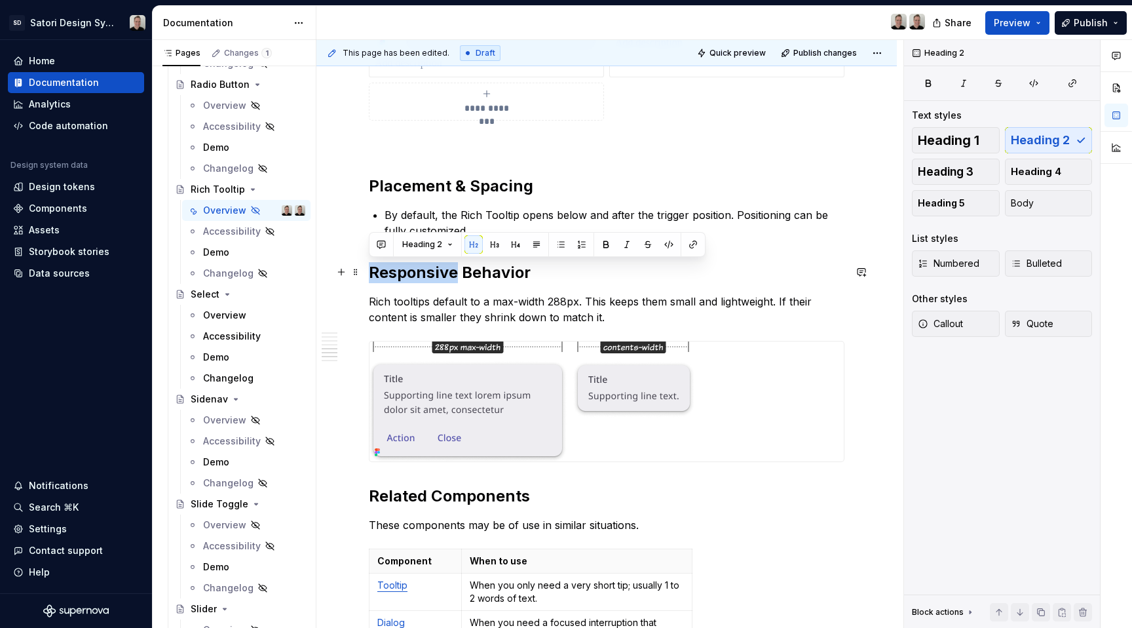
click at [436, 272] on h2 "Responsive Behavior" at bounding box center [607, 272] width 476 height 21
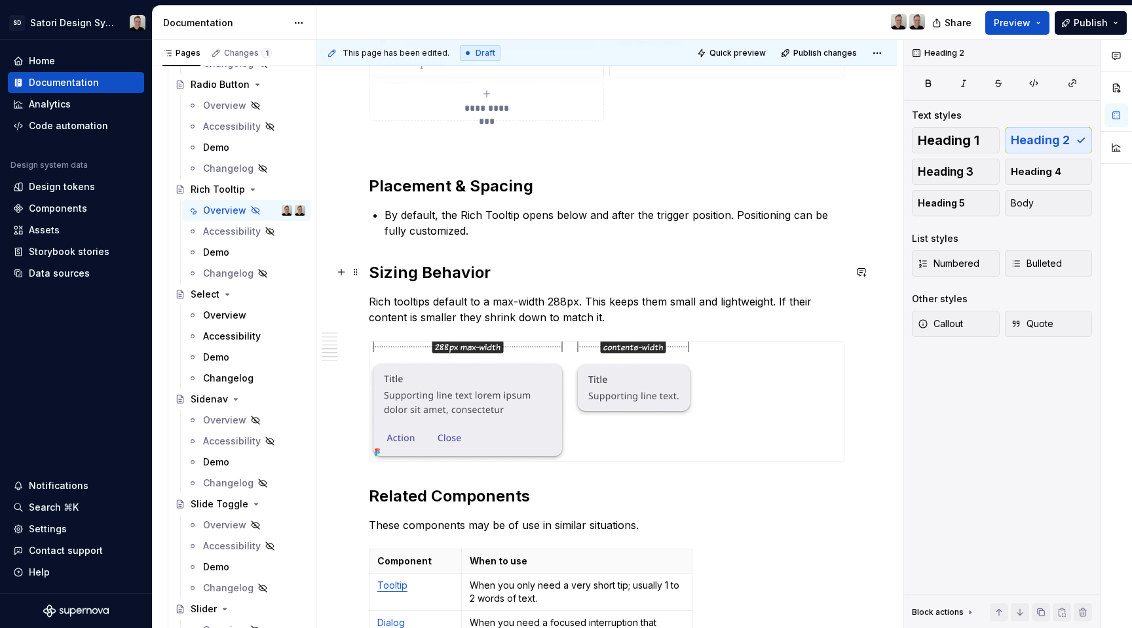
click at [456, 269] on h2 "Sizing Behavior" at bounding box center [607, 272] width 476 height 21
click at [648, 315] on p "Rich tooltips default to a max-width 288px. This keeps them small and lightweig…" at bounding box center [607, 309] width 476 height 31
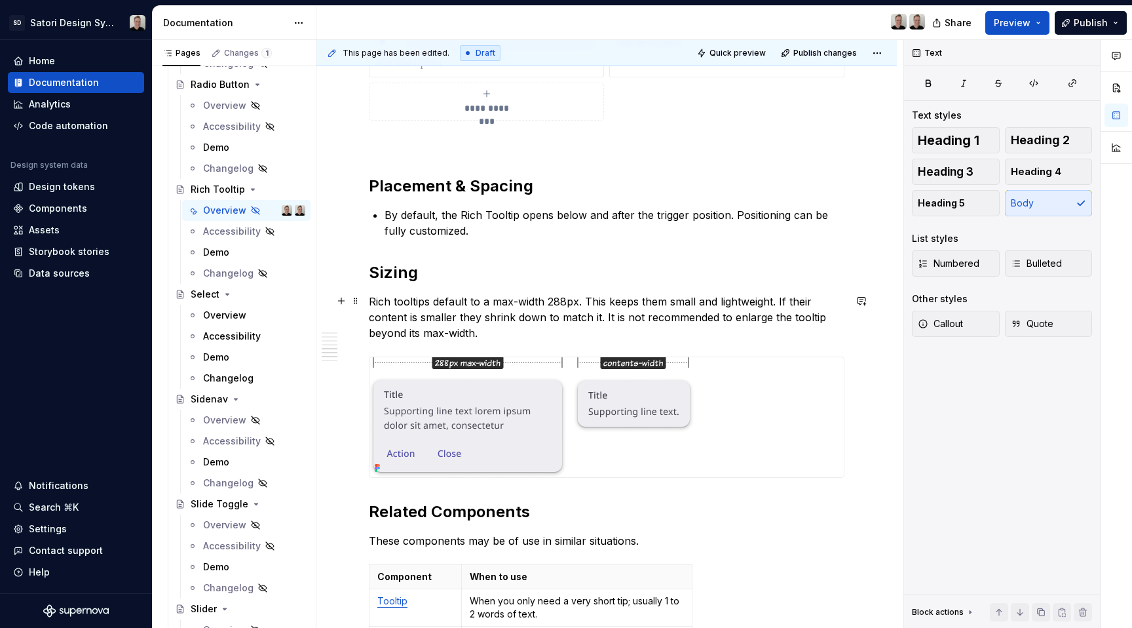
click at [605, 318] on p "Rich tooltips default to a max-width 288px. This keeps them small and lightweig…" at bounding box center [607, 317] width 476 height 47
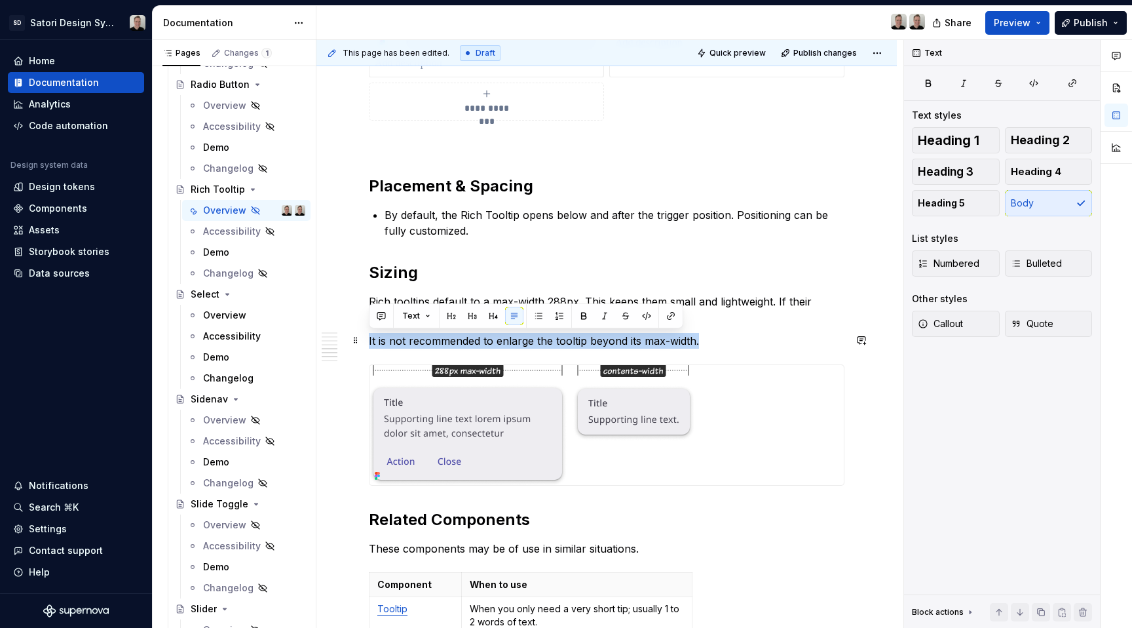
drag, startPoint x: 739, startPoint y: 341, endPoint x: 369, endPoint y: 339, distance: 369.6
click at [369, 339] on p "It is not recommended to enlarge the tooltip beyond its max-width." at bounding box center [607, 341] width 476 height 16
click at [712, 341] on p "It is not recommended to enlarge the tooltip beyond its max-width." at bounding box center [607, 341] width 476 height 16
drag, startPoint x: 712, startPoint y: 339, endPoint x: 364, endPoint y: 337, distance: 348.0
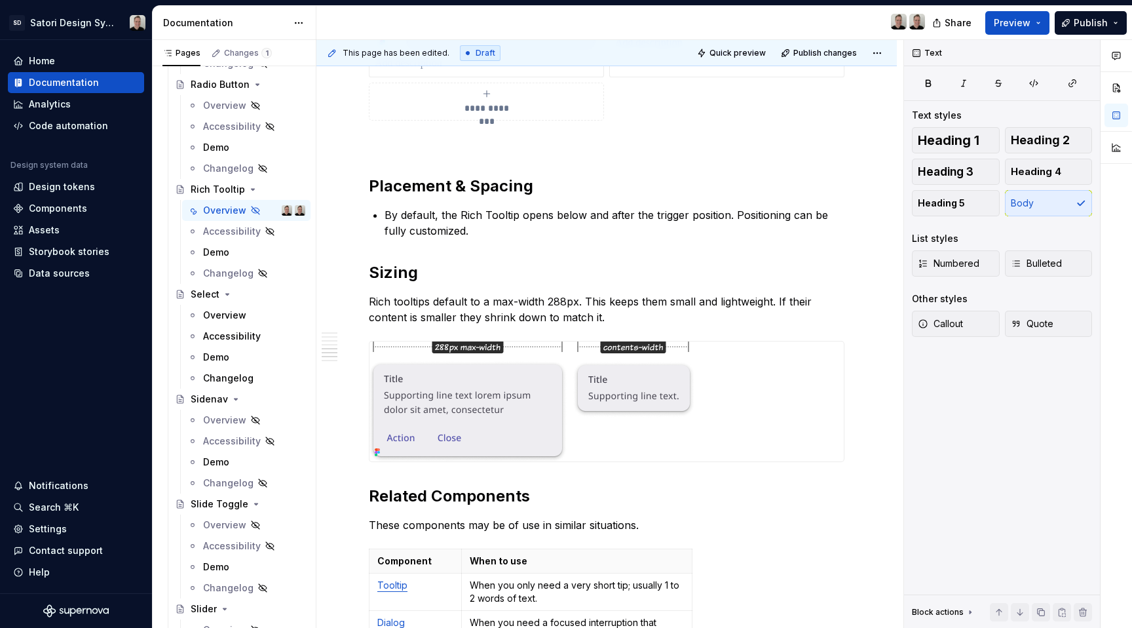
type textarea "*"
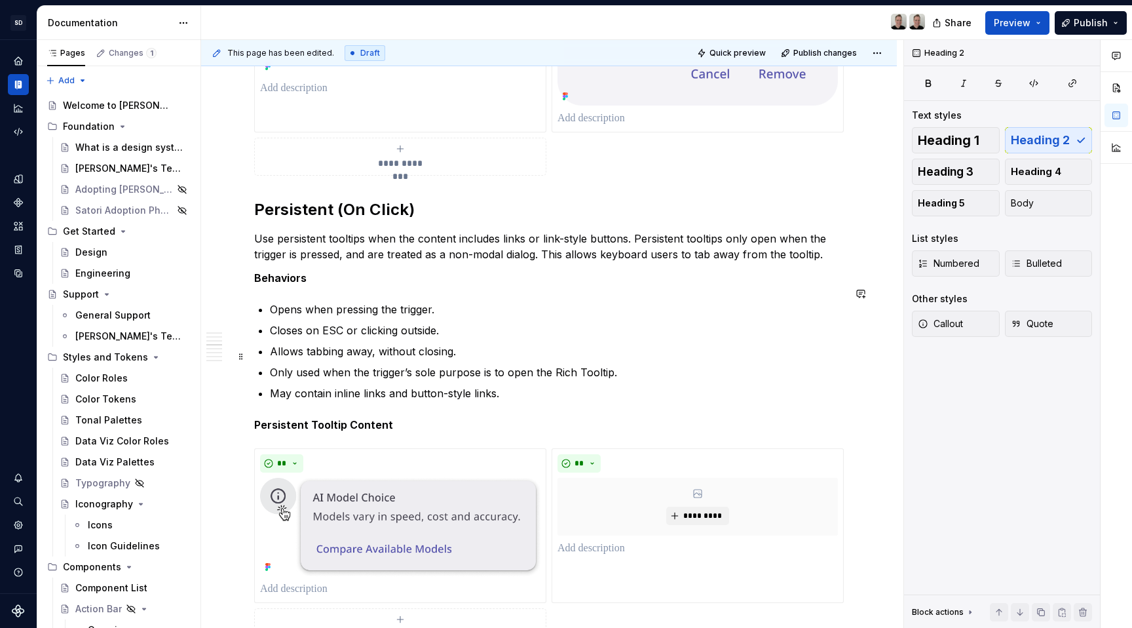
scroll to position [1812, 0]
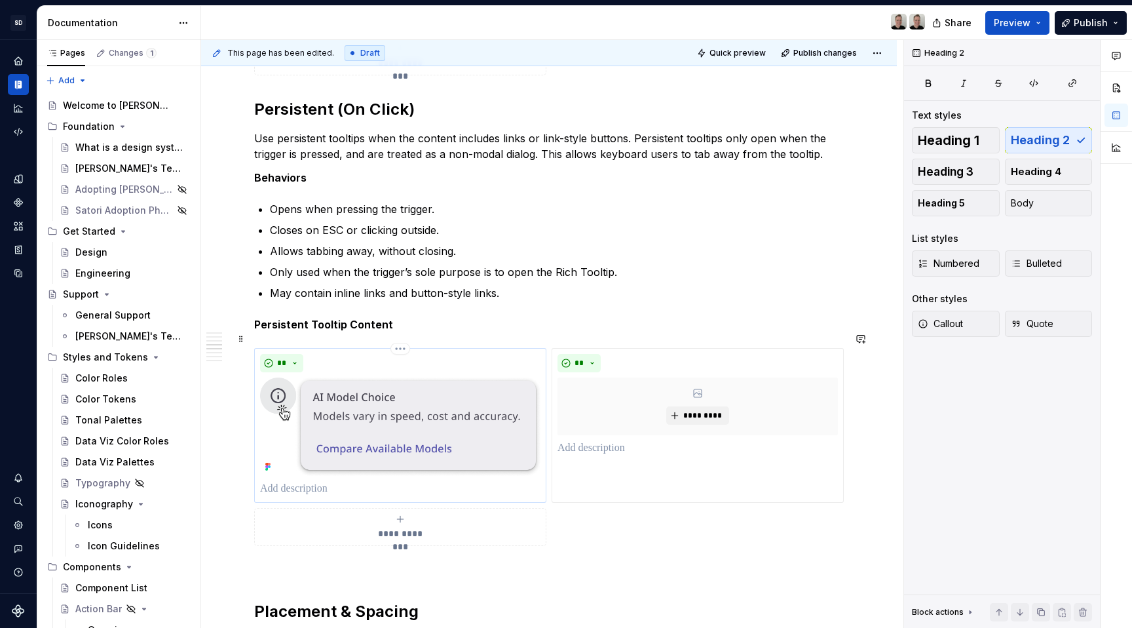
click at [423, 393] on img at bounding box center [400, 426] width 280 height 98
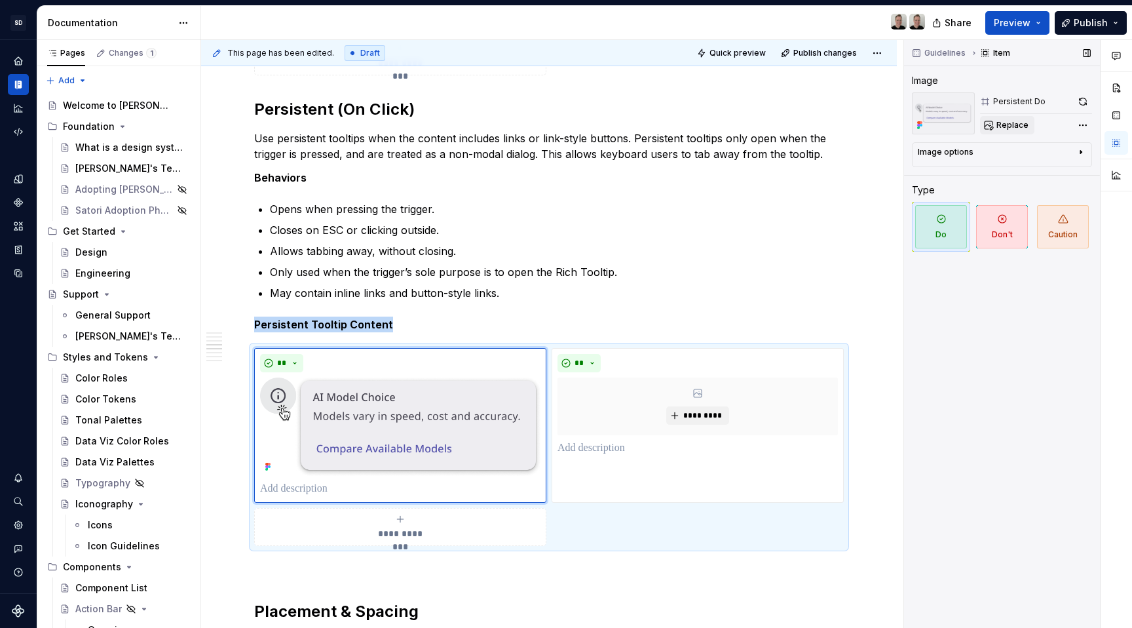
click at [1014, 121] on span "Replace" at bounding box center [1013, 125] width 32 height 10
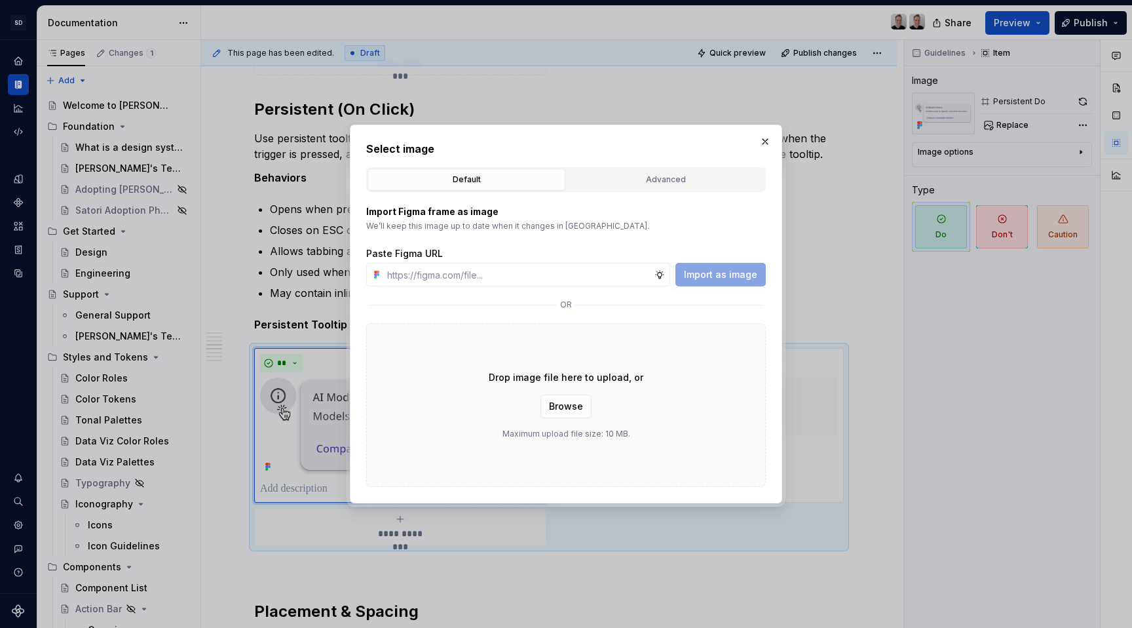
type textarea "*"
type input "[URL][DOMAIN_NAME]"
click at [750, 274] on span "Import as image" at bounding box center [720, 274] width 73 height 13
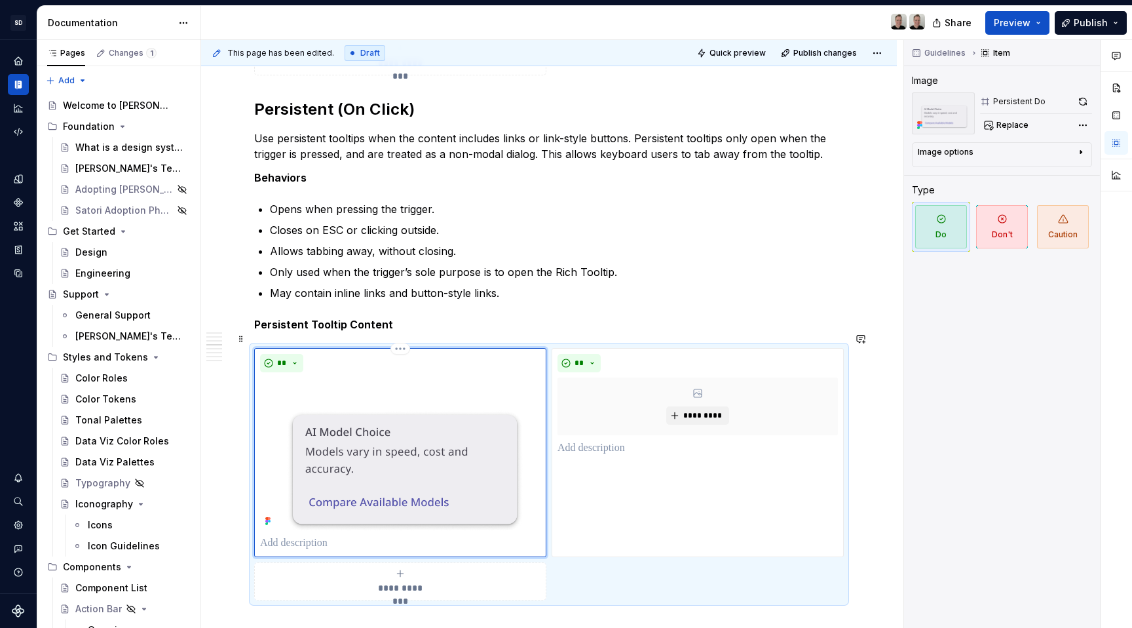
click at [437, 354] on div "**" at bounding box center [400, 363] width 280 height 18
click at [1024, 121] on span "Replace" at bounding box center [1013, 125] width 32 height 10
type textarea "*"
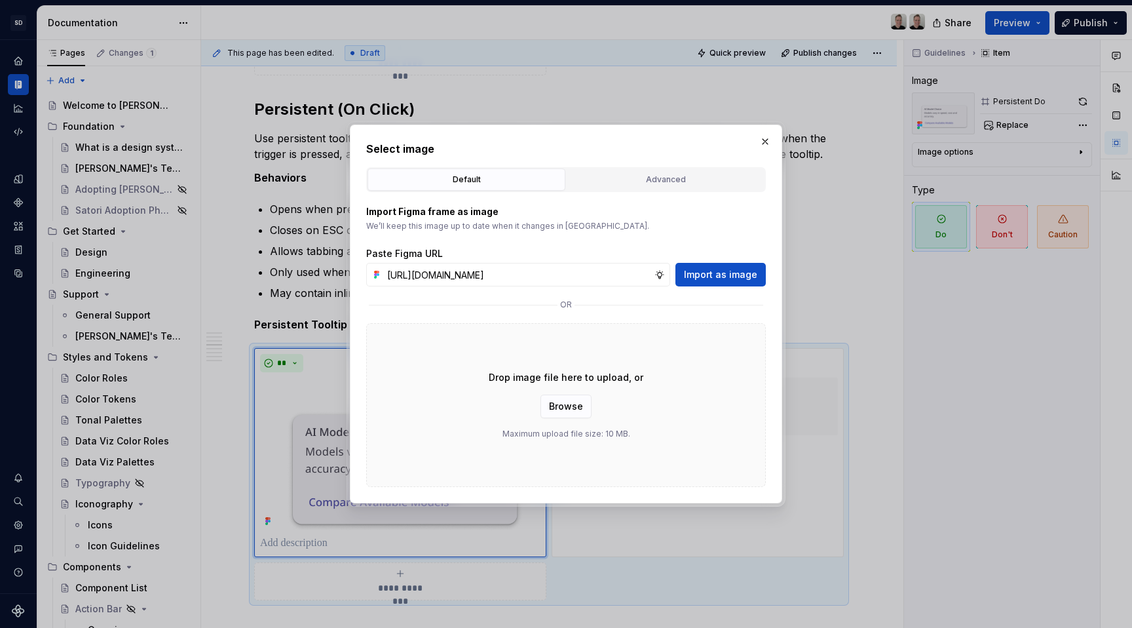
scroll to position [0, 333]
type input "[URL][DOMAIN_NAME]"
click at [741, 279] on span "Import as image" at bounding box center [720, 274] width 73 height 13
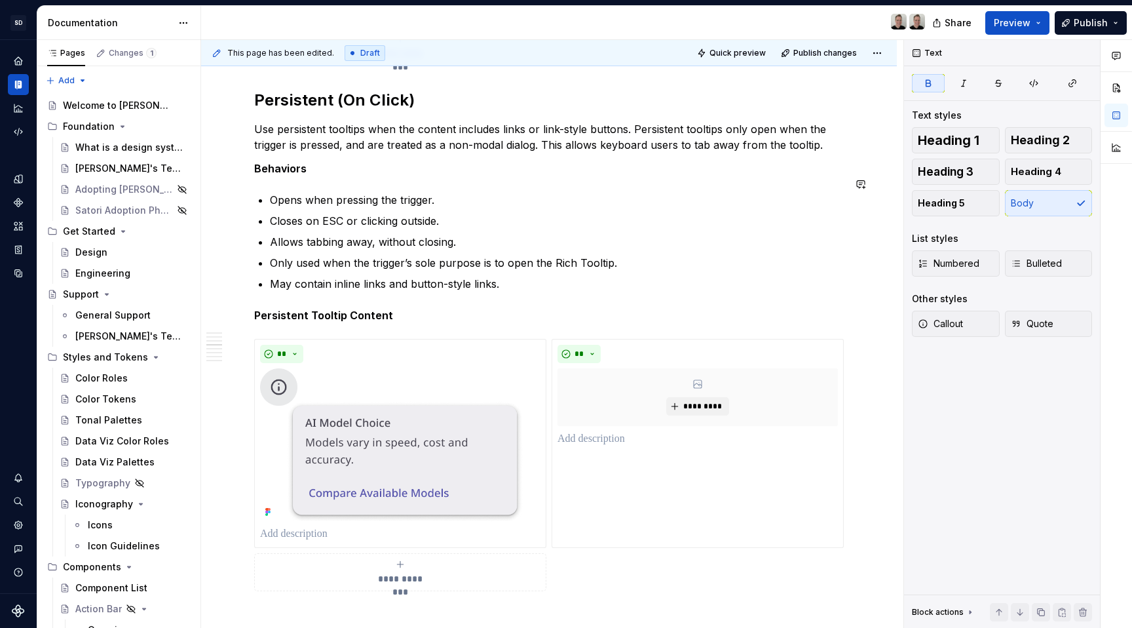
scroll to position [1825, 0]
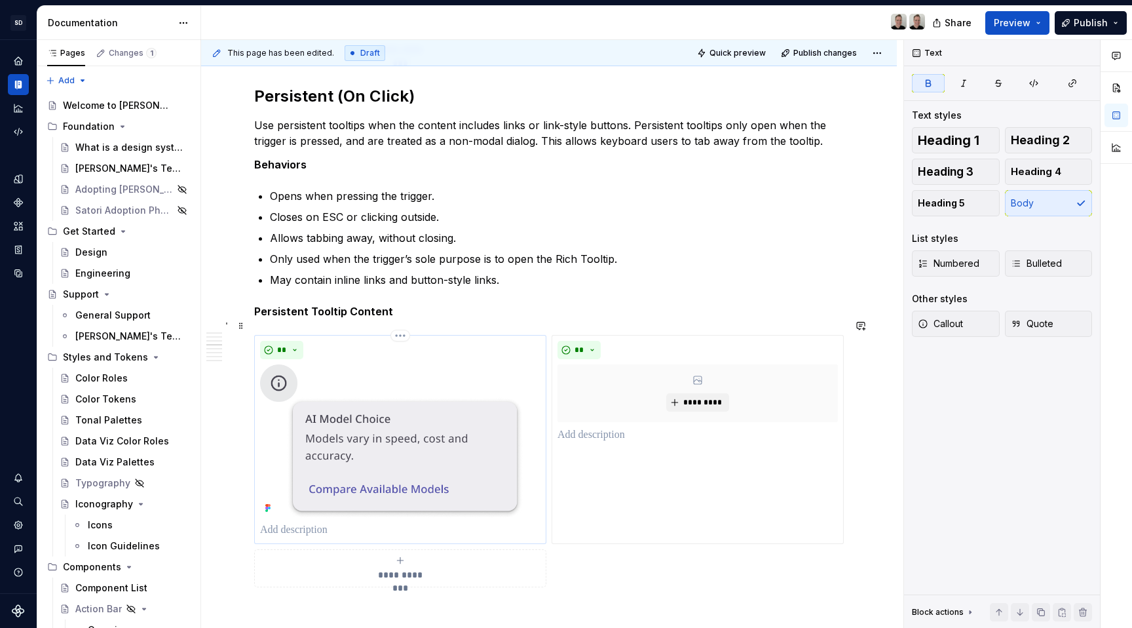
click at [361, 412] on img at bounding box center [400, 440] width 280 height 153
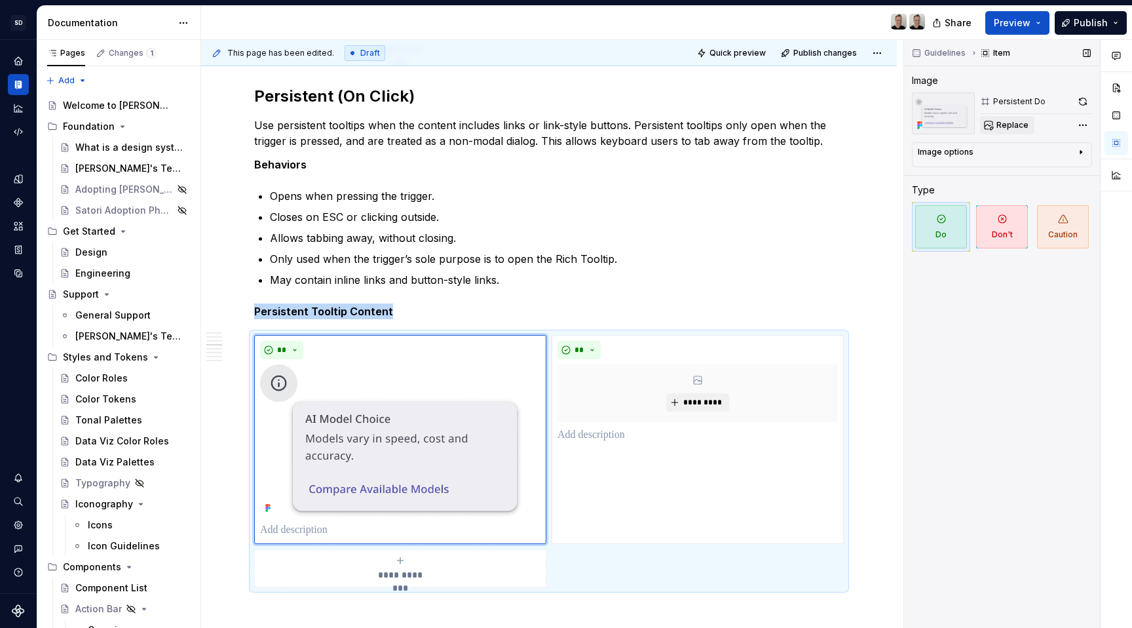
click at [1001, 125] on span "Replace" at bounding box center [1013, 125] width 32 height 10
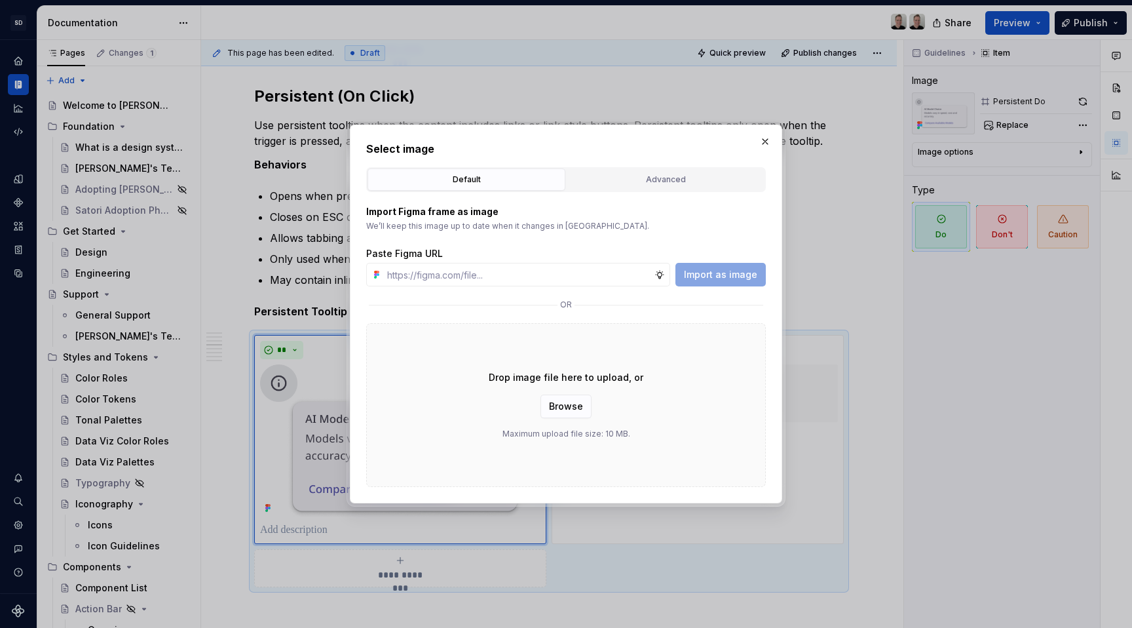
type textarea "*"
click at [533, 276] on input "text" at bounding box center [518, 275] width 273 height 24
type input "[URL][DOMAIN_NAME]"
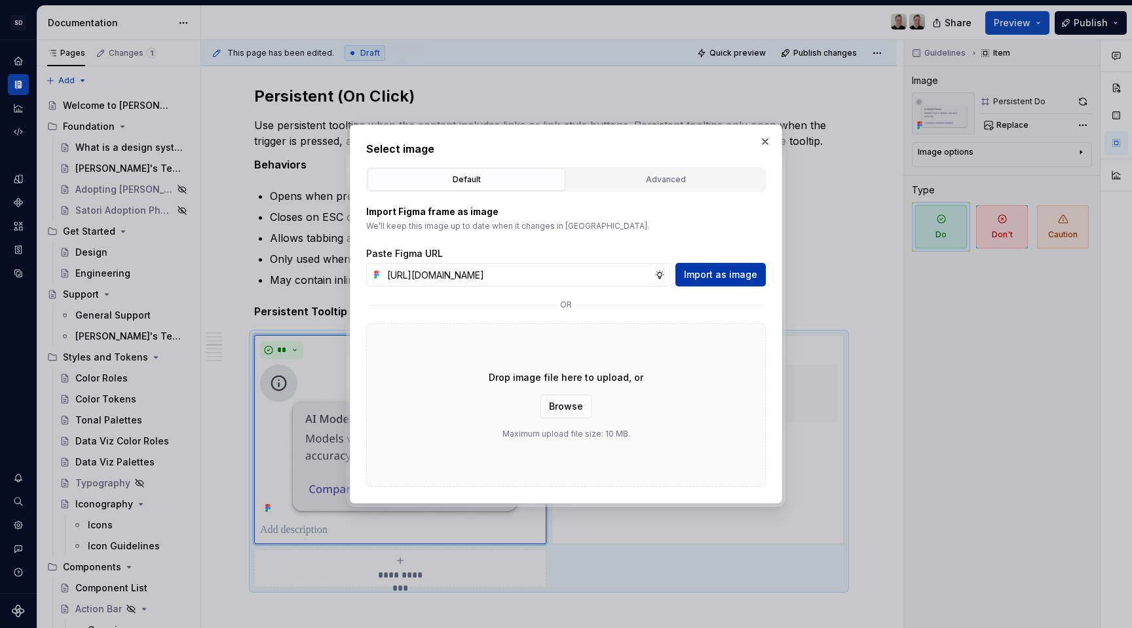
click at [739, 279] on span "Import as image" at bounding box center [720, 274] width 73 height 13
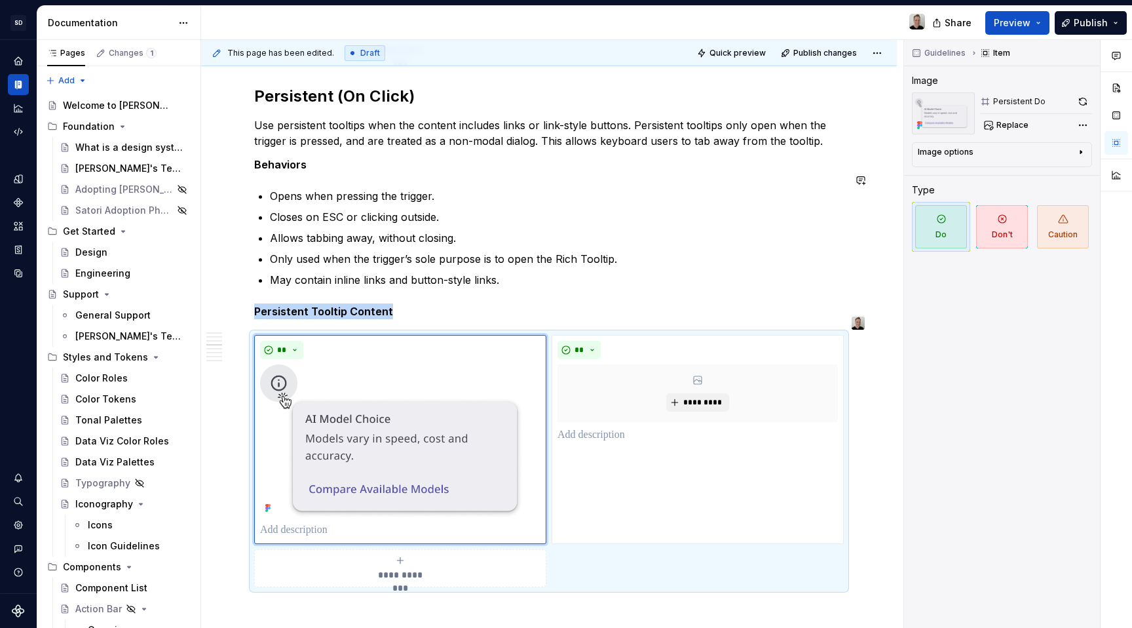
click at [599, 188] on p "Opens when pressing the trigger." at bounding box center [557, 196] width 574 height 16
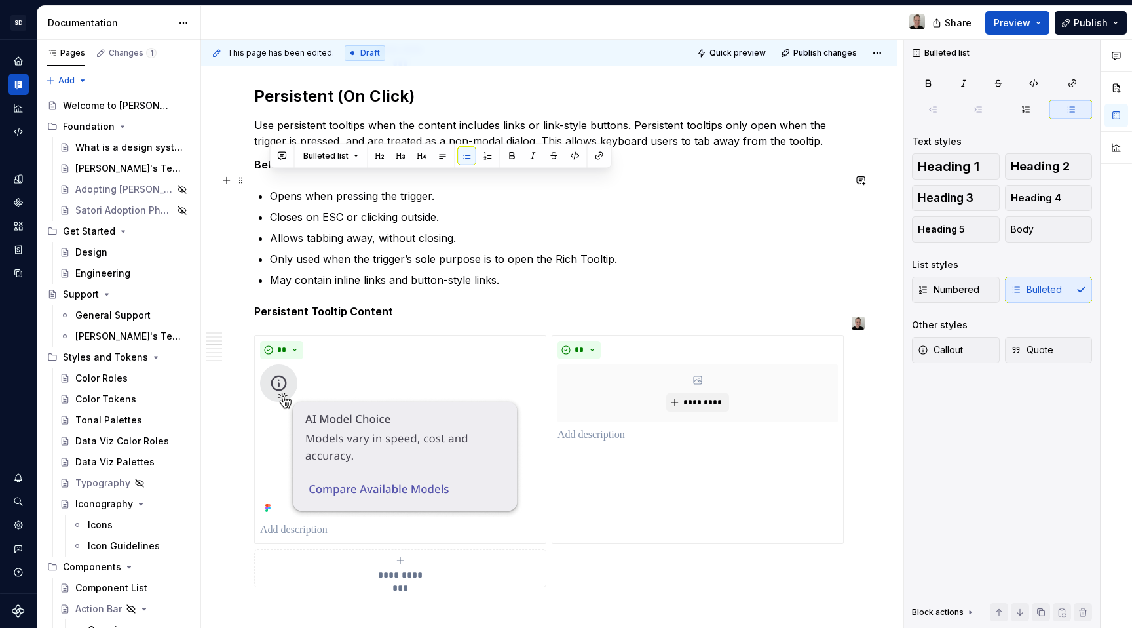
click at [599, 188] on p "Opens when pressing the trigger." at bounding box center [557, 196] width 574 height 16
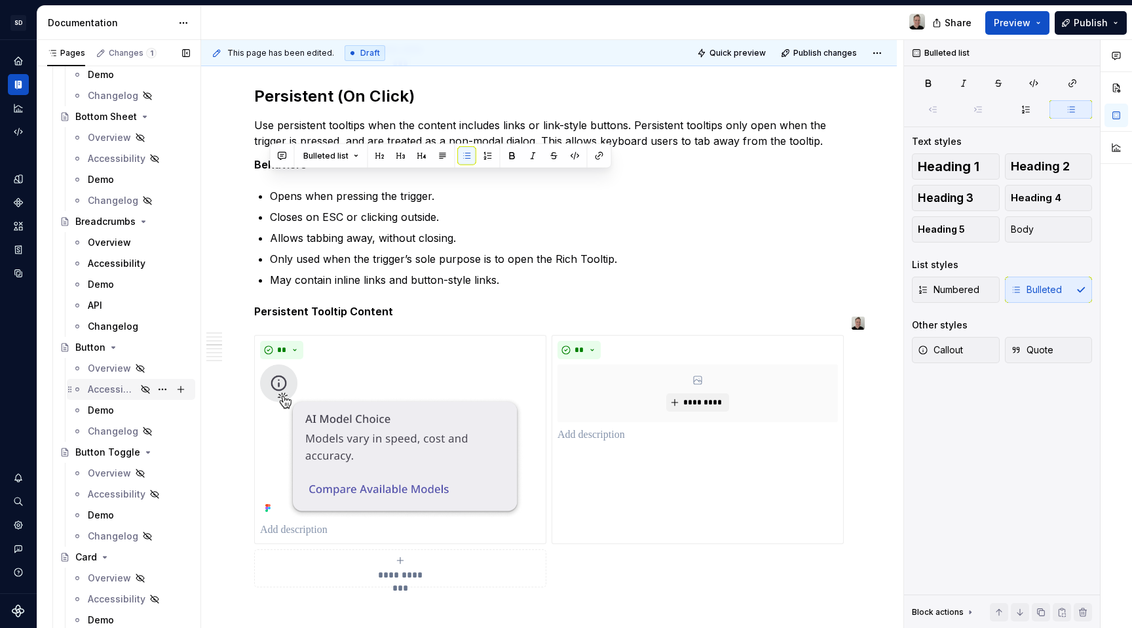
scroll to position [631, 0]
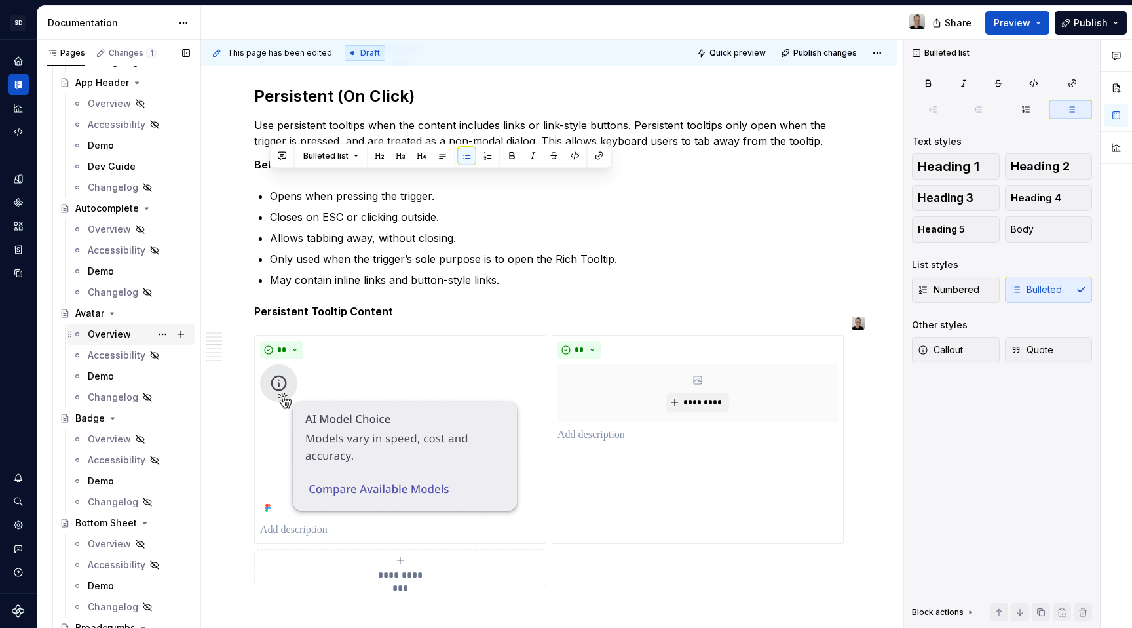
click at [102, 337] on div "Overview" at bounding box center [109, 334] width 43 height 13
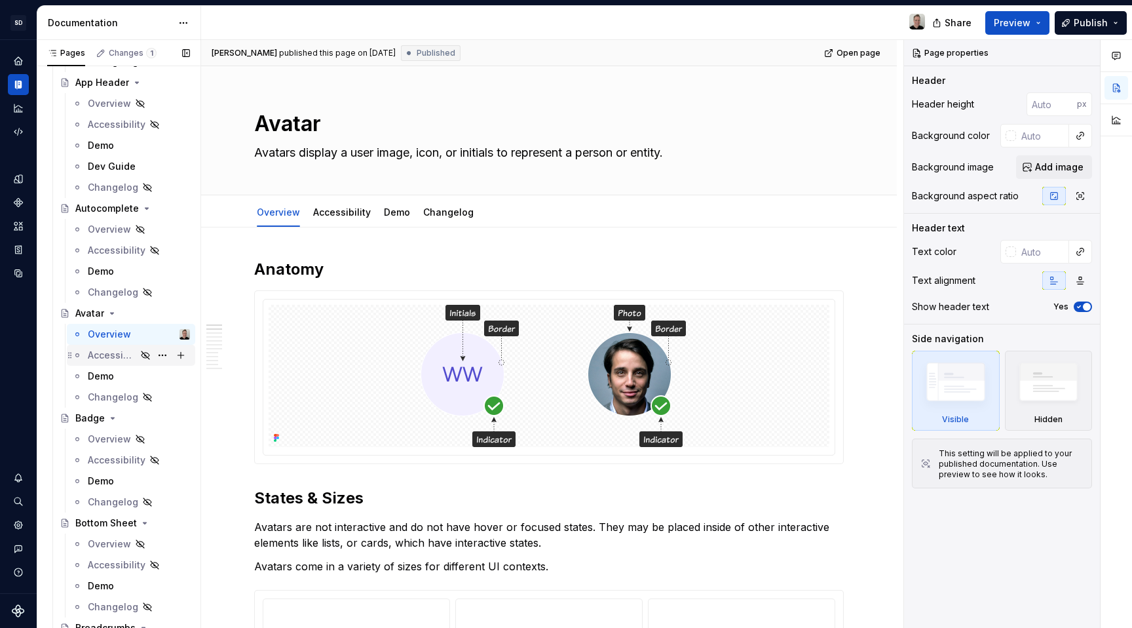
click at [102, 349] on div "Accessibility" at bounding box center [112, 355] width 48 height 13
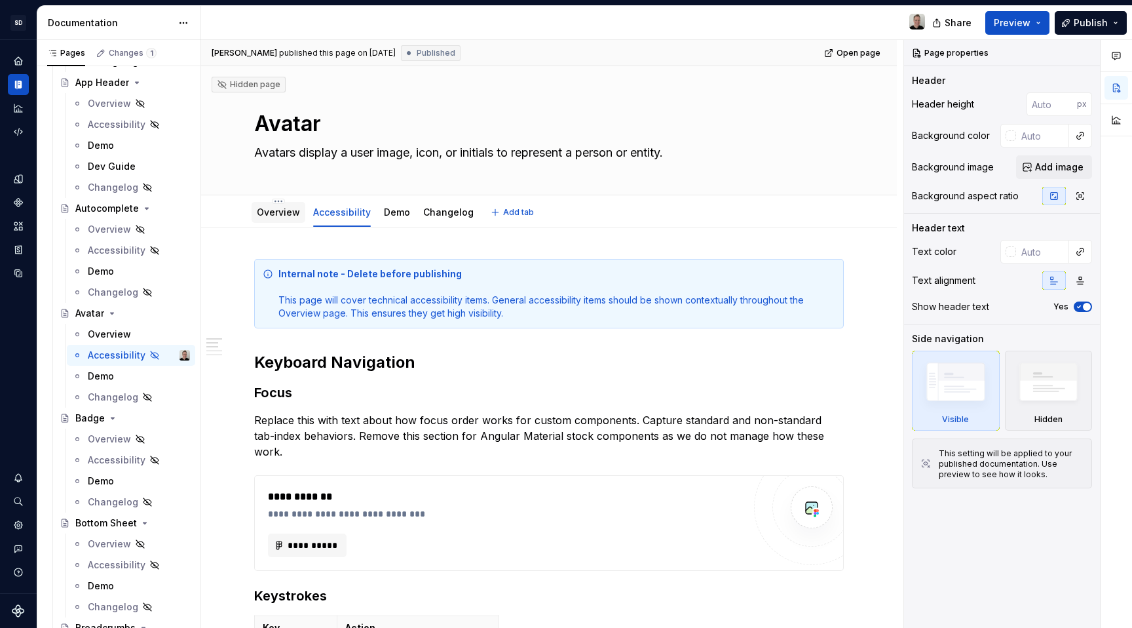
click at [286, 209] on link "Overview" at bounding box center [278, 211] width 43 height 11
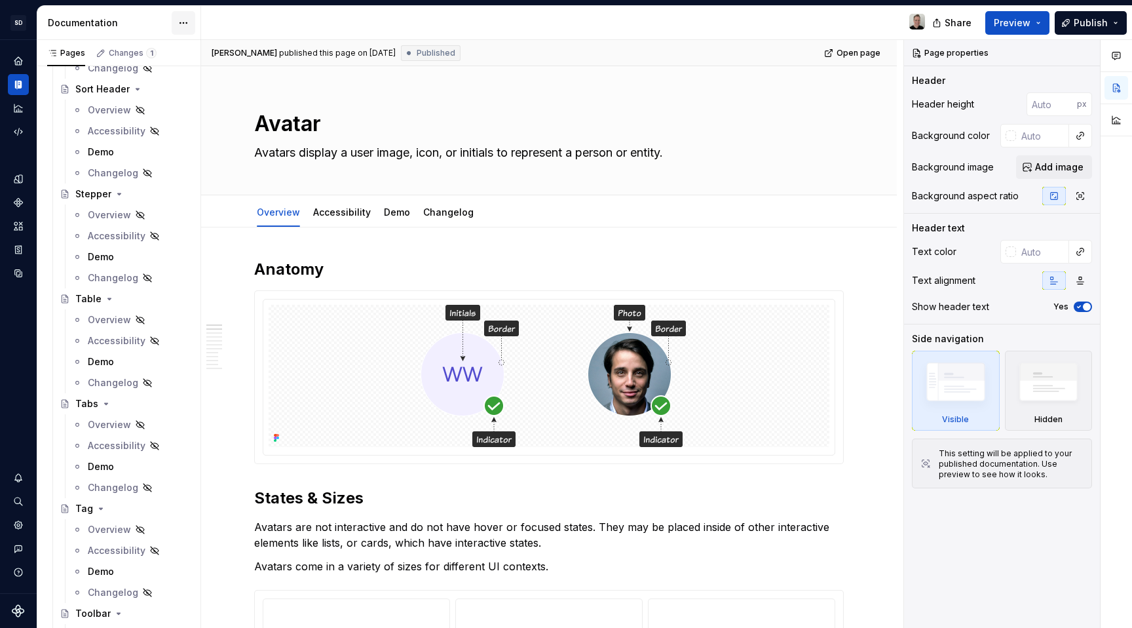
scroll to position [3988, 0]
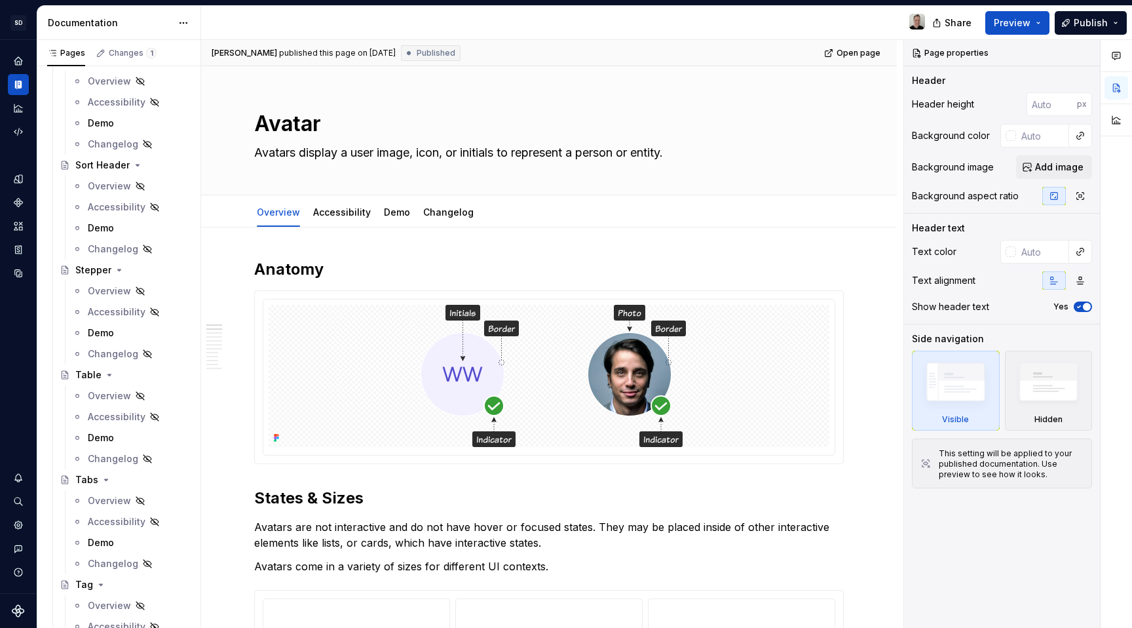
type textarea "*"
